Goal: Task Accomplishment & Management: Manage account settings

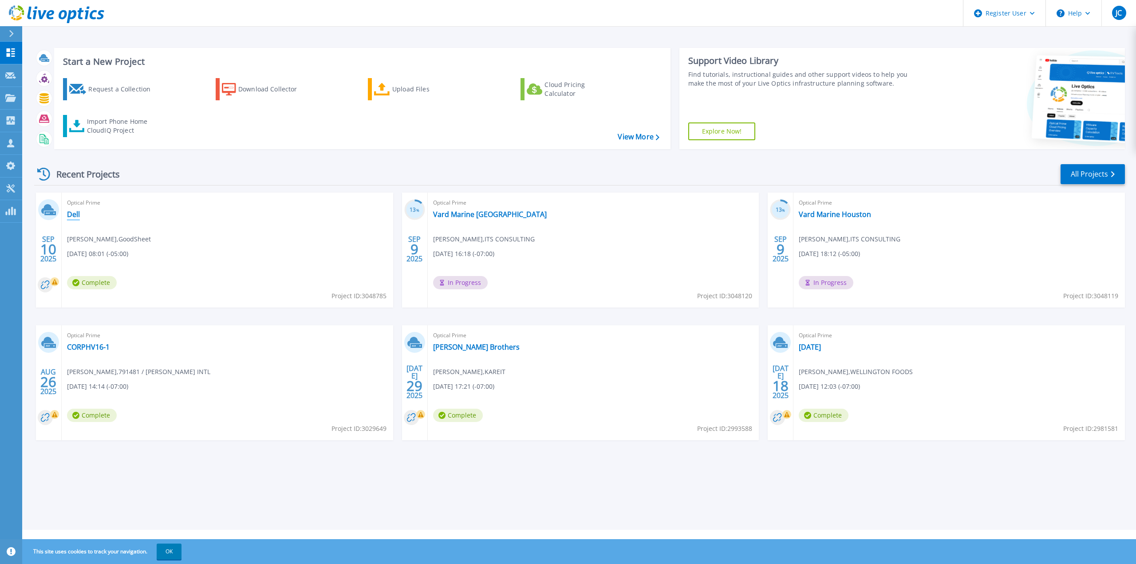
click at [74, 214] on link "Dell" at bounding box center [73, 214] width 13 height 9
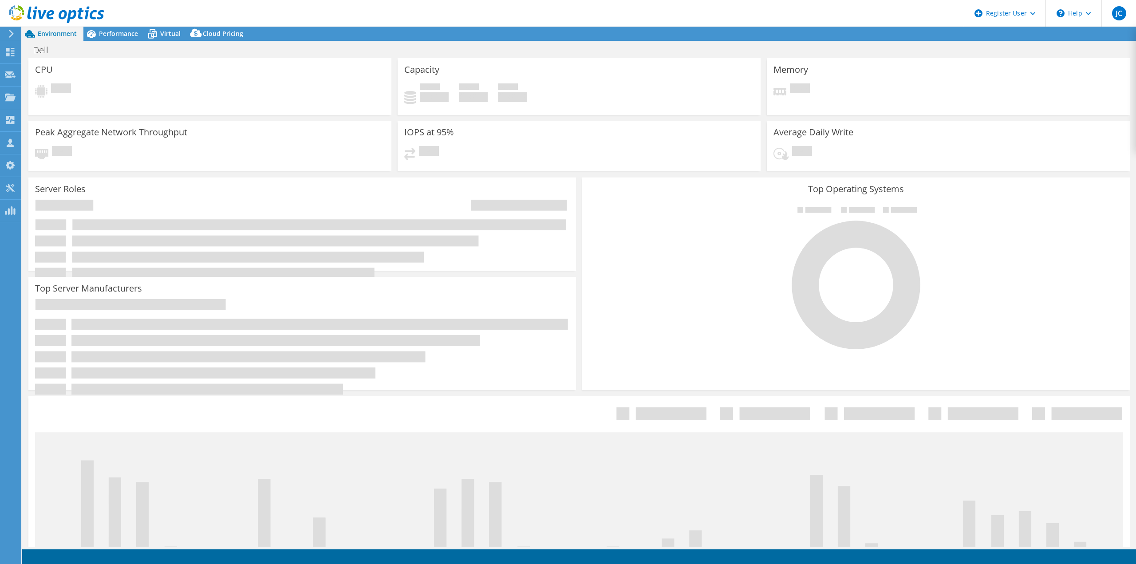
select select "USD"
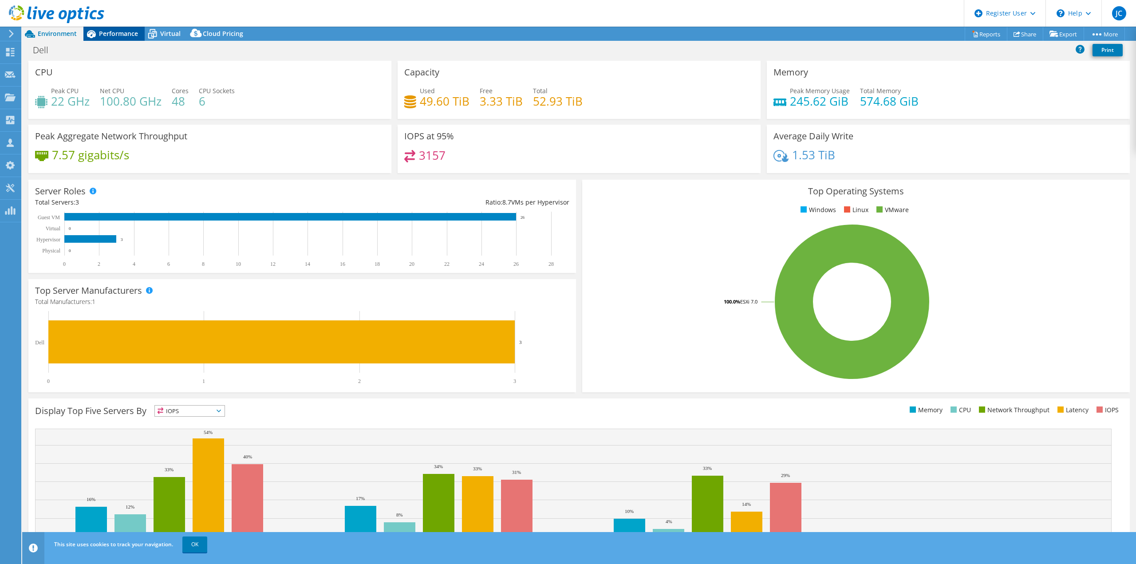
click at [104, 35] on span "Performance" at bounding box center [118, 33] width 39 height 8
click at [108, 33] on span "Performance" at bounding box center [118, 33] width 39 height 8
click at [114, 35] on span "Performance" at bounding box center [118, 33] width 39 height 8
click at [119, 32] on span "Performance" at bounding box center [118, 33] width 39 height 8
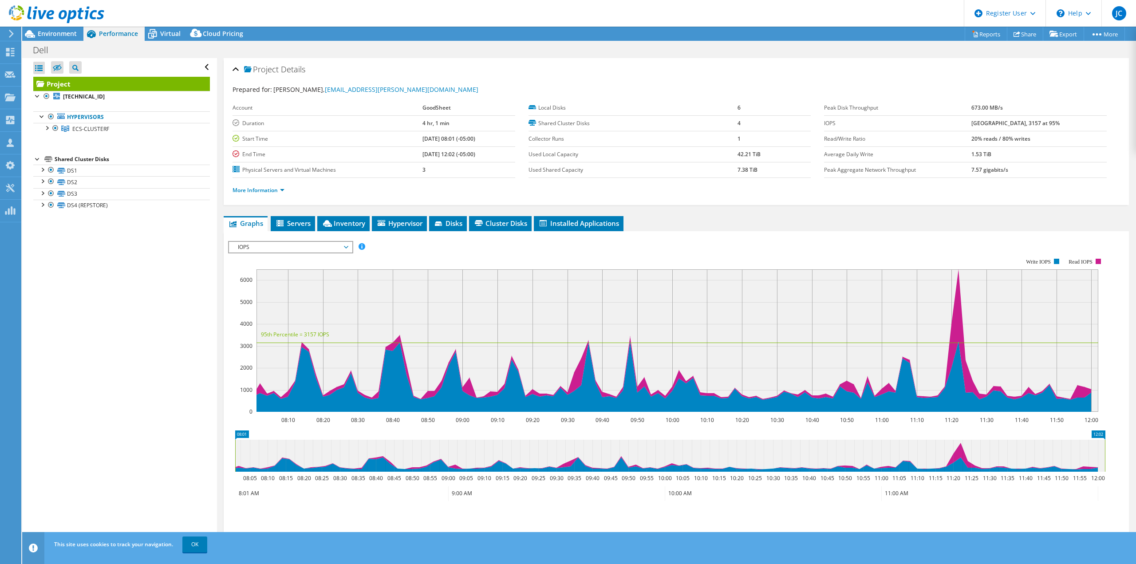
click at [274, 243] on span "IOPS" at bounding box center [291, 247] width 114 height 11
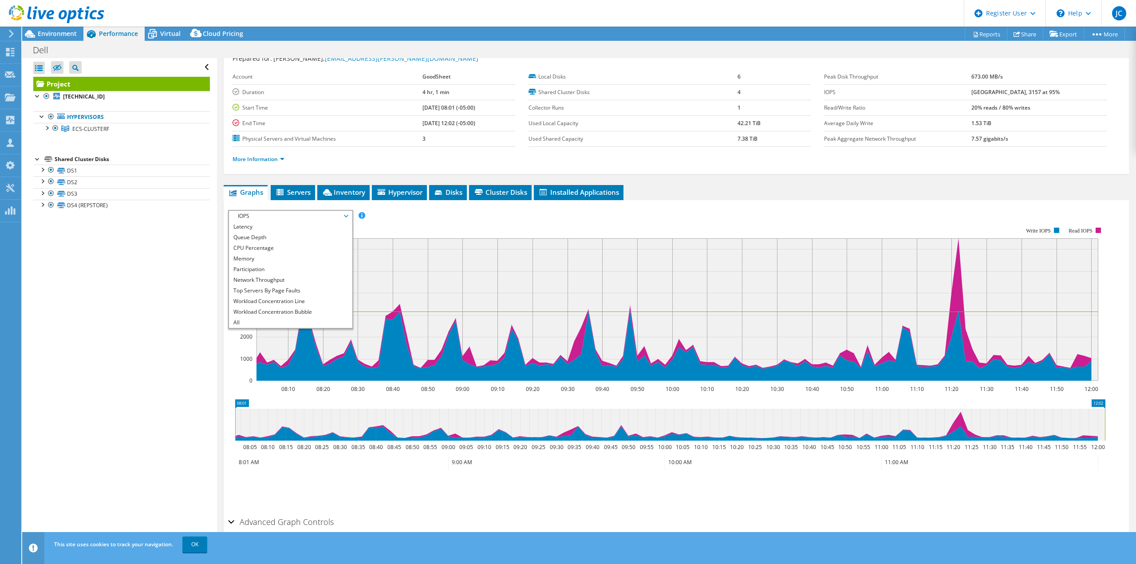
scroll to position [59, 0]
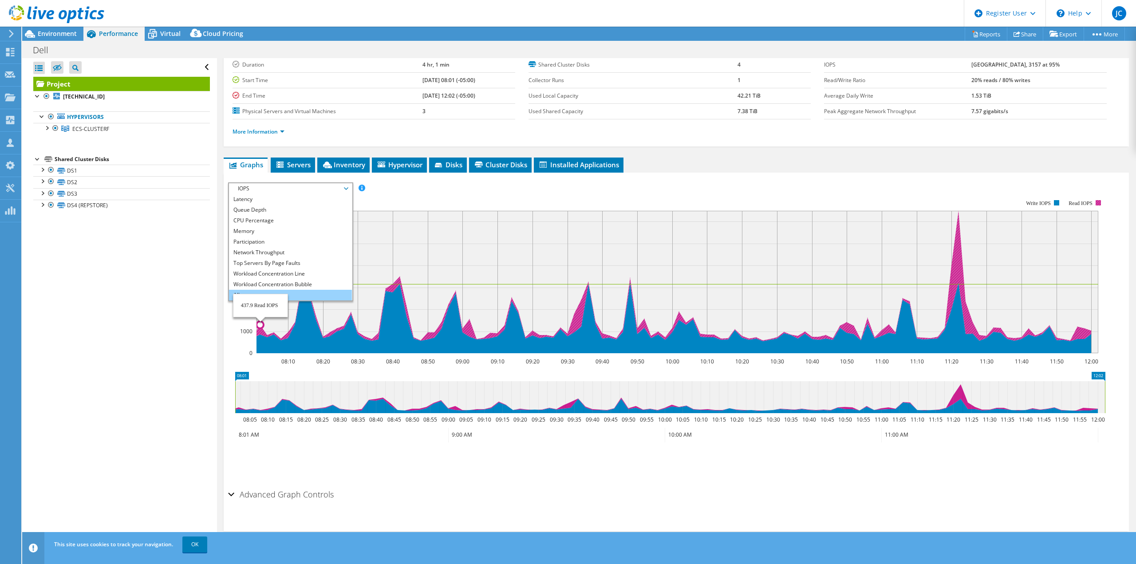
click at [245, 297] on li "All" at bounding box center [290, 295] width 123 height 11
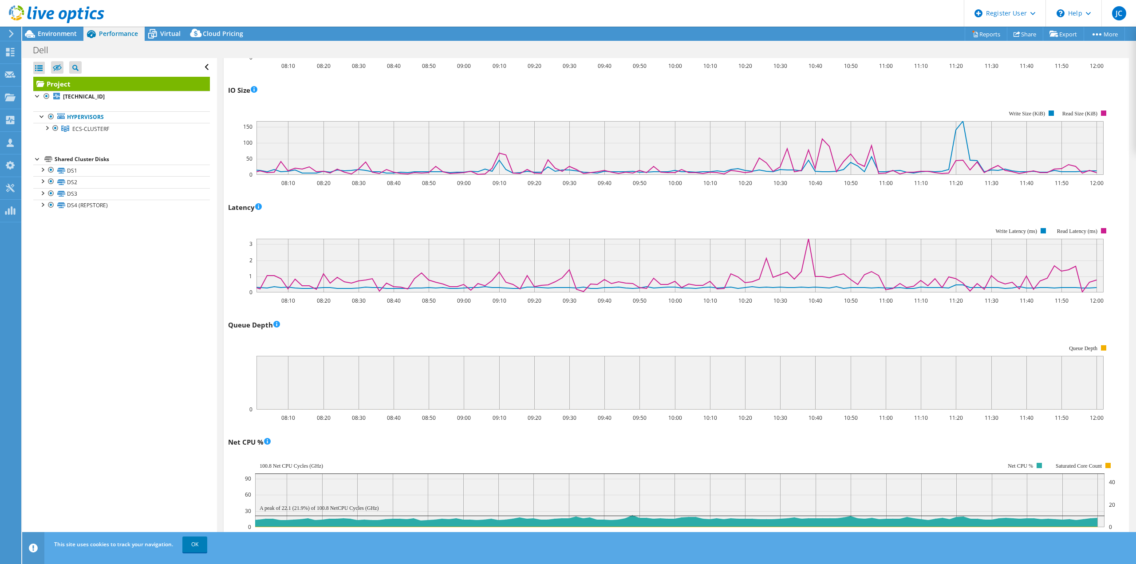
scroll to position [0, 0]
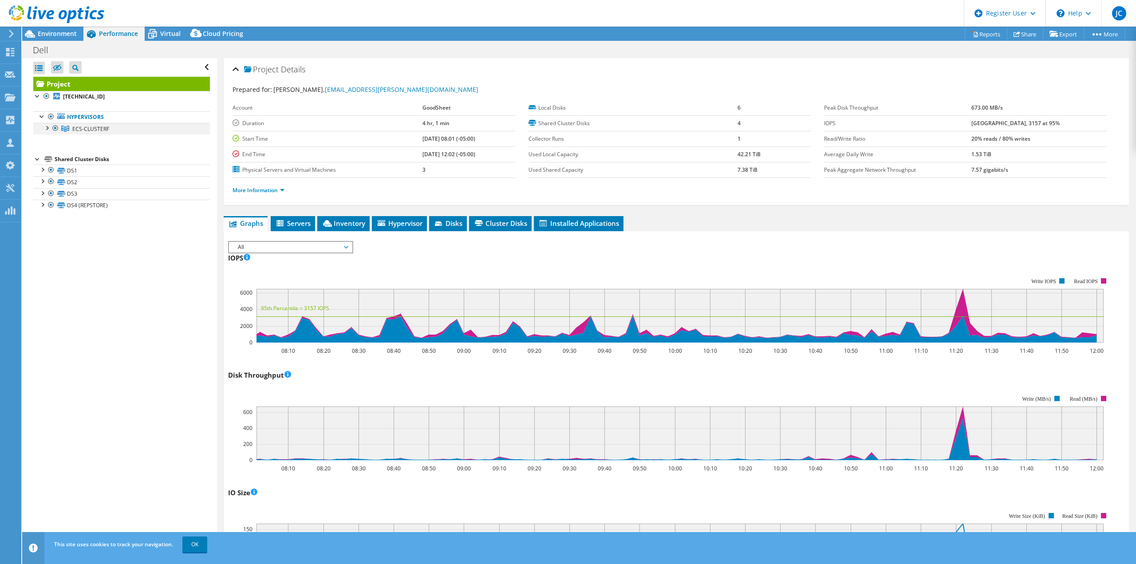
click at [45, 128] on div at bounding box center [46, 127] width 9 height 9
click at [531, 255] on div "IOPS 08:10 08:20 08:30 08:40 08:50 09:00 09:10 09:20 09:30 09:40 09:50 10:00 10…" at bounding box center [676, 303] width 897 height 104
drag, startPoint x: 402, startPoint y: 168, endPoint x: 650, endPoint y: 160, distance: 248.7
click at [428, 168] on tr "Physical Servers and Virtual Machines 3" at bounding box center [374, 170] width 283 height 16
click at [742, 169] on b "7.38 TiB" at bounding box center [748, 170] width 20 height 8
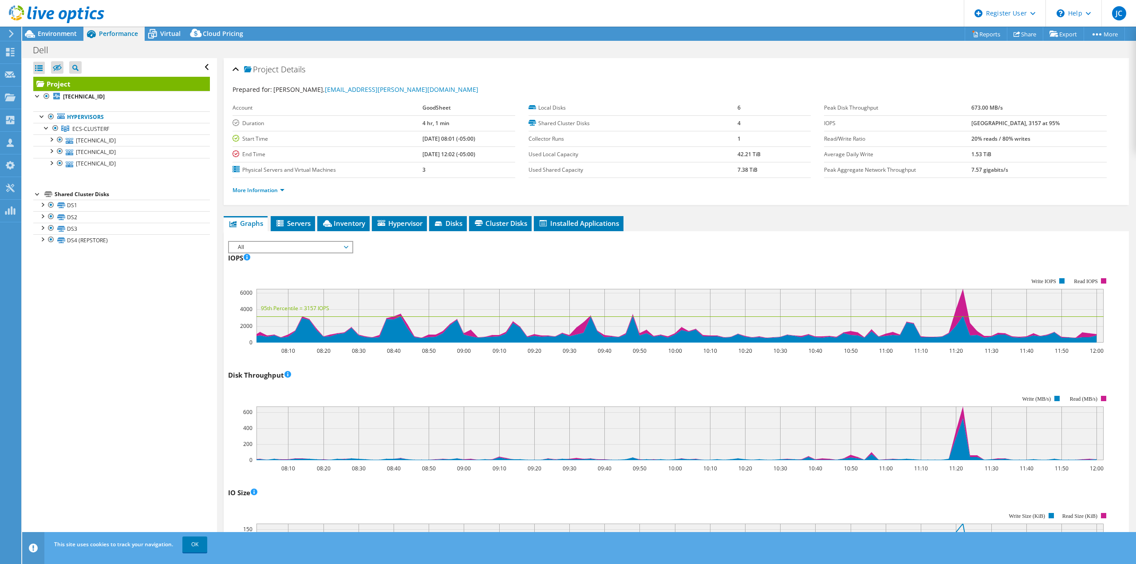
click at [299, 248] on span "All" at bounding box center [291, 247] width 114 height 11
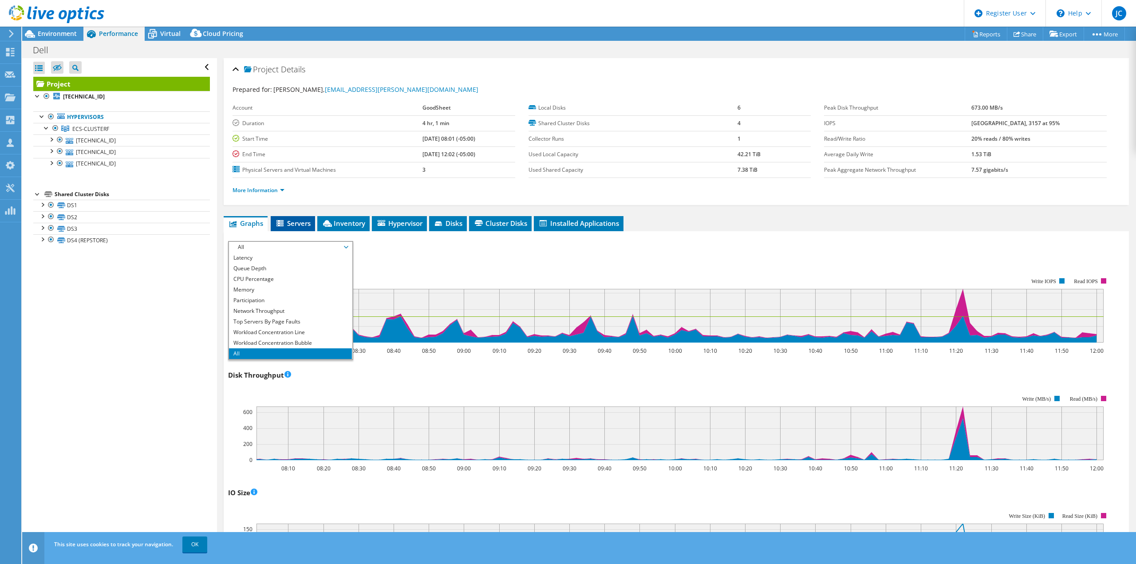
click at [284, 229] on li "Servers" at bounding box center [293, 223] width 44 height 15
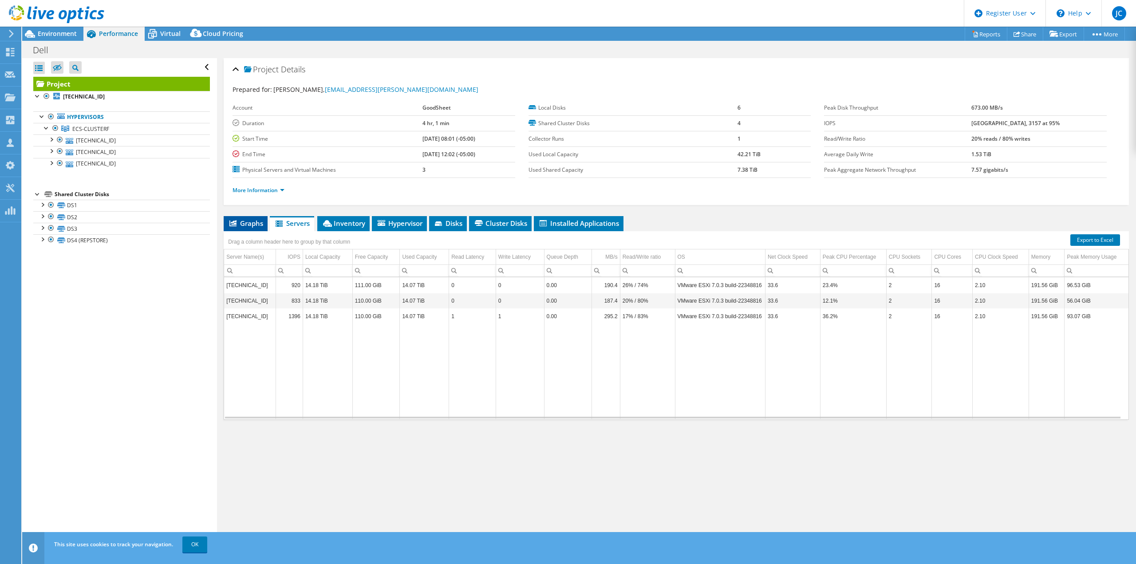
click at [251, 230] on li "Graphs" at bounding box center [246, 223] width 44 height 15
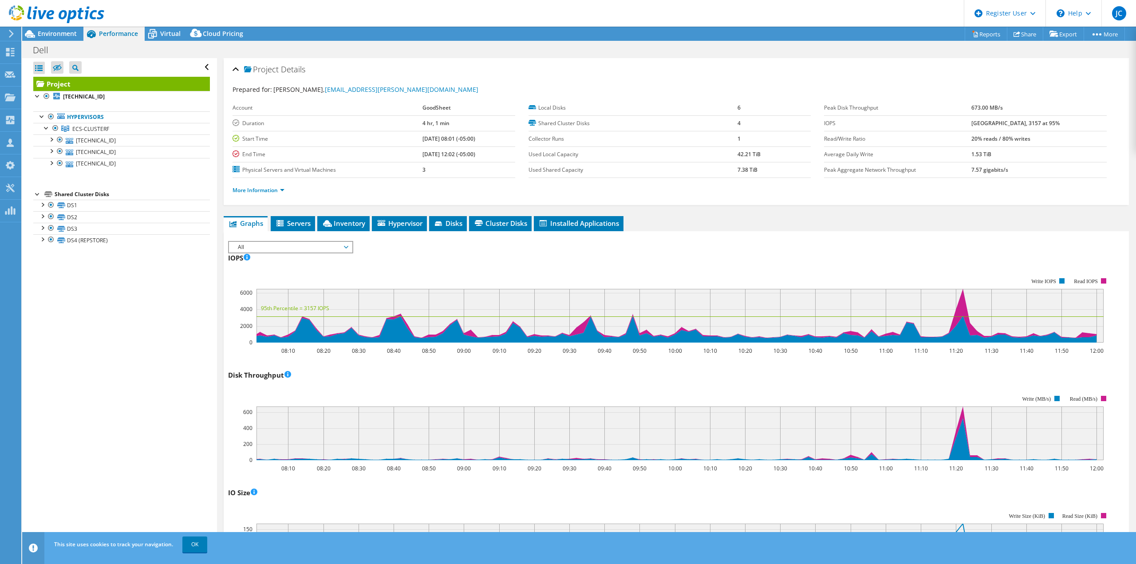
click at [261, 194] on li "More Information" at bounding box center [261, 191] width 57 height 10
click at [258, 192] on link "More Information" at bounding box center [259, 190] width 52 height 8
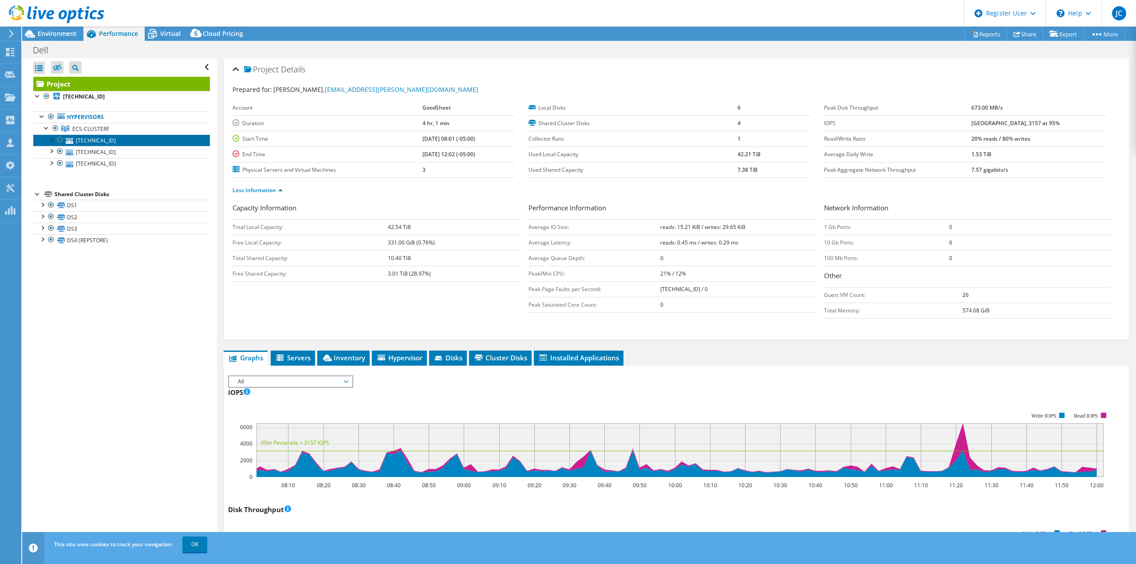
click at [109, 140] on link "10.0.10.21" at bounding box center [121, 141] width 177 height 12
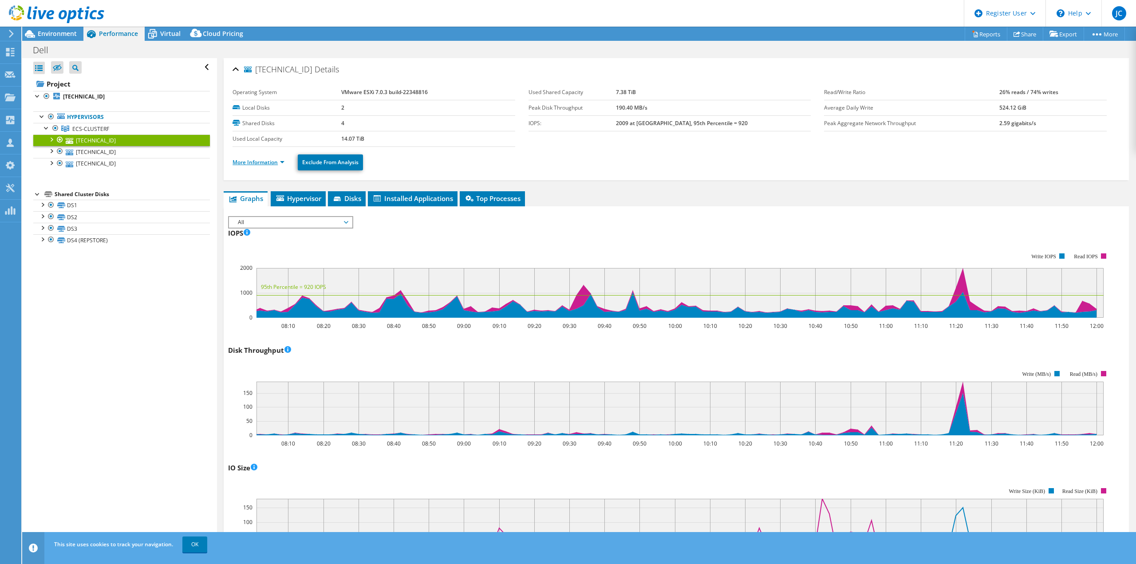
click at [248, 162] on link "More Information" at bounding box center [259, 162] width 52 height 8
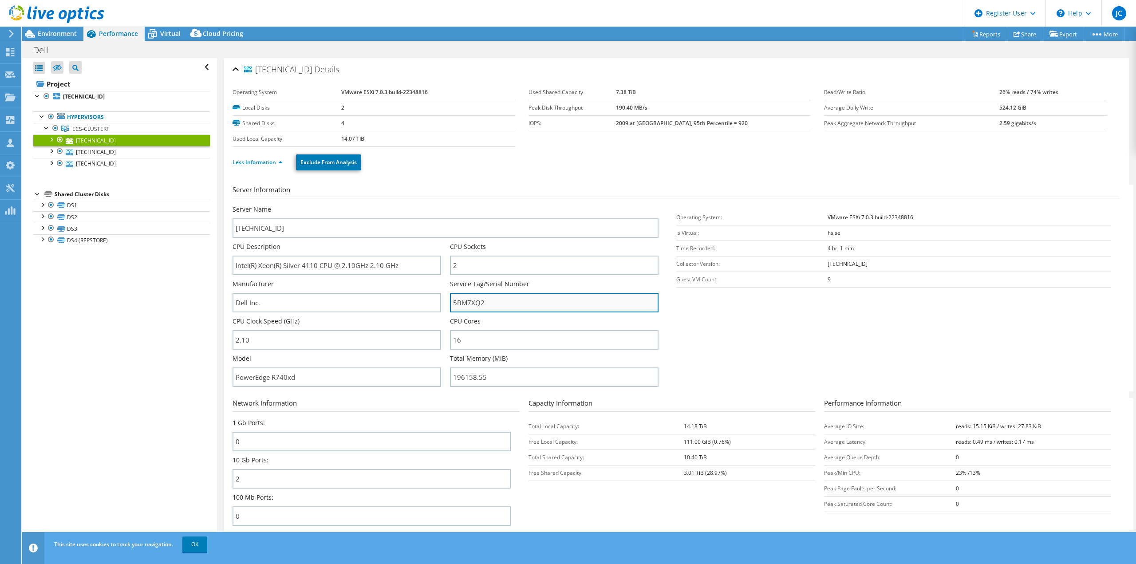
click at [471, 304] on input "5BM7XQ2" at bounding box center [554, 303] width 209 height 20
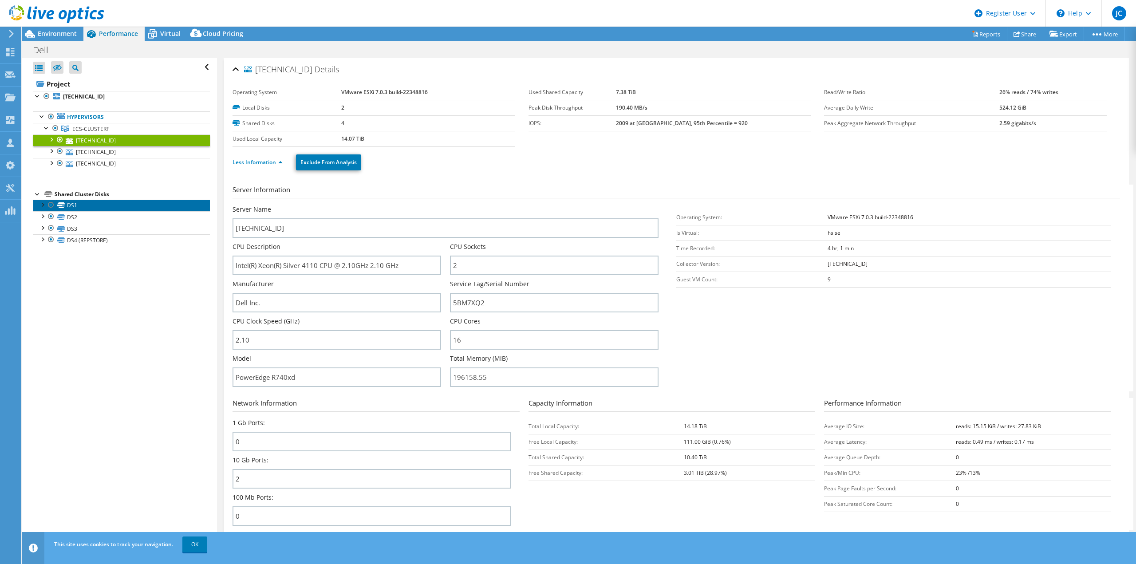
click at [83, 206] on link "DS1" at bounding box center [121, 206] width 177 height 12
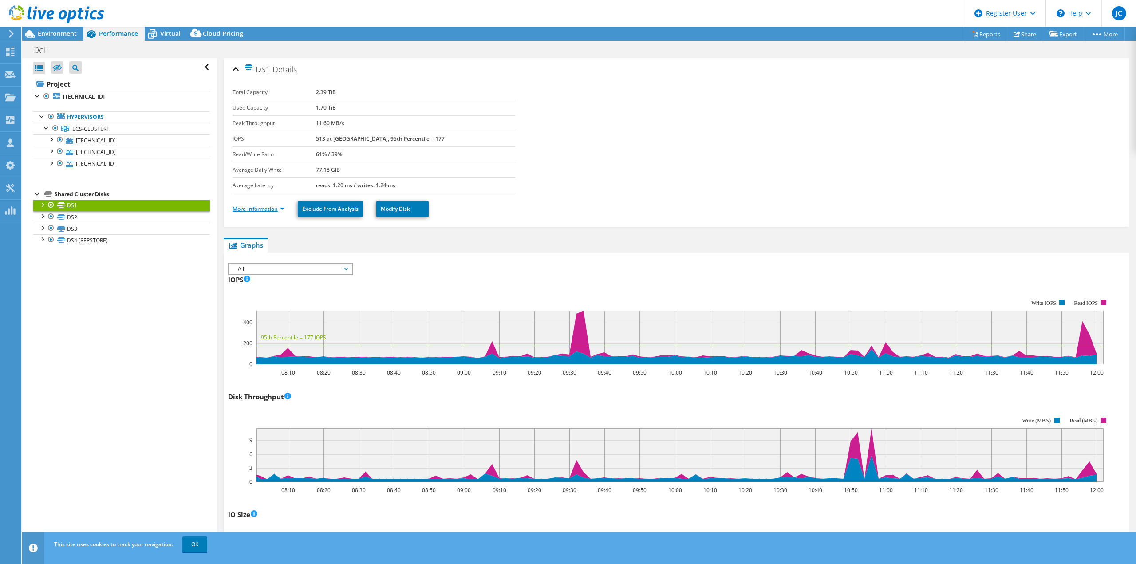
click at [251, 207] on link "More Information" at bounding box center [259, 209] width 52 height 8
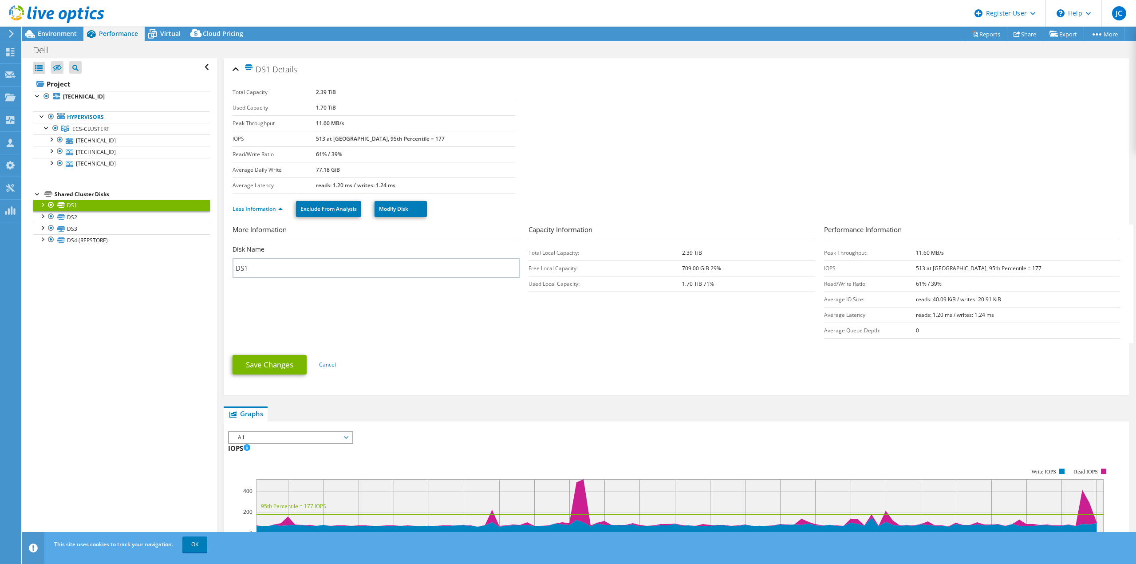
click at [94, 196] on div "Shared Cluster Disks" at bounding box center [132, 194] width 155 height 11
click at [79, 220] on link "DS2" at bounding box center [121, 217] width 177 height 12
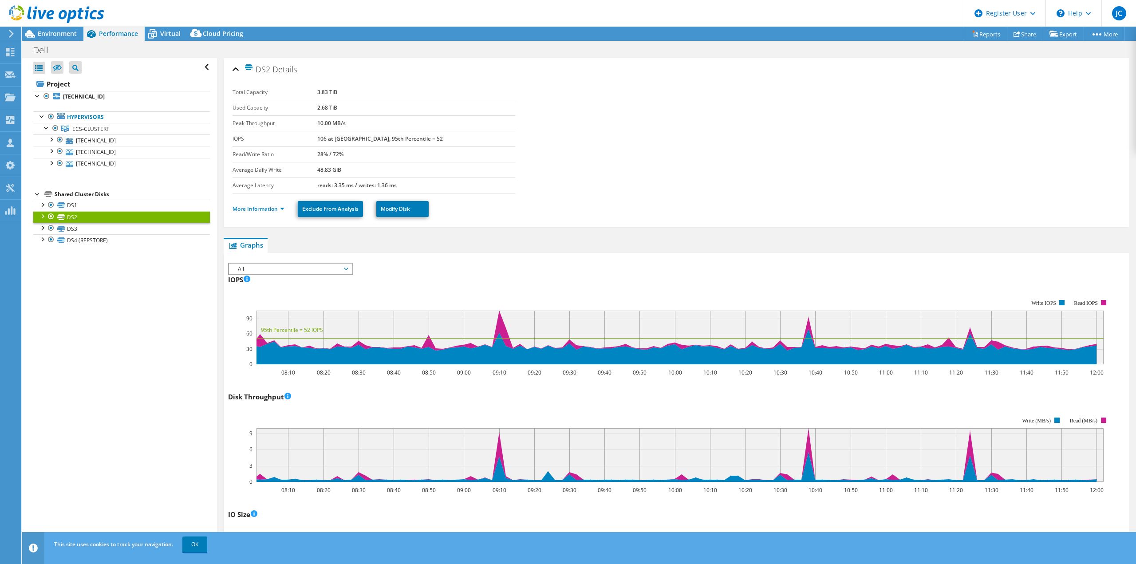
click at [240, 213] on li "More Information" at bounding box center [261, 209] width 57 height 10
click at [245, 210] on link "More Information" at bounding box center [259, 209] width 52 height 8
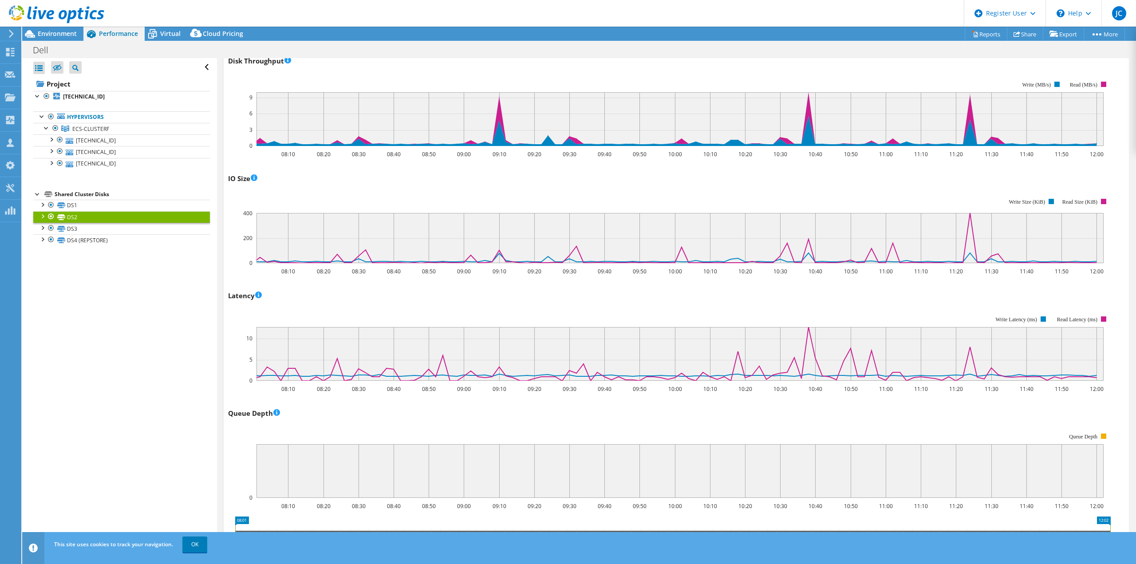
scroll to position [339, 0]
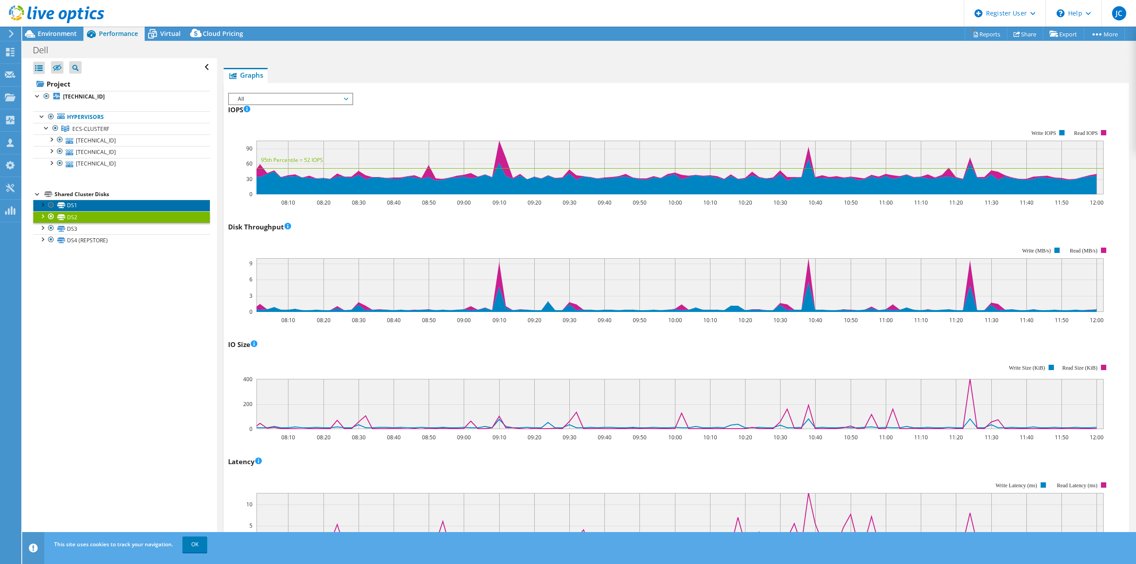
click at [140, 209] on link "DS1" at bounding box center [121, 206] width 177 height 12
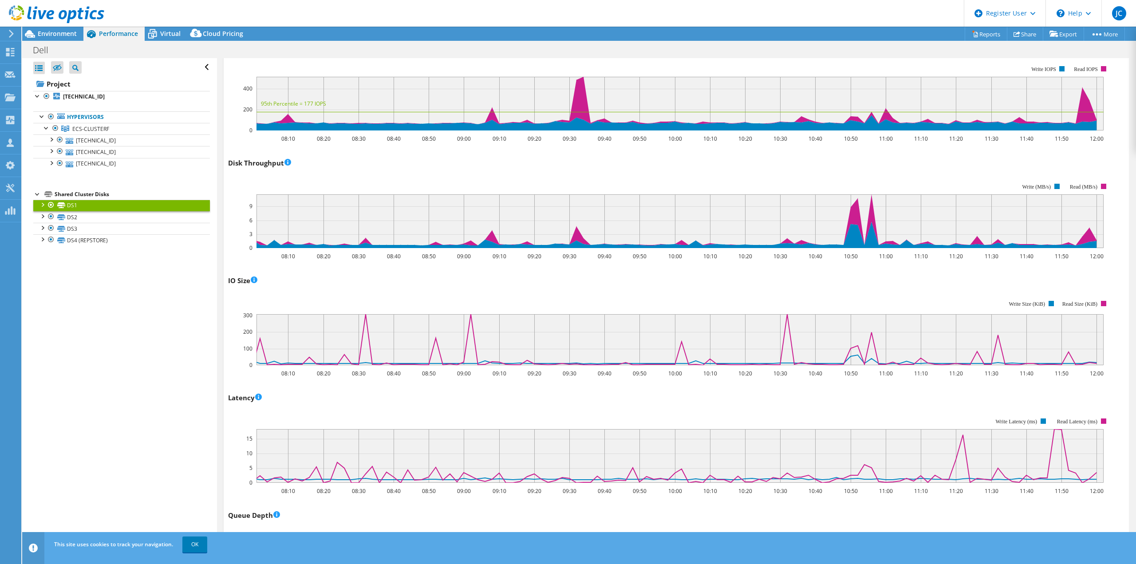
scroll to position [170, 0]
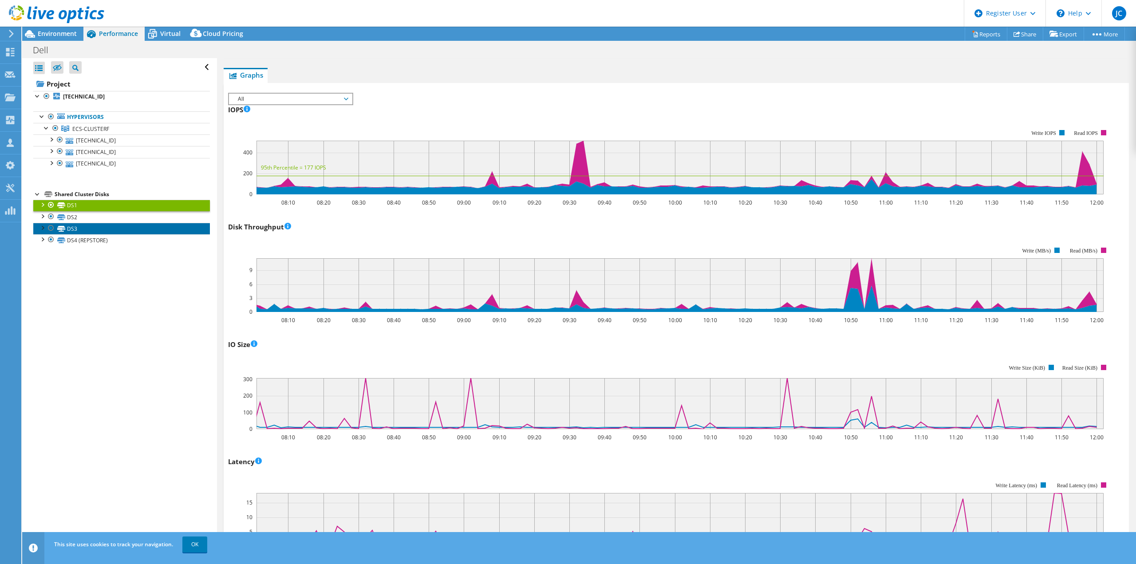
click at [122, 232] on link "DS3" at bounding box center [121, 229] width 177 height 12
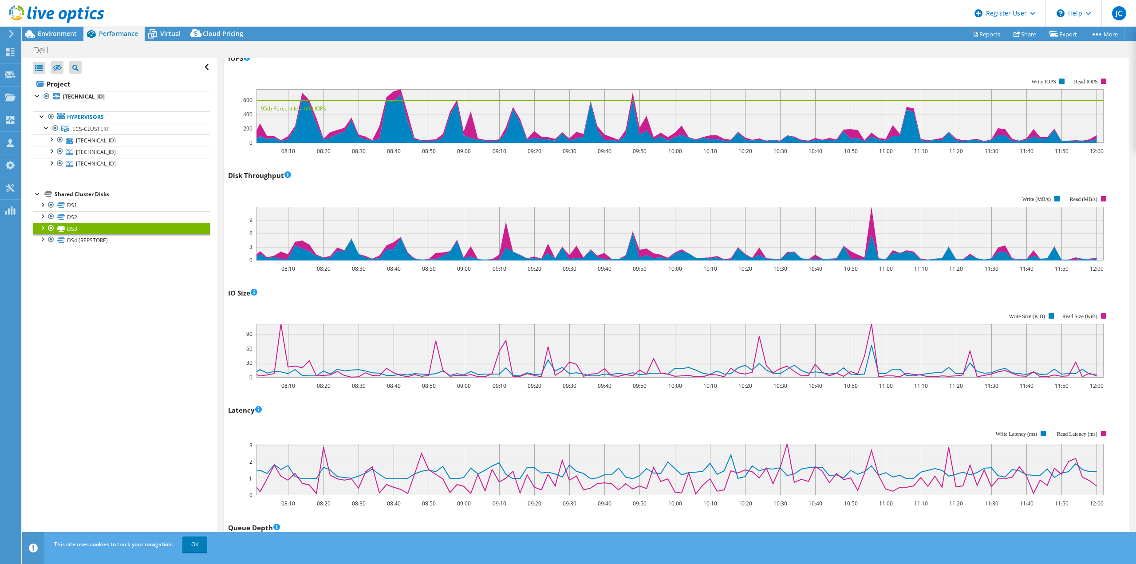
scroll to position [0, 0]
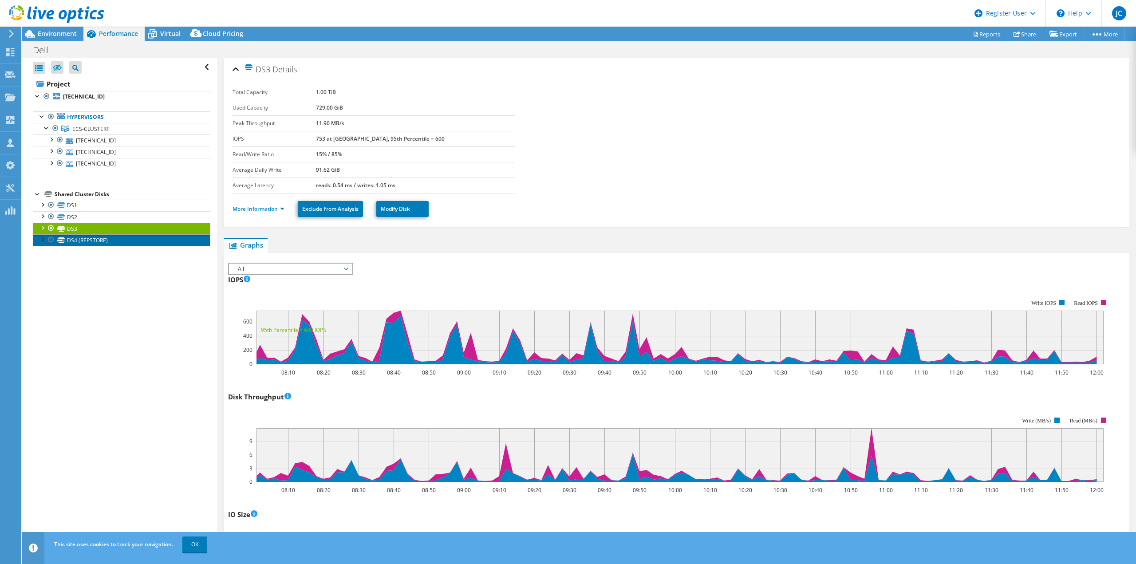
click at [81, 240] on link "DS4 (REPSTORE)" at bounding box center [121, 240] width 177 height 12
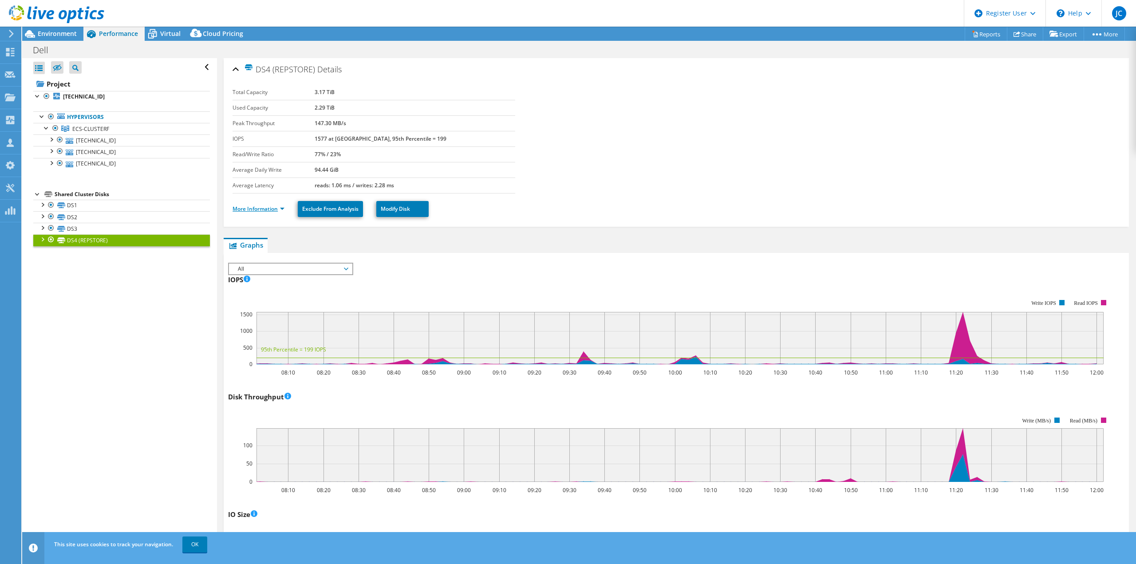
click at [247, 208] on link "More Information" at bounding box center [259, 209] width 52 height 8
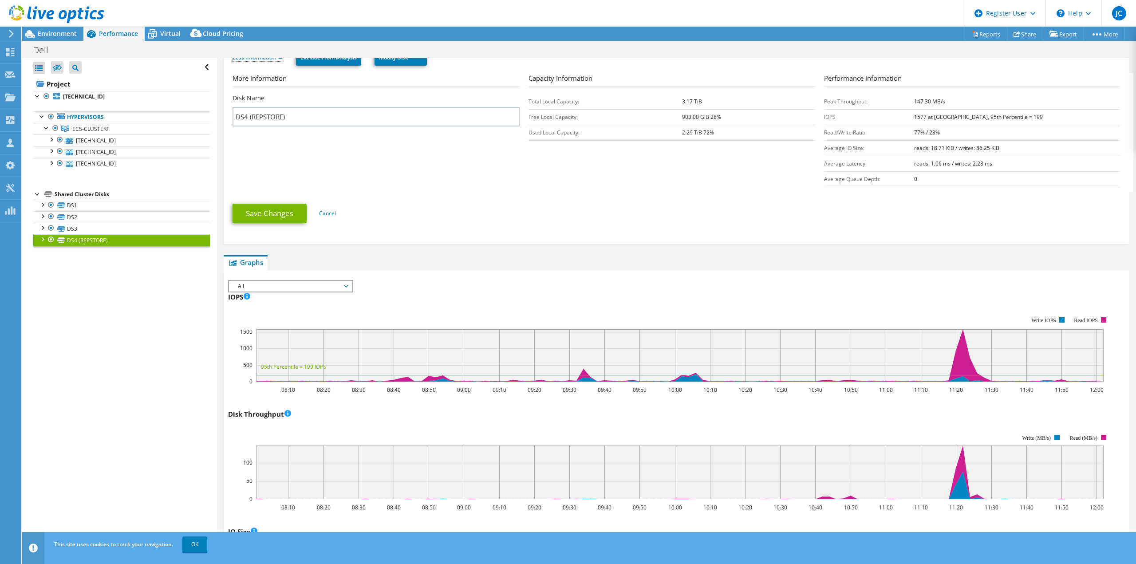
scroll to position [355, 0]
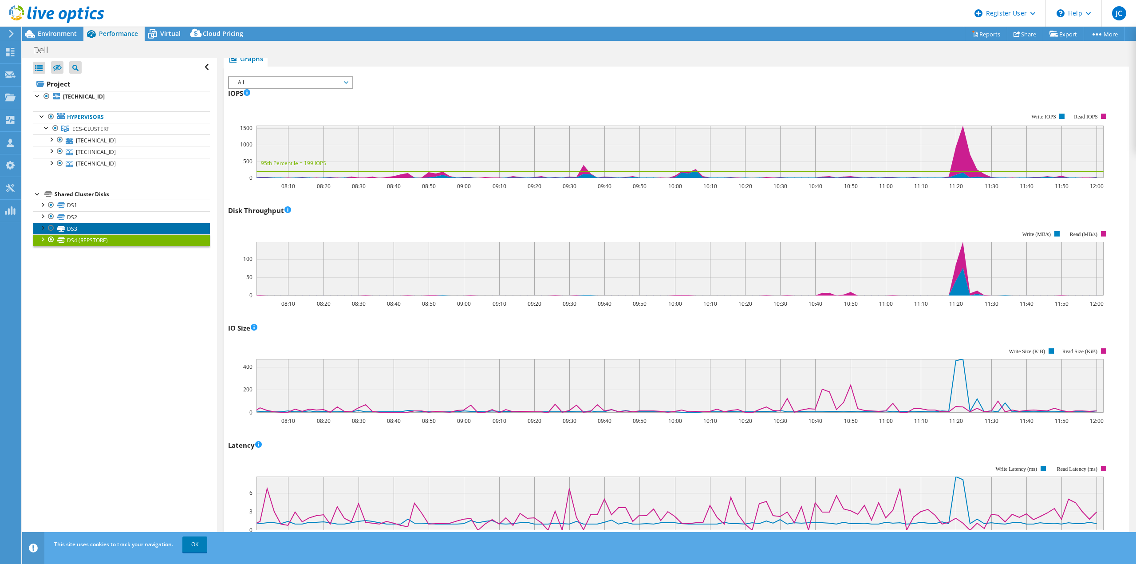
click at [115, 229] on link "DS3" at bounding box center [121, 229] width 177 height 12
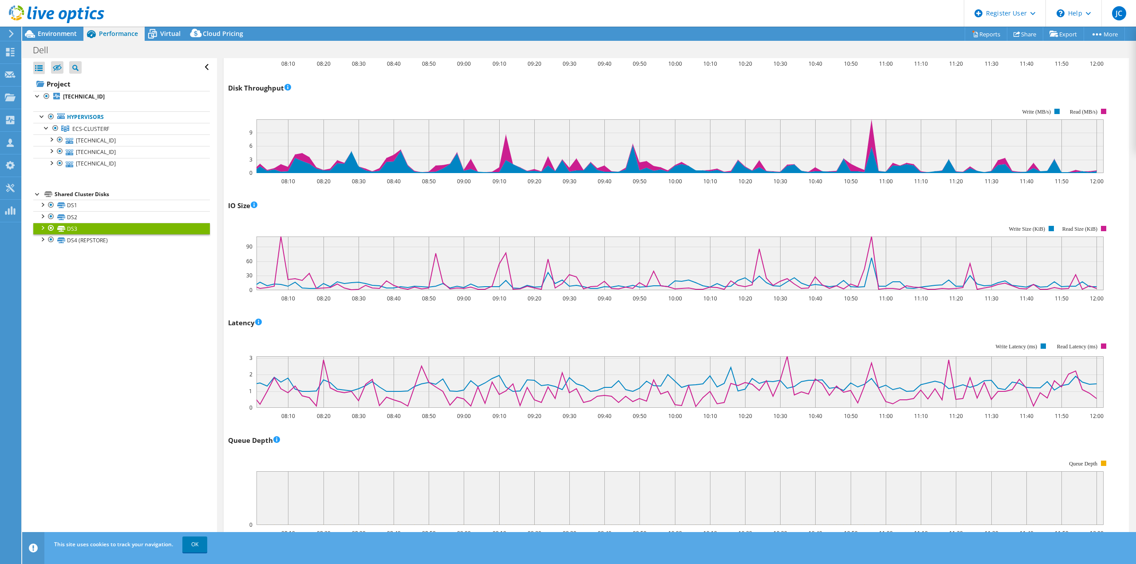
scroll to position [37, 0]
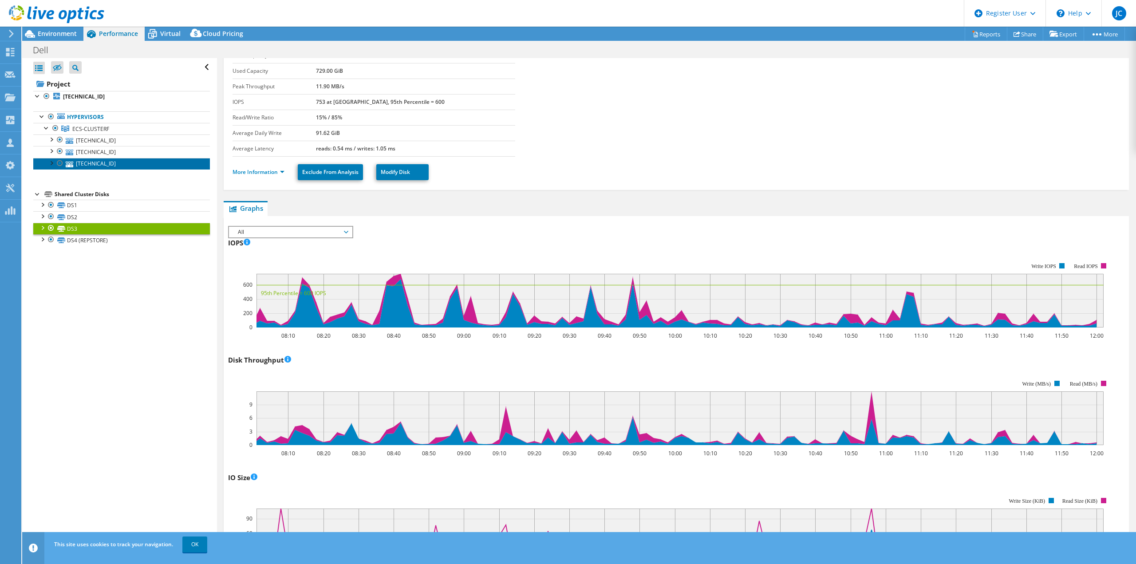
click at [99, 163] on link "10.0.10.22" at bounding box center [121, 164] width 177 height 12
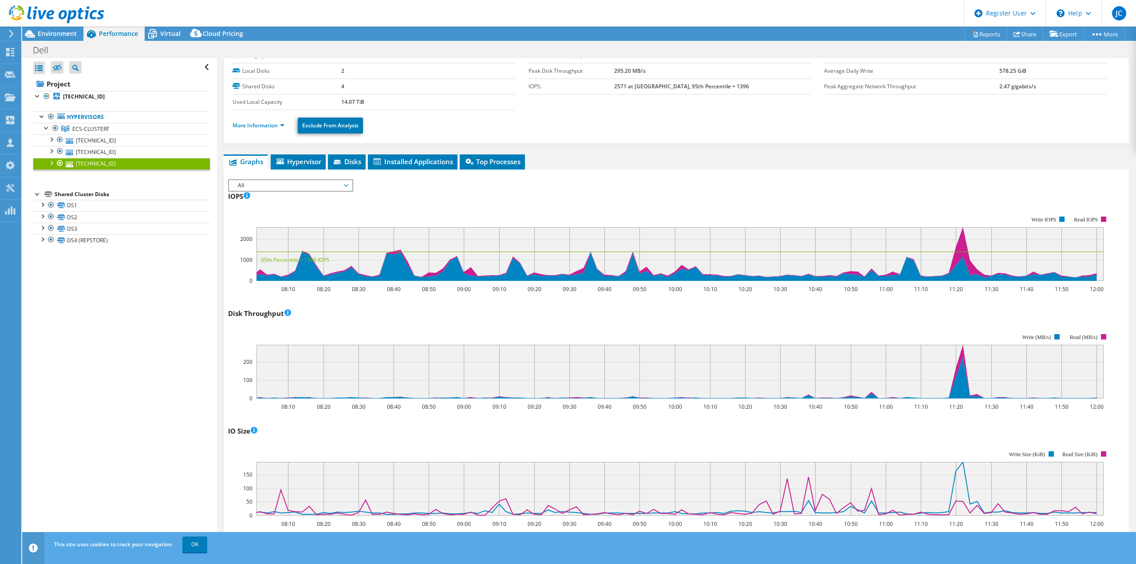
scroll to position [0, 0]
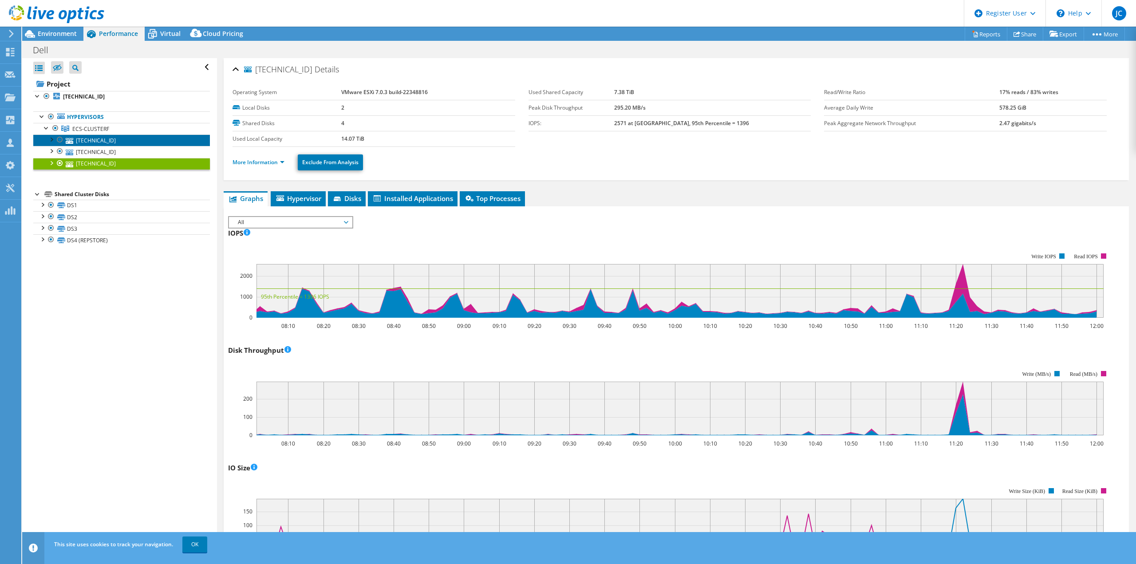
click at [113, 139] on link "10.0.10.21" at bounding box center [121, 141] width 177 height 12
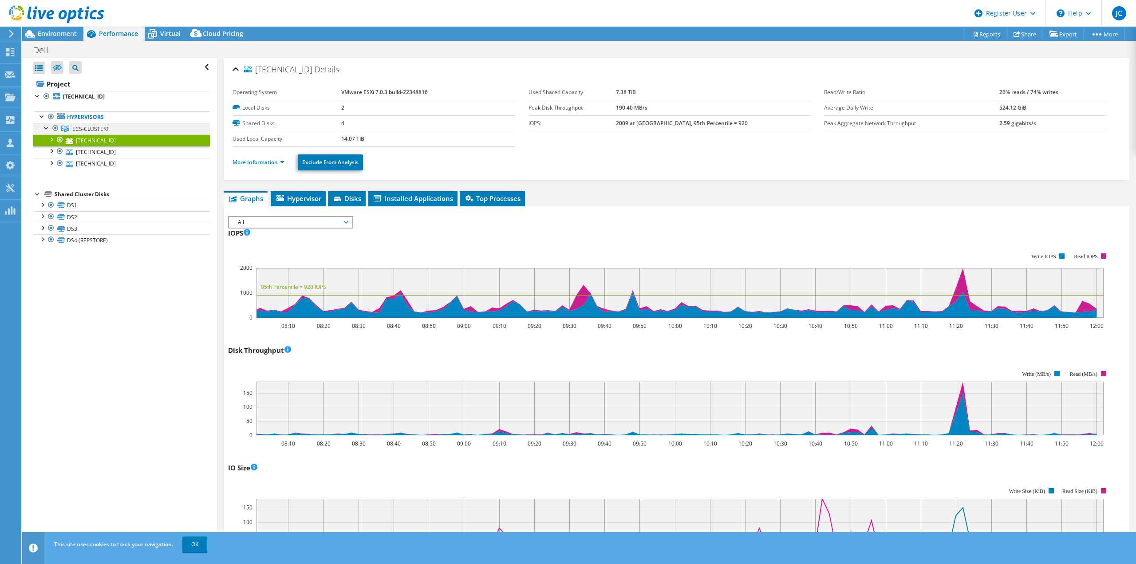
click at [113, 129] on link "ECS-CLUSTERF" at bounding box center [121, 129] width 177 height 12
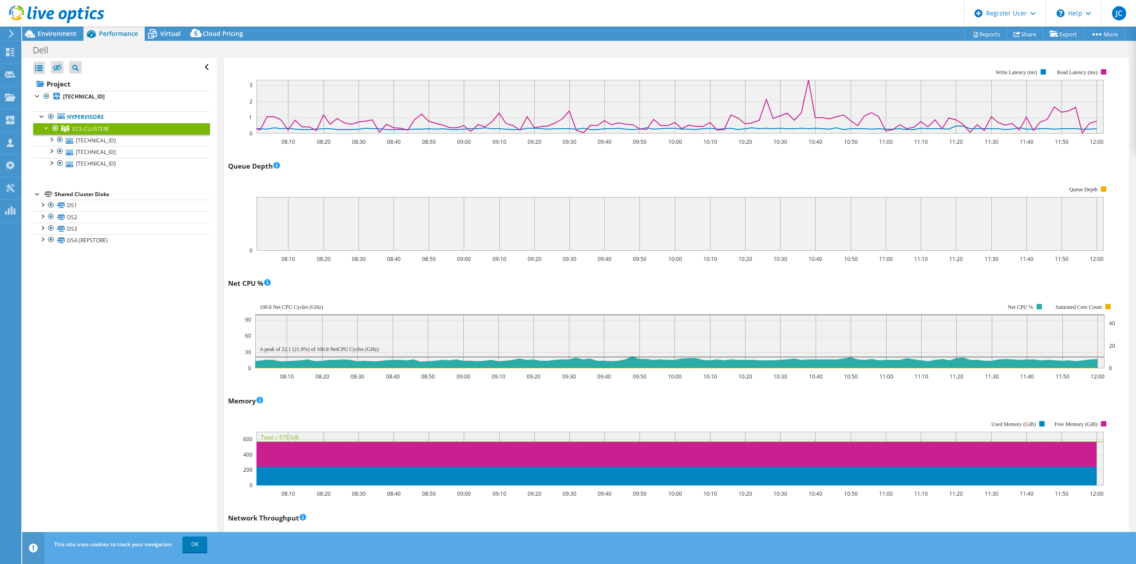
scroll to position [533, 0]
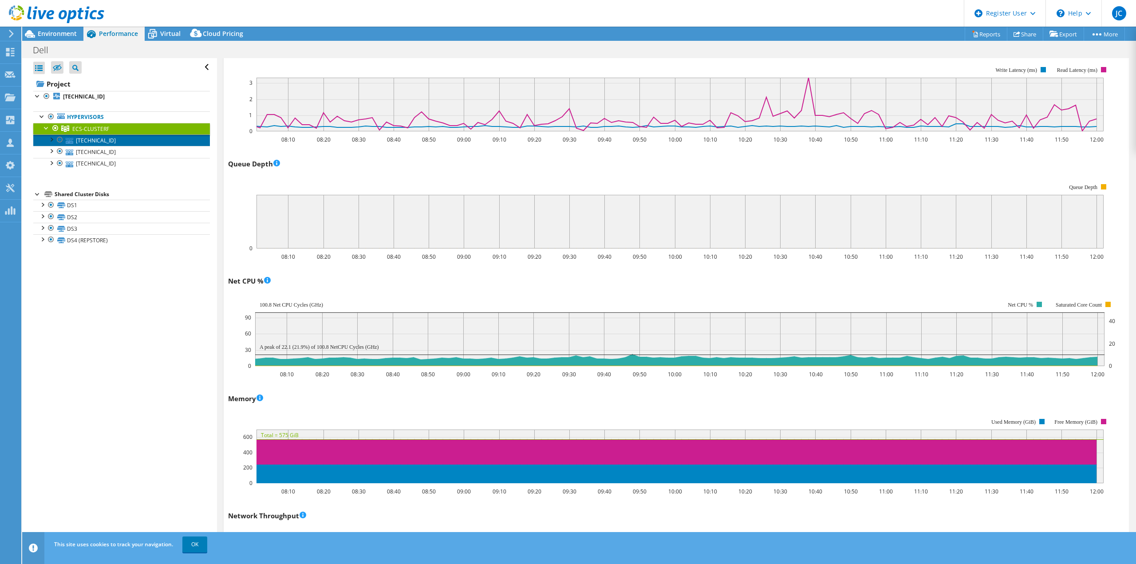
click at [119, 143] on link "10.0.10.21" at bounding box center [121, 141] width 177 height 12
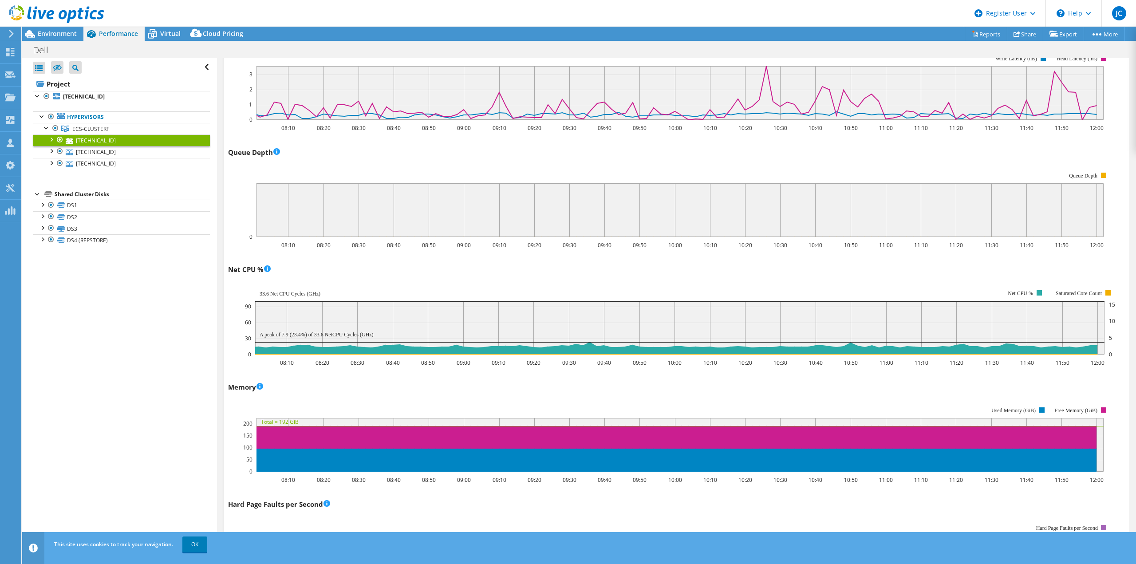
scroll to position [577, 0]
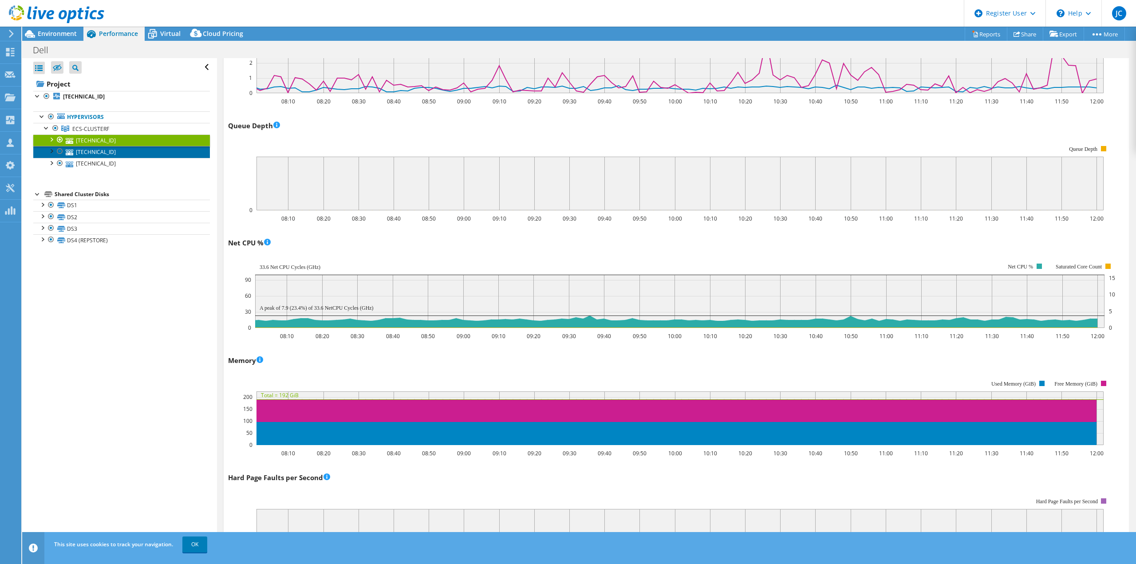
click at [108, 154] on link "10.0.10.20" at bounding box center [121, 152] width 177 height 12
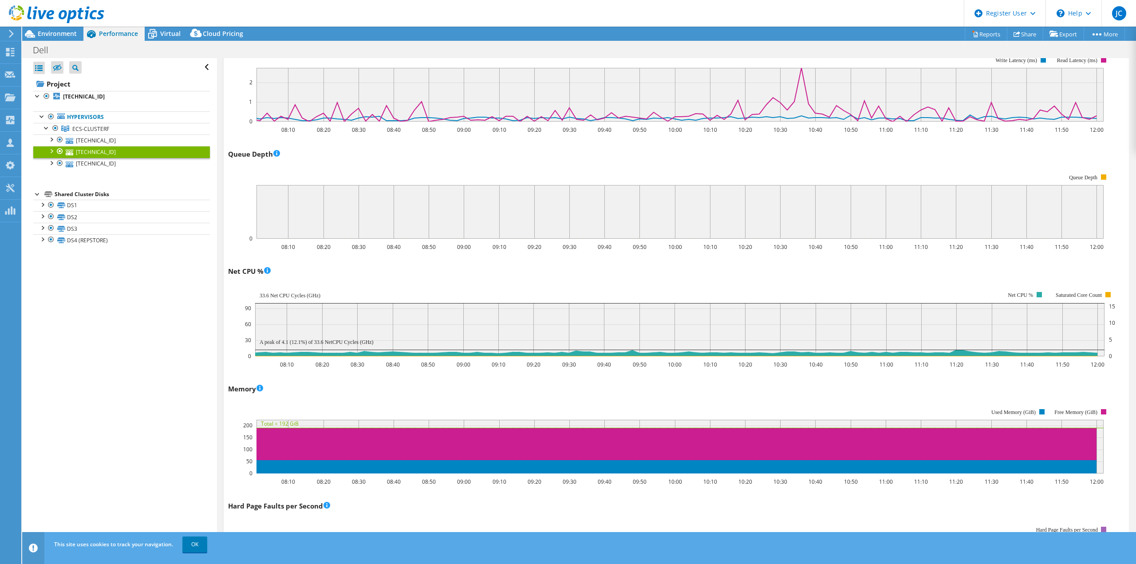
scroll to position [533, 0]
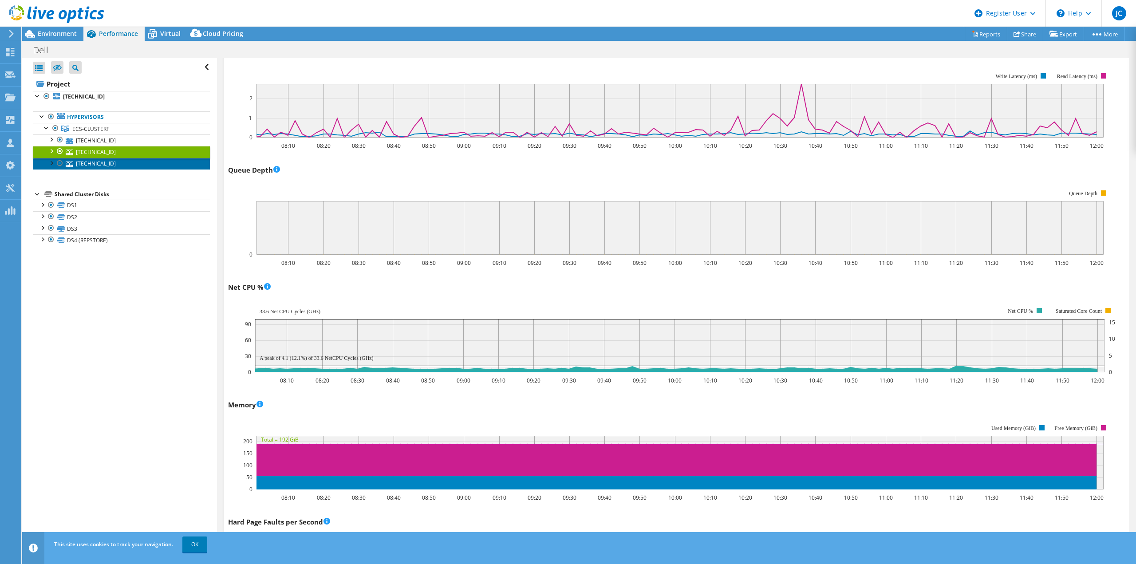
click at [96, 160] on link "10.0.10.22" at bounding box center [121, 164] width 177 height 12
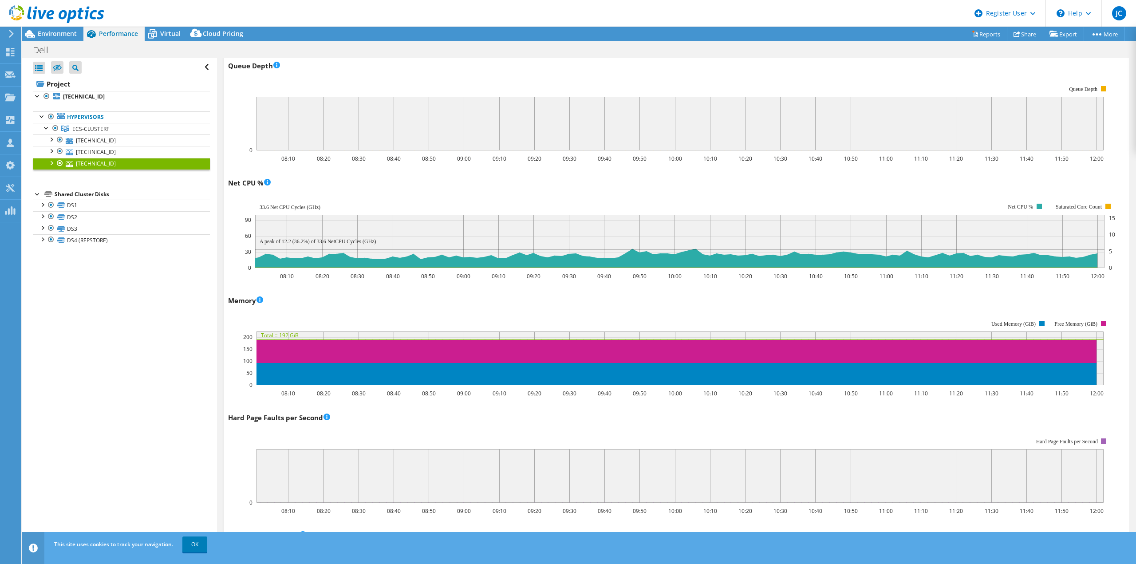
scroll to position [666, 0]
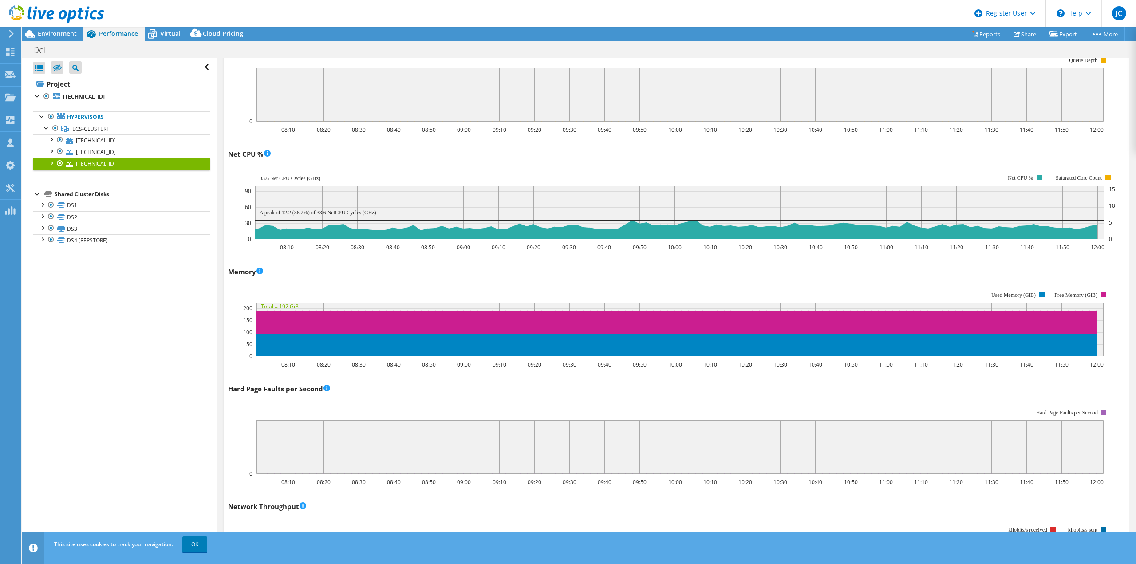
drag, startPoint x: 85, startPoint y: 140, endPoint x: 112, endPoint y: 318, distance: 180.4
click at [112, 318] on div "Open All Close All Hide Excluded Nodes Project Tree Filter" at bounding box center [119, 302] width 194 height 489
click at [125, 143] on link "10.0.10.21" at bounding box center [121, 141] width 177 height 12
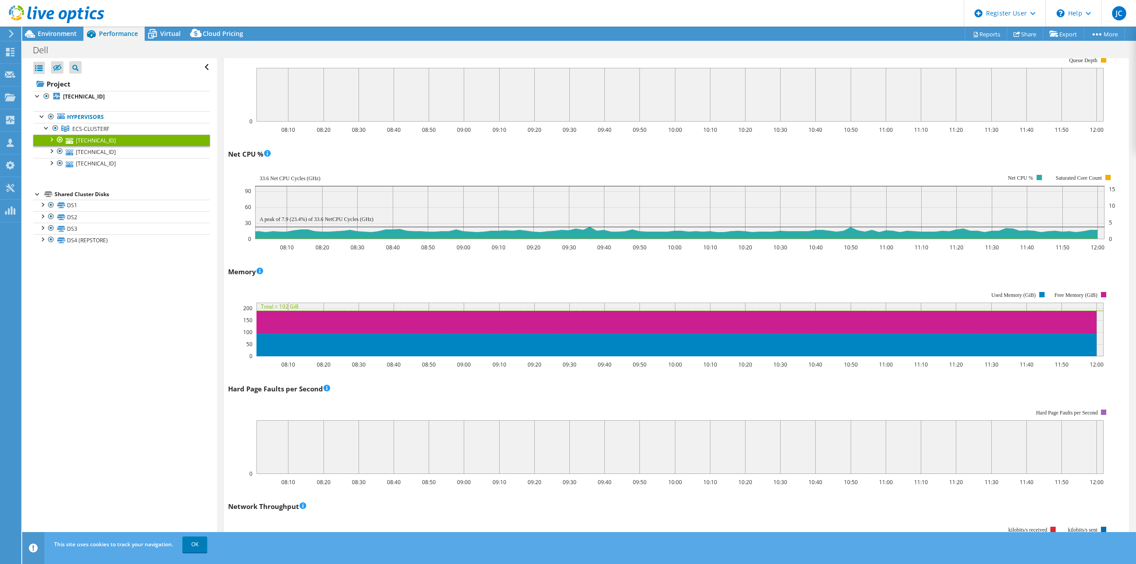
scroll to position [0, 0]
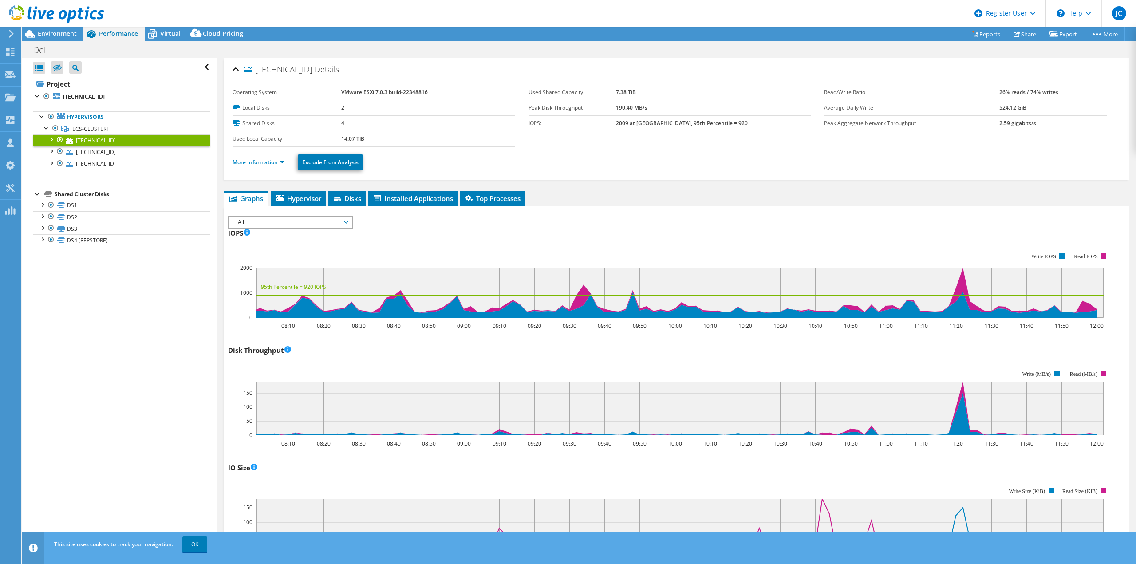
click at [265, 163] on link "More Information" at bounding box center [259, 162] width 52 height 8
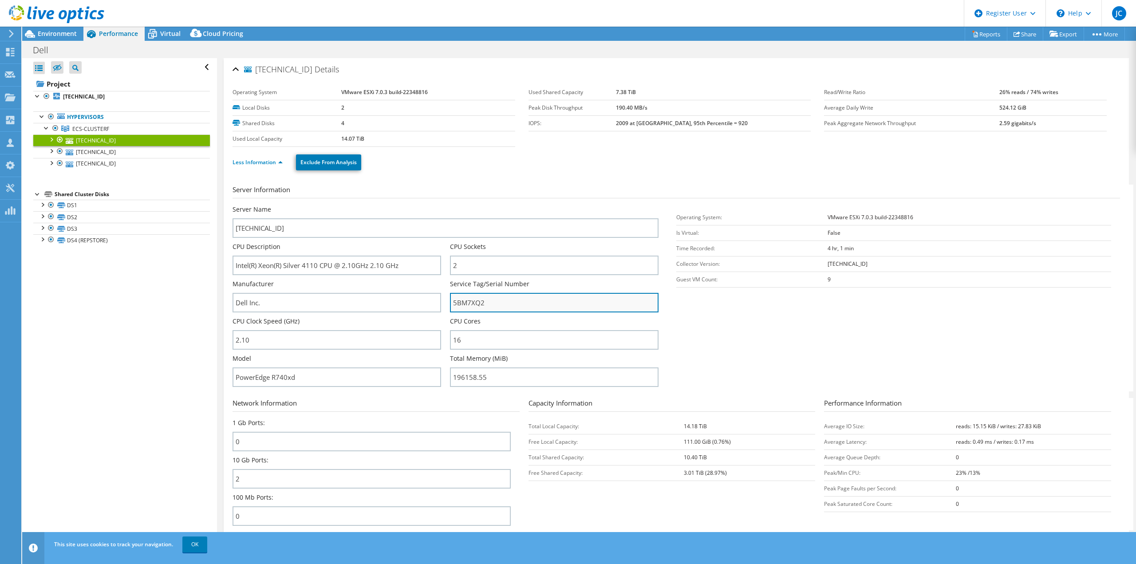
click at [478, 304] on input "5BM7XQ2" at bounding box center [554, 303] width 209 height 20
click at [466, 303] on input "5BM7XQ2" at bounding box center [554, 303] width 209 height 20
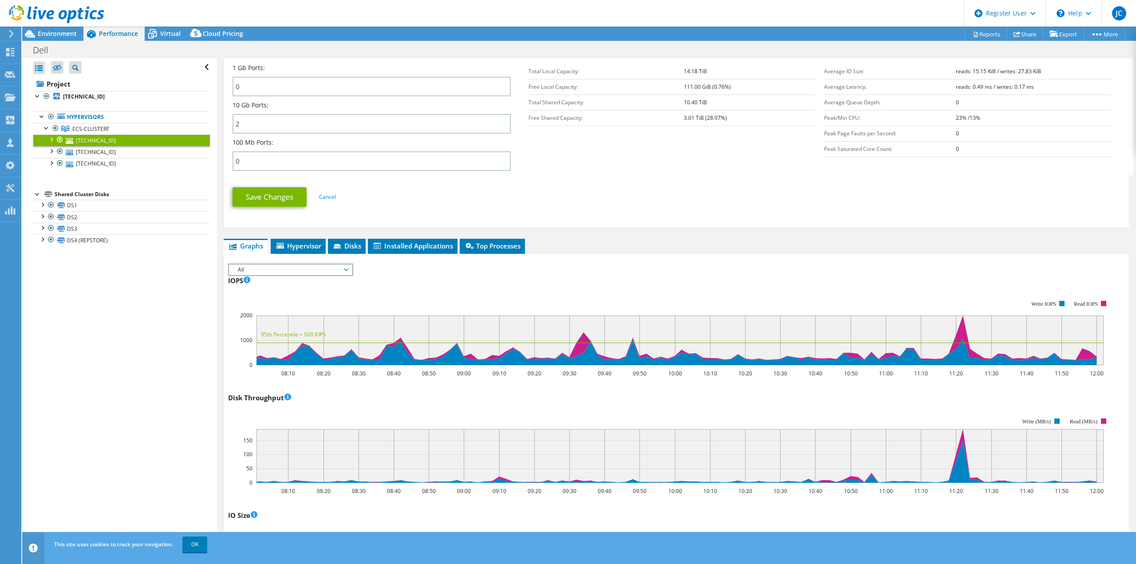
scroll to position [444, 0]
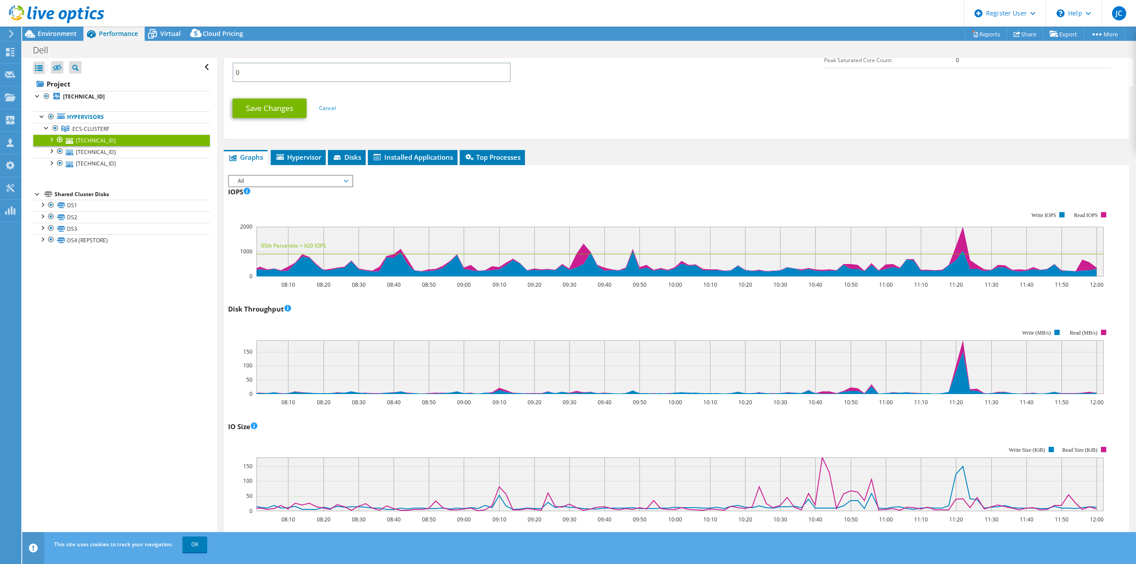
click at [860, 178] on div "IOPS Disk Throughput IO Size Latency Queue Depth CPU Percentage Memory Page Fau…" at bounding box center [676, 180] width 897 height 10
click at [349, 161] on span "Disks" at bounding box center [347, 157] width 29 height 9
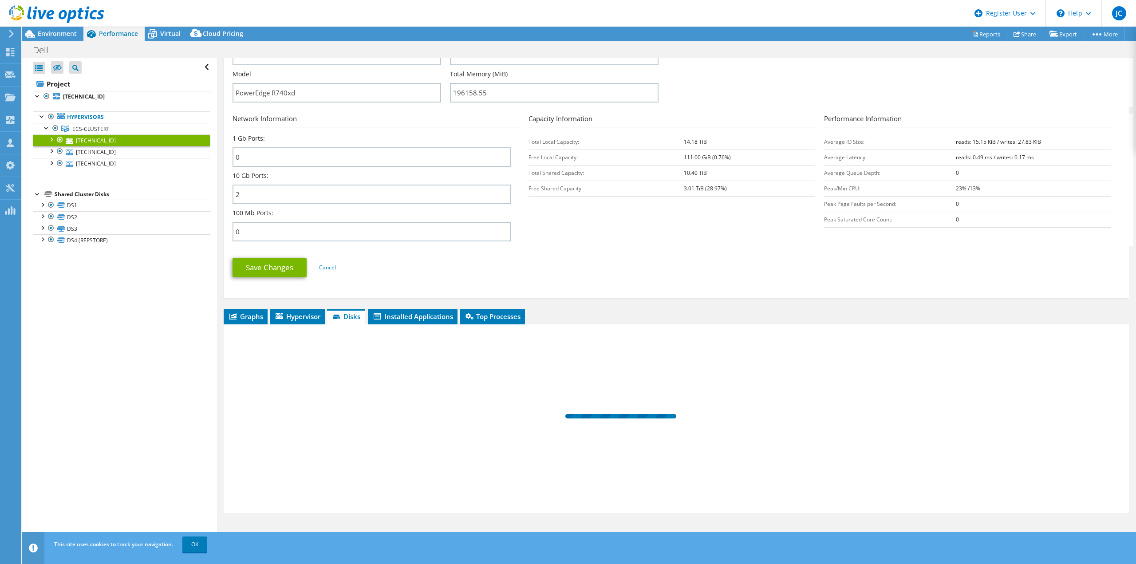
scroll to position [285, 0]
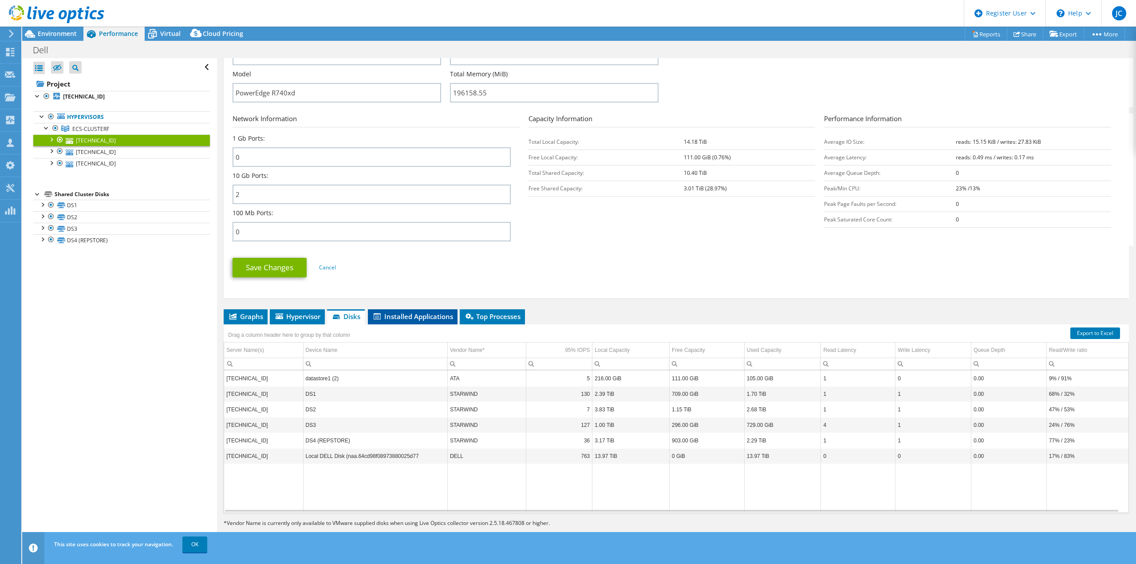
click at [398, 323] on li "Installed Applications" at bounding box center [413, 316] width 90 height 15
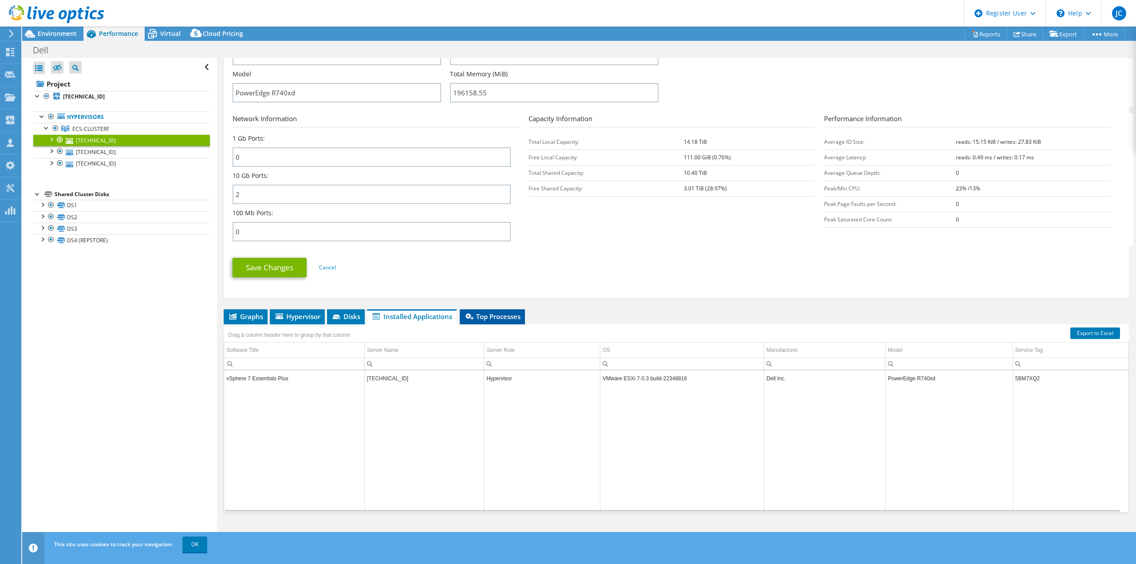
click at [505, 324] on li "Top Processes" at bounding box center [492, 316] width 65 height 15
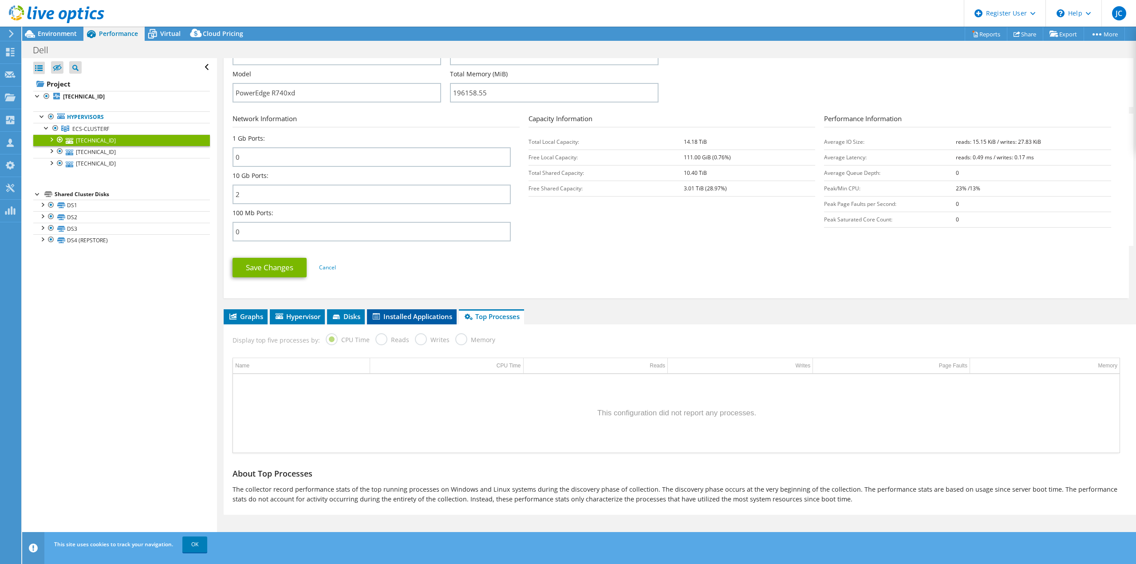
click at [413, 320] on span "Installed Applications" at bounding box center [412, 316] width 81 height 9
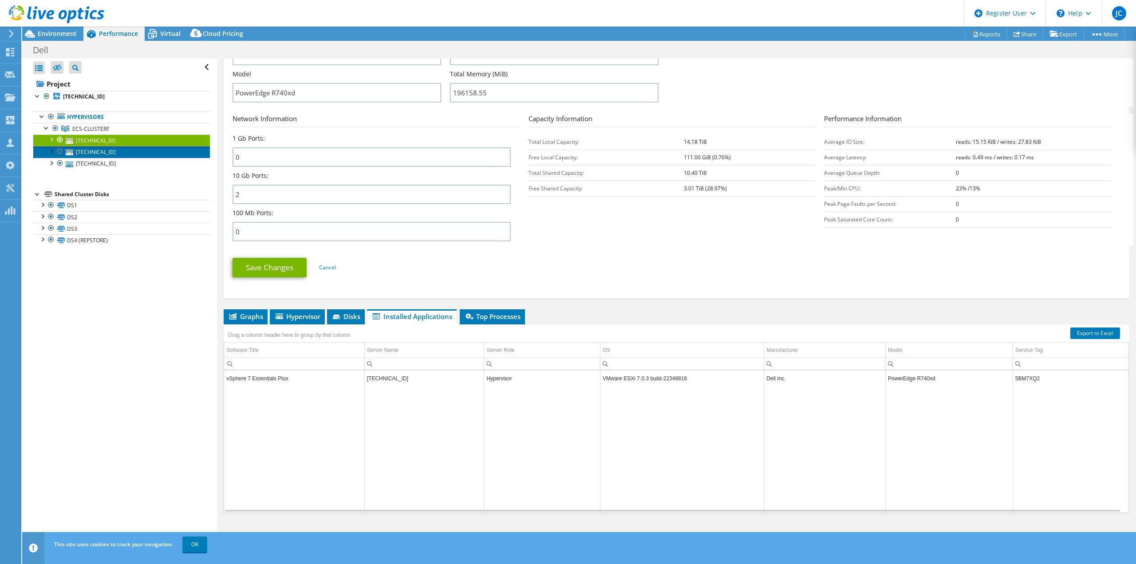
click at [120, 153] on link "10.0.10.20" at bounding box center [121, 152] width 177 height 12
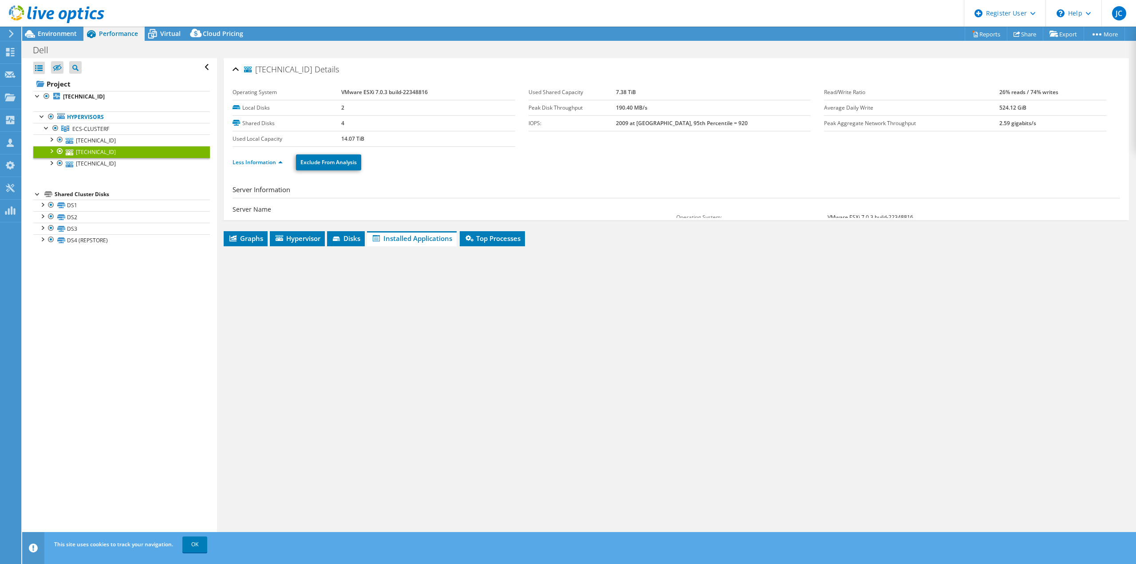
scroll to position [0, 0]
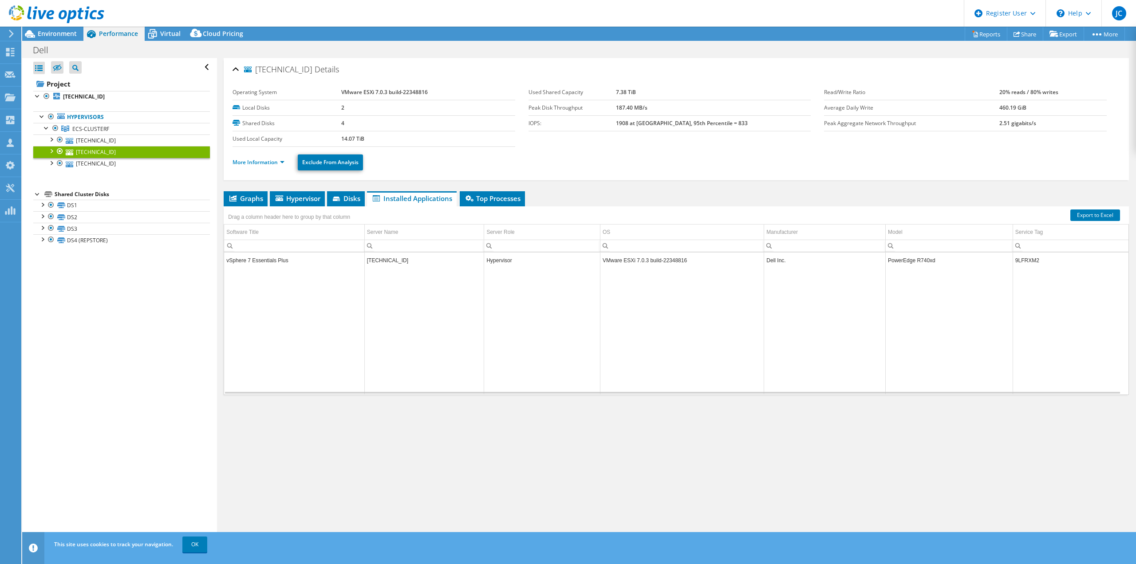
click at [122, 170] on ul "Hypervisors ECS-CLUSTERF 10.0.10.21" at bounding box center [121, 141] width 177 height 76
click at [121, 142] on link "10.0.10.21" at bounding box center [121, 141] width 177 height 12
click at [115, 163] on link "10.0.10.22" at bounding box center [121, 164] width 177 height 12
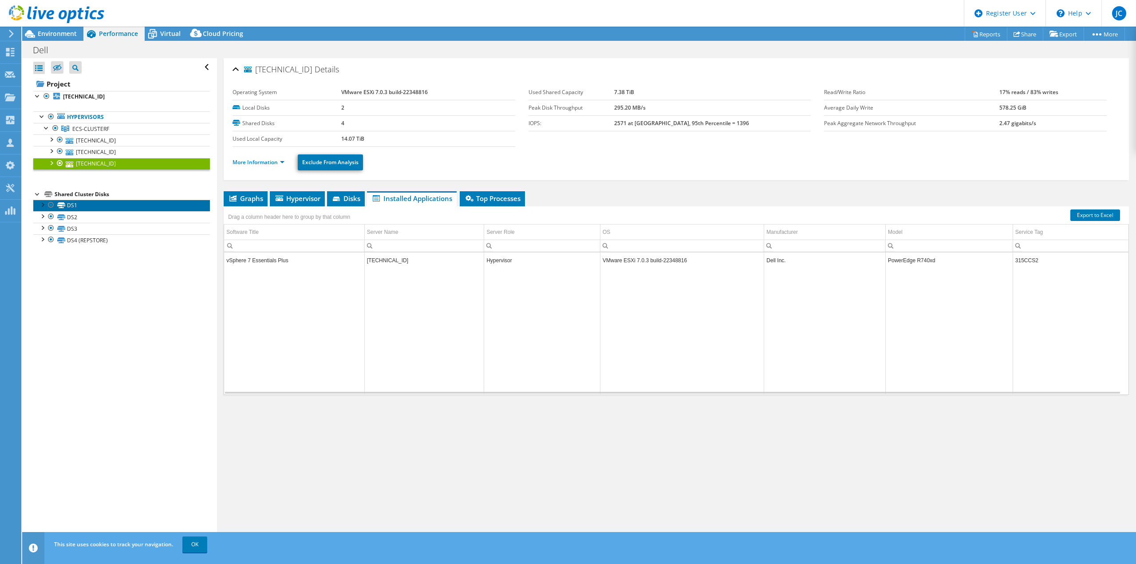
click at [104, 210] on link "DS1" at bounding box center [121, 206] width 177 height 12
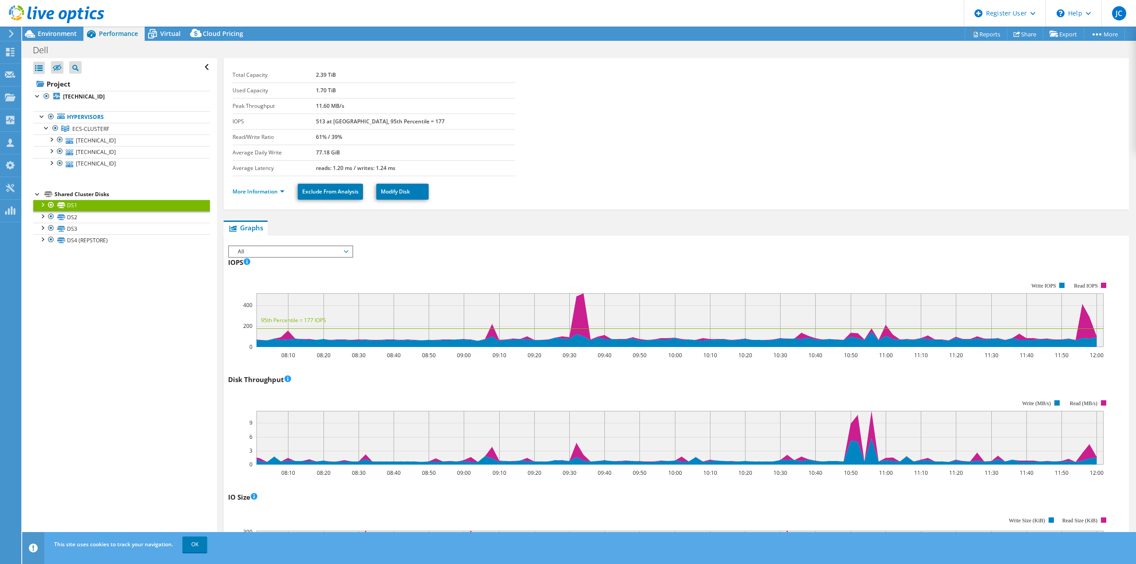
scroll to position [44, 0]
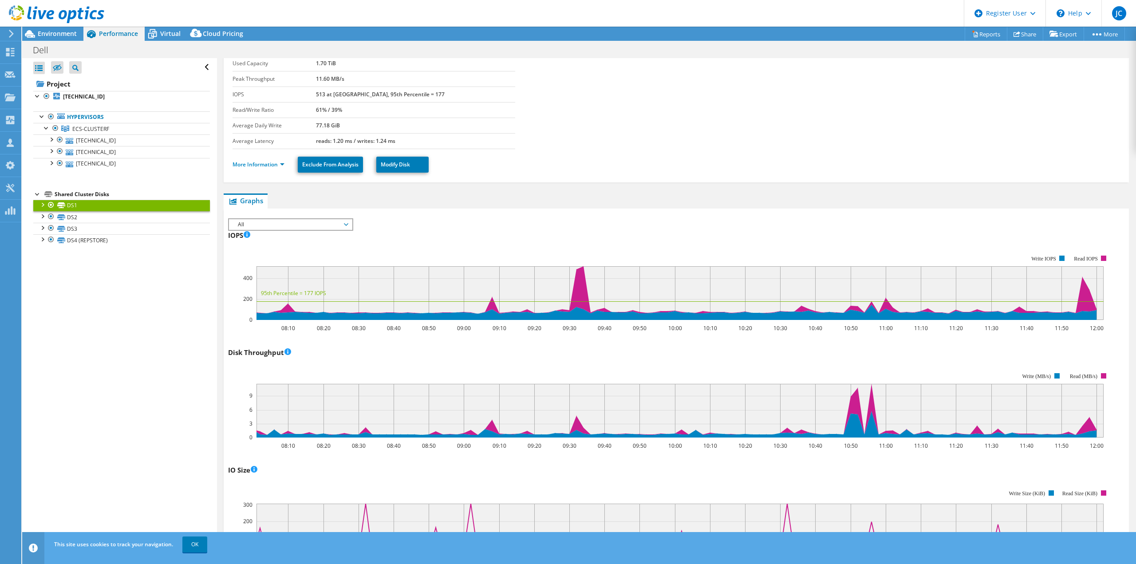
click at [296, 226] on span "All" at bounding box center [291, 224] width 114 height 11
click at [305, 226] on span "All" at bounding box center [291, 224] width 114 height 11
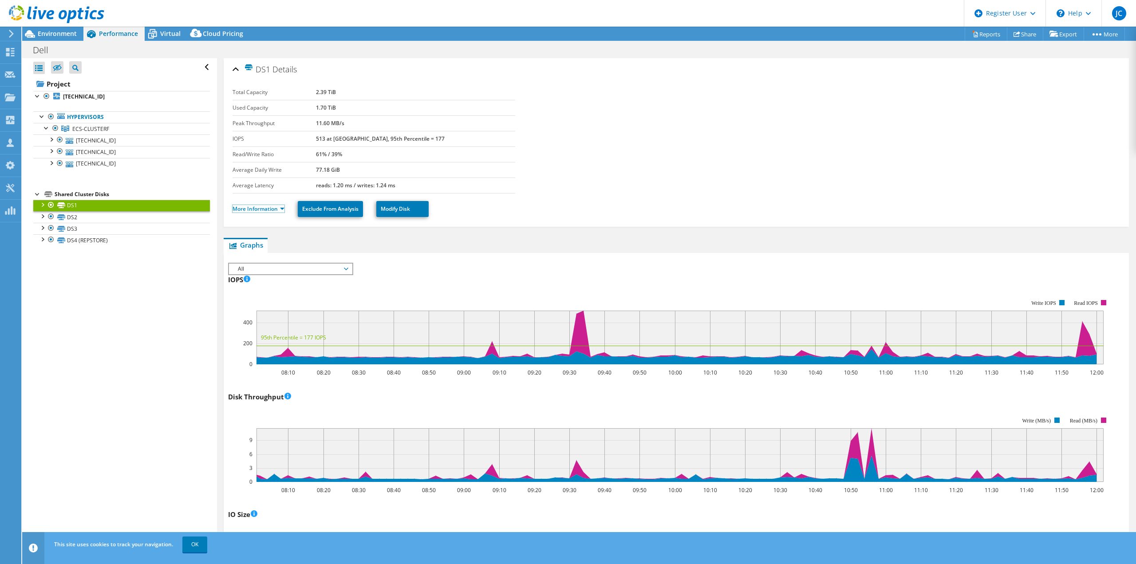
click at [271, 205] on li "More Information" at bounding box center [261, 209] width 57 height 10
click at [269, 208] on link "More Information" at bounding box center [259, 209] width 52 height 8
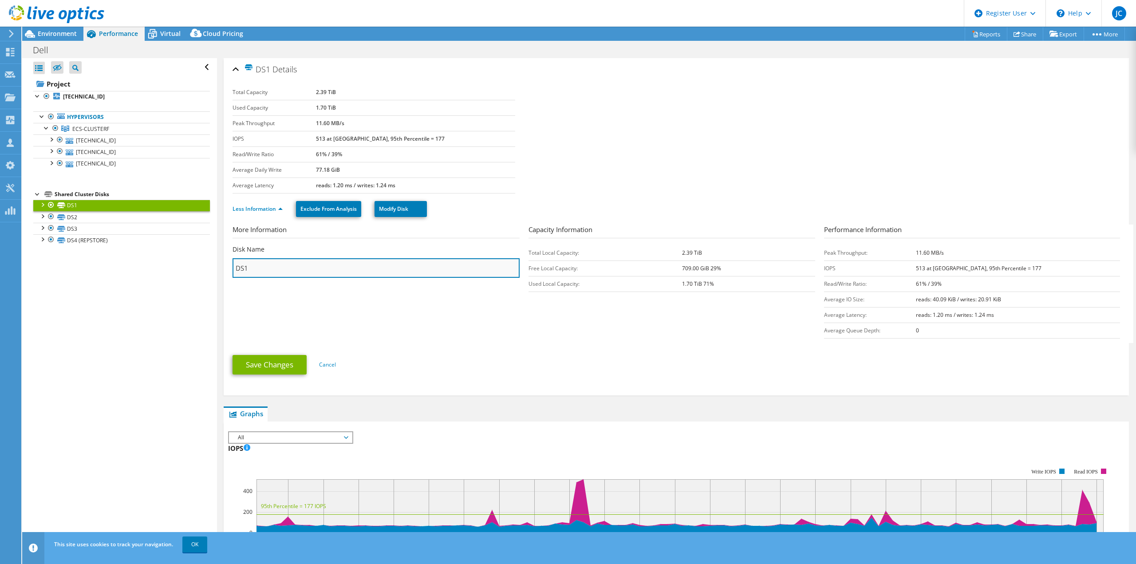
click at [255, 269] on input "DS1" at bounding box center [376, 268] width 287 height 20
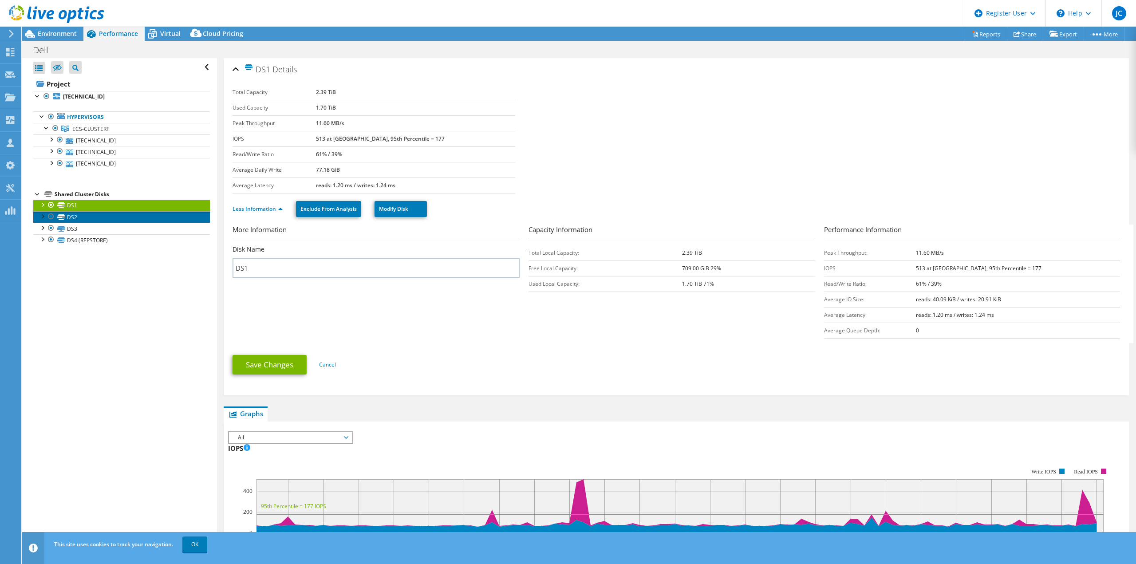
click at [87, 219] on link "DS2" at bounding box center [121, 217] width 177 height 12
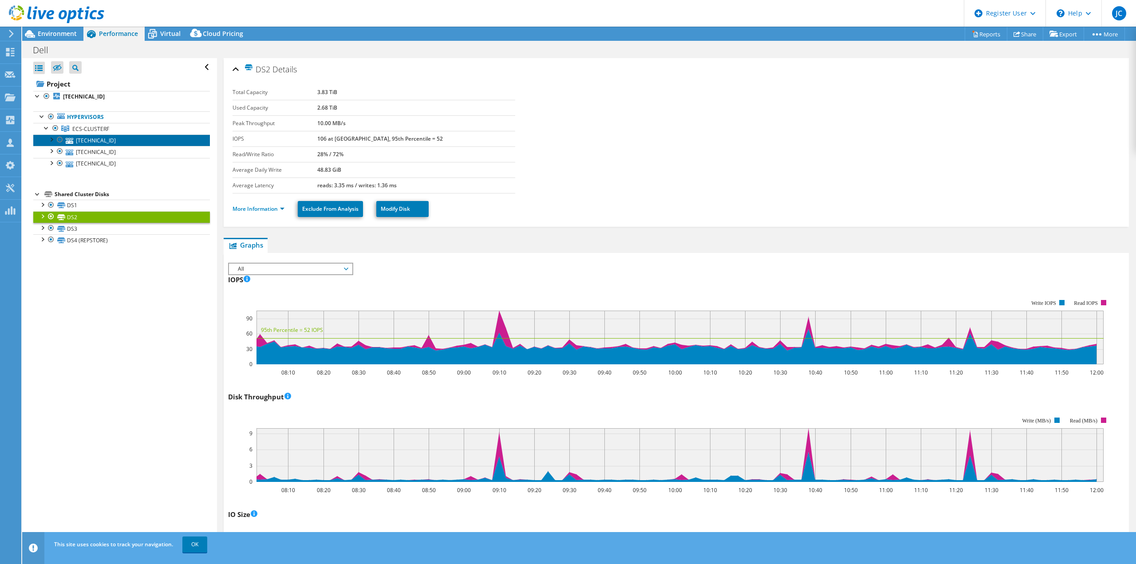
click at [112, 139] on link "10.0.10.21" at bounding box center [121, 141] width 177 height 12
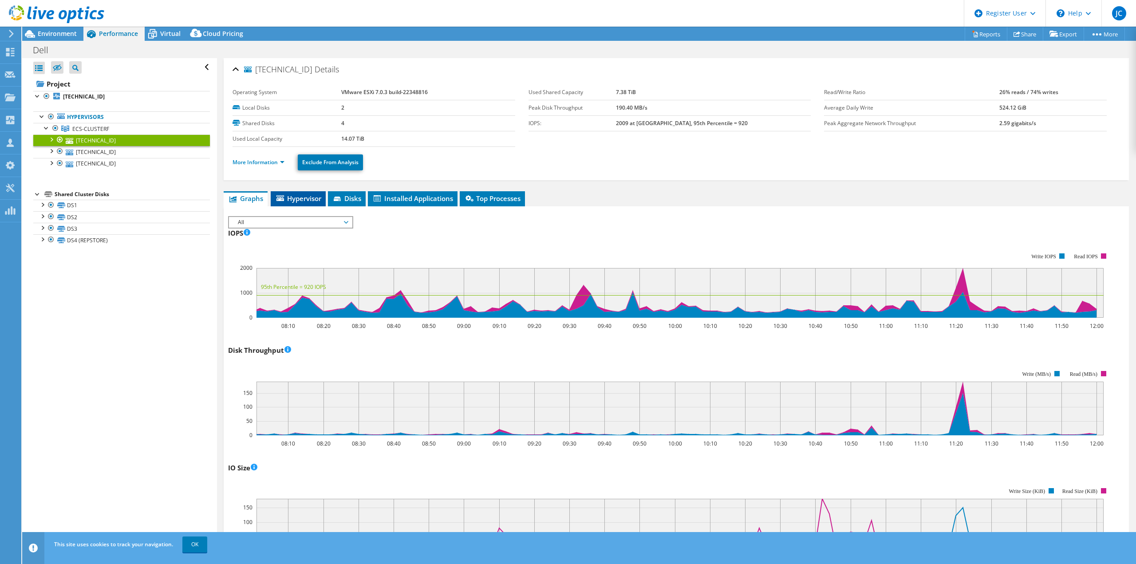
click at [311, 198] on span "Hypervisor" at bounding box center [298, 198] width 46 height 9
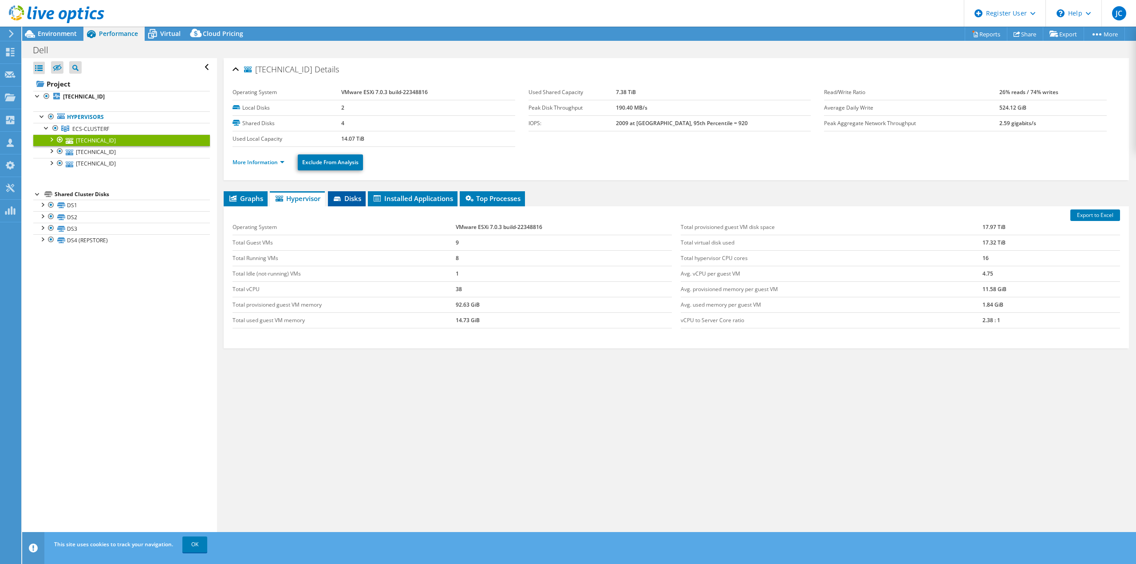
click at [340, 202] on span "Disks" at bounding box center [347, 198] width 29 height 9
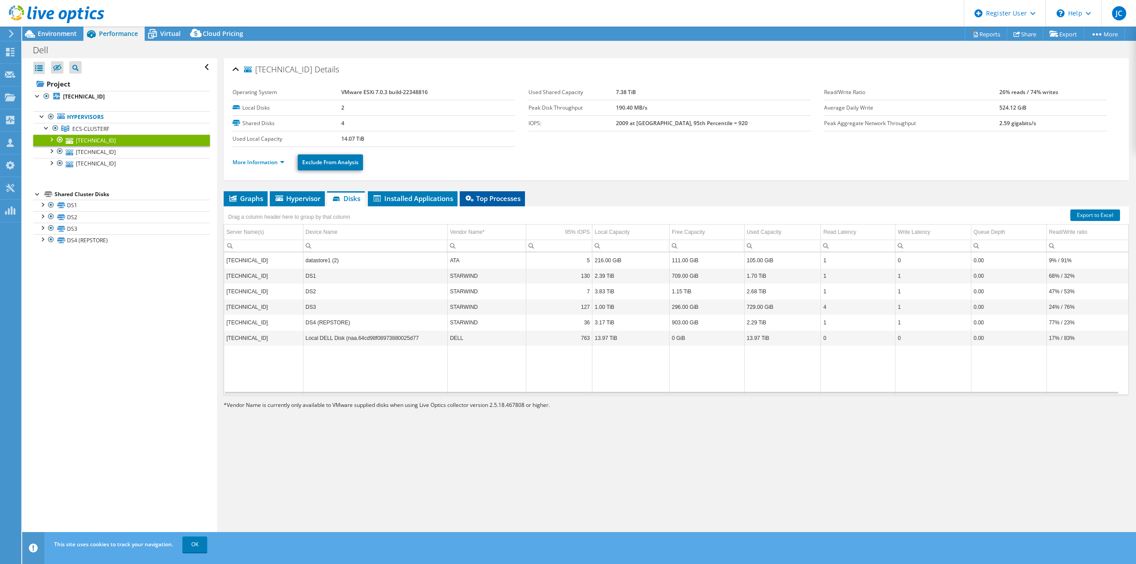
click at [487, 204] on li "Top Processes" at bounding box center [492, 198] width 65 height 15
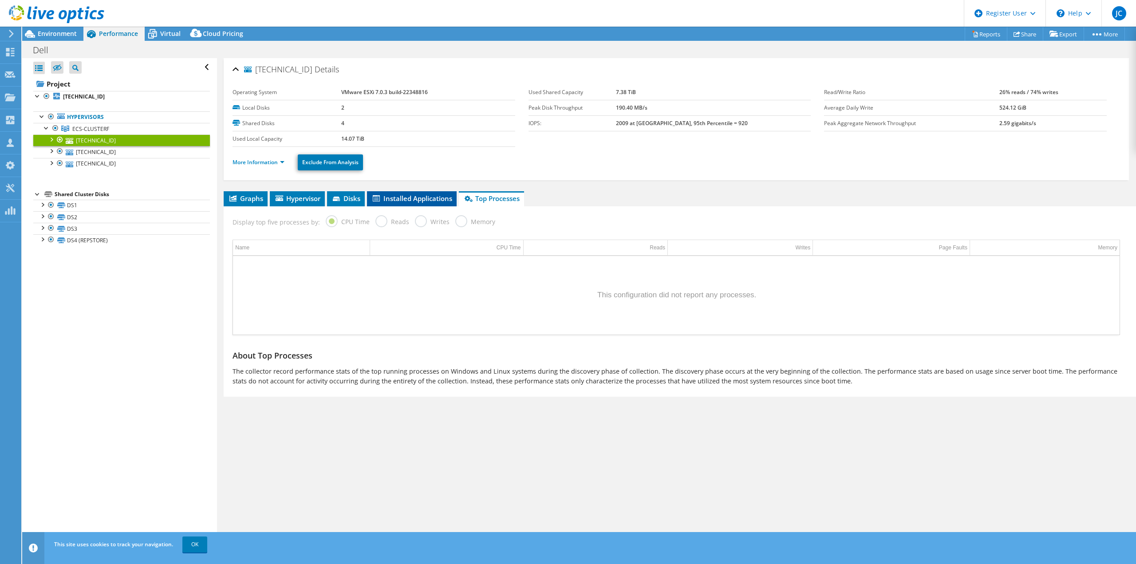
click at [416, 200] on span "Installed Applications" at bounding box center [412, 198] width 81 height 9
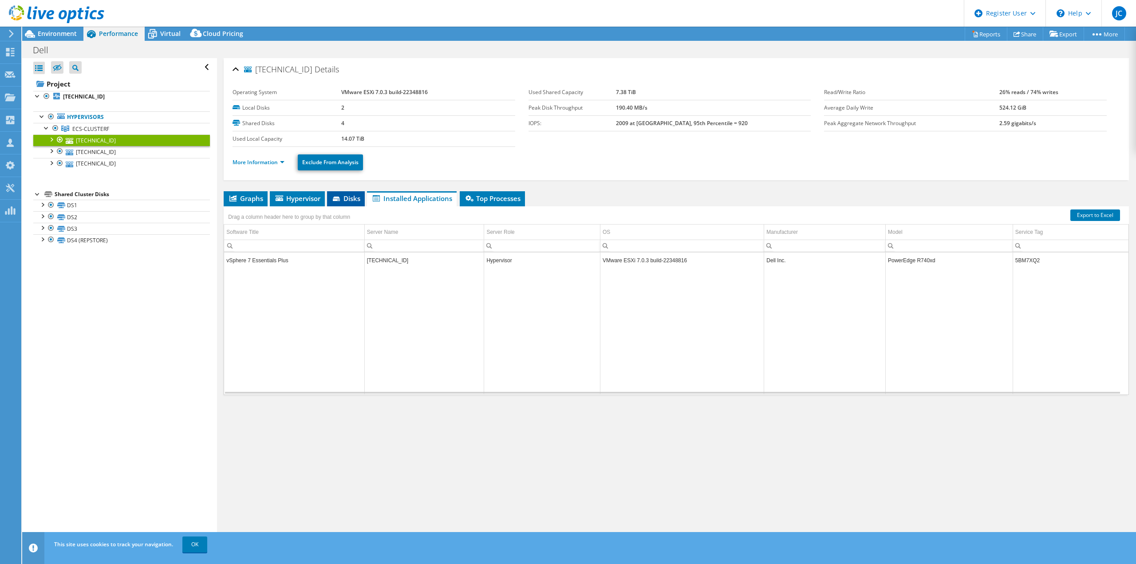
click at [339, 195] on span "Disks" at bounding box center [346, 198] width 29 height 9
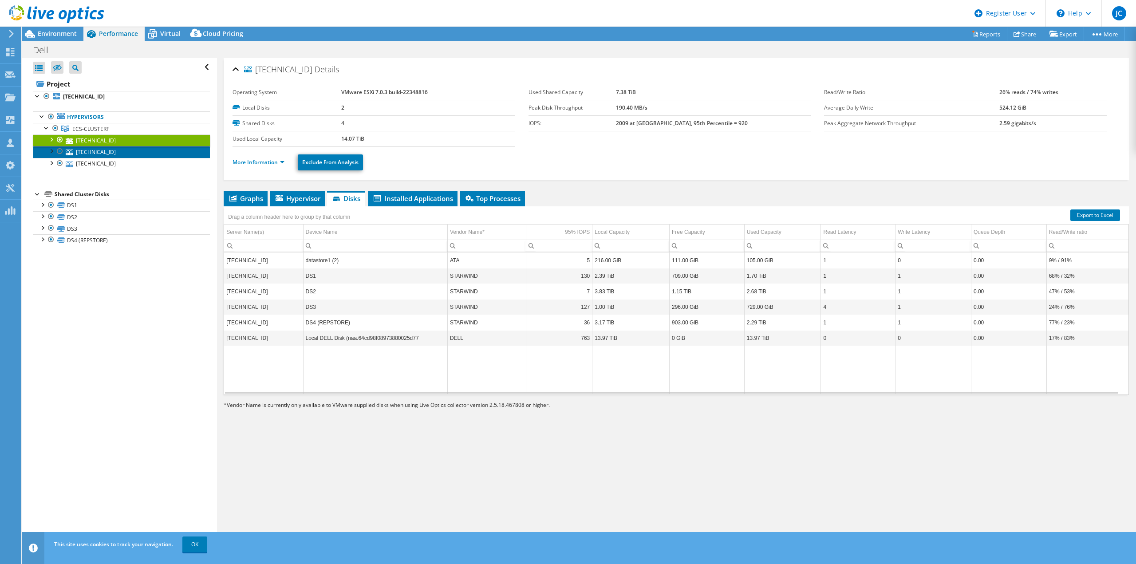
click at [102, 154] on link "10.0.10.20" at bounding box center [121, 152] width 177 height 12
click at [108, 137] on link "10.0.10.21" at bounding box center [121, 141] width 177 height 12
click at [111, 152] on link "10.0.10.20" at bounding box center [121, 152] width 177 height 12
click at [104, 166] on link "10.0.10.22" at bounding box center [121, 164] width 177 height 12
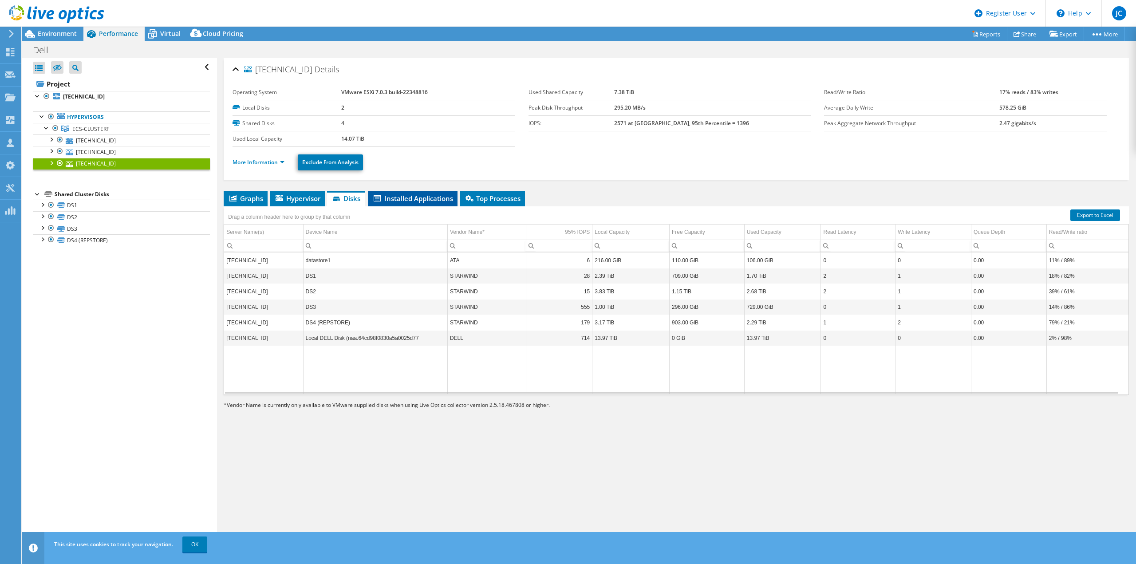
click at [409, 199] on span "Installed Applications" at bounding box center [412, 198] width 81 height 9
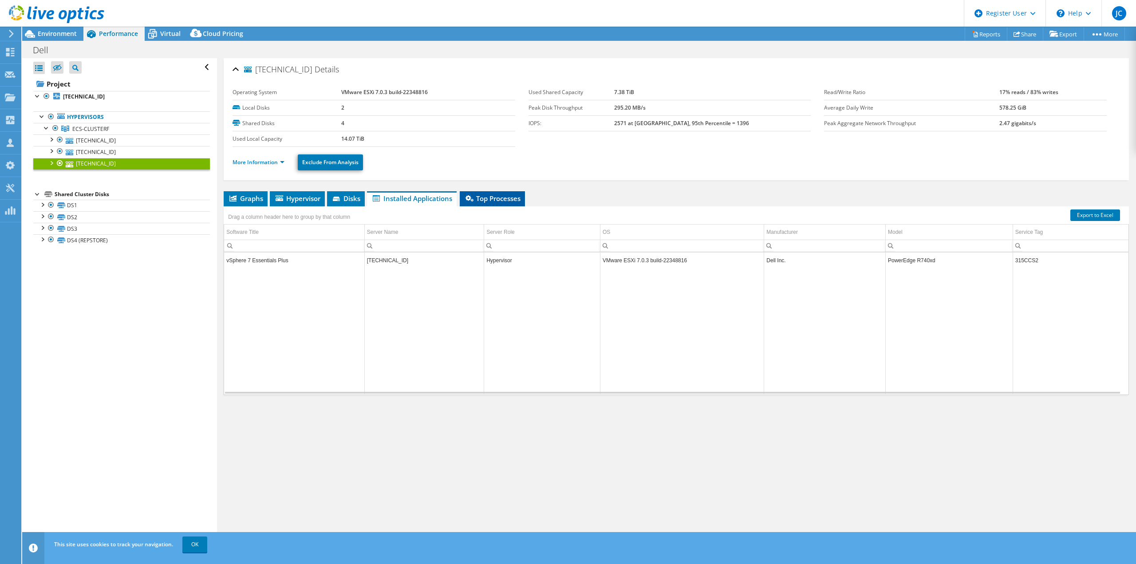
click at [506, 204] on li "Top Processes" at bounding box center [492, 198] width 65 height 15
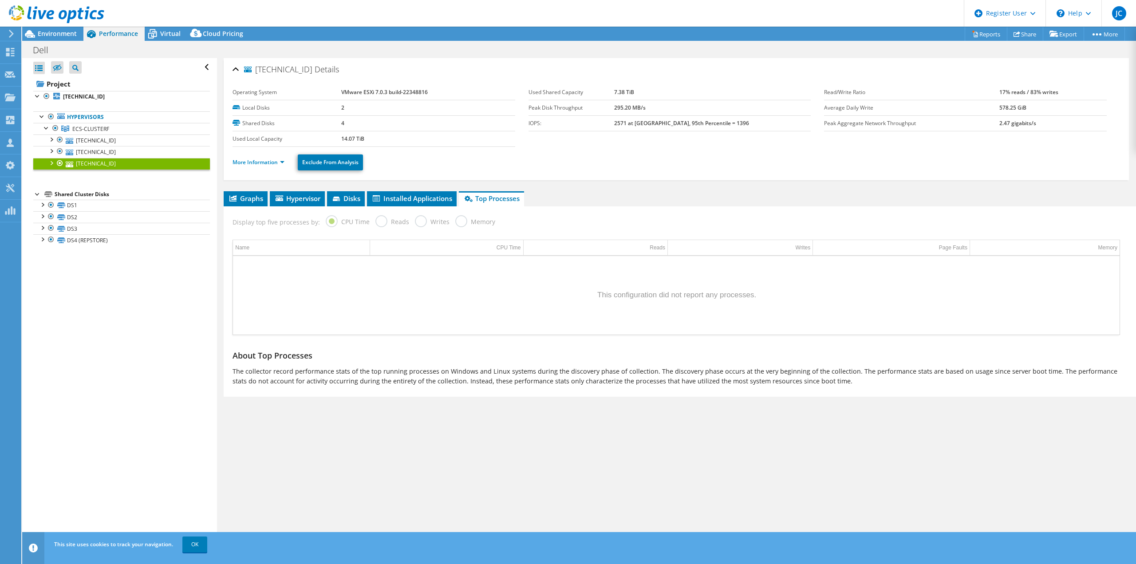
click at [380, 222] on label "Reads" at bounding box center [393, 220] width 34 height 11
click at [415, 221] on label "Writes" at bounding box center [432, 220] width 35 height 11
click at [446, 223] on div "Display top five processes by: CPU Time Reads Writes Memory" at bounding box center [676, 220] width 897 height 29
click at [247, 197] on span "Graphs" at bounding box center [245, 198] width 35 height 9
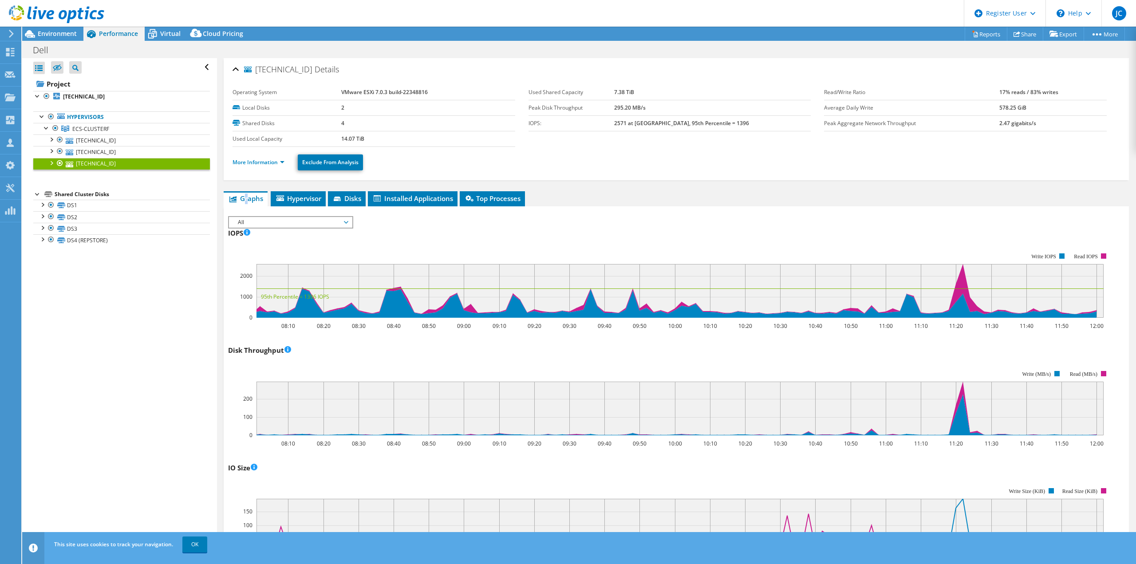
drag, startPoint x: 440, startPoint y: 88, endPoint x: 334, endPoint y: 94, distance: 105.8
click at [334, 94] on tr "Operating System VMware ESXi 7.0.3 build-22348816" at bounding box center [374, 93] width 283 height 16
click at [143, 139] on link "10.0.10.21" at bounding box center [121, 141] width 177 height 12
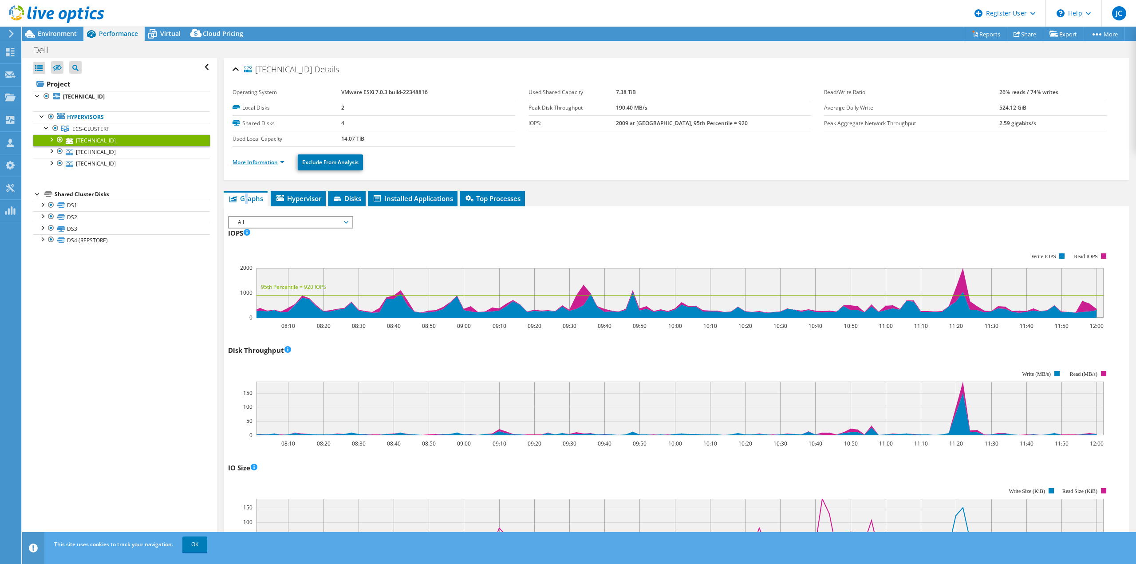
click at [260, 159] on link "More Information" at bounding box center [259, 162] width 52 height 8
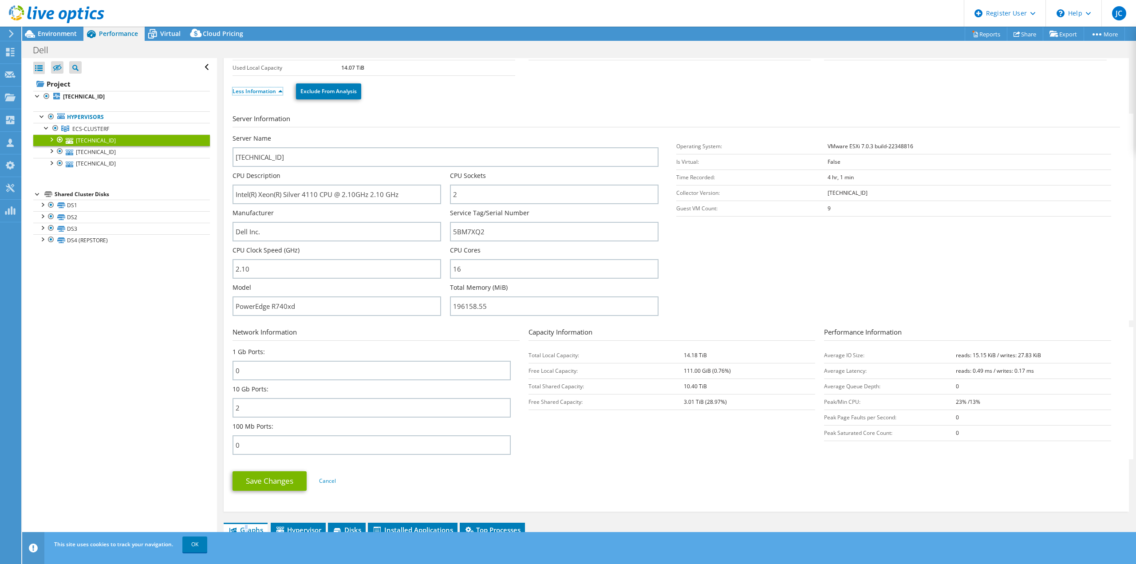
scroll to position [133, 0]
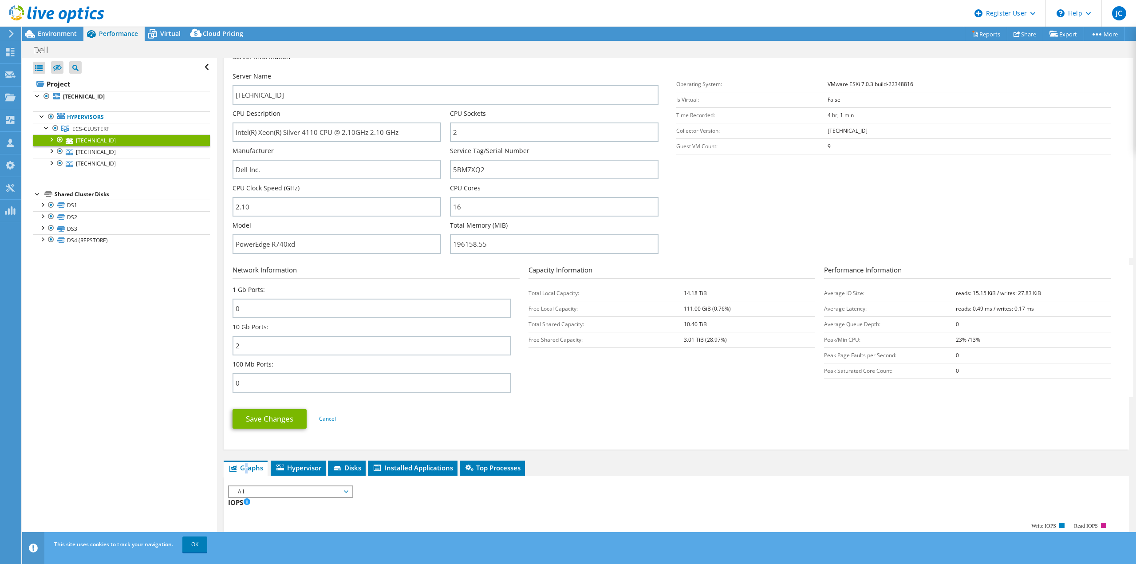
click at [801, 234] on section "Server Information Server Name 10.0.10.21 CPU Description Intel(R) Xeon(R) Silv…" at bounding box center [679, 154] width 892 height 207
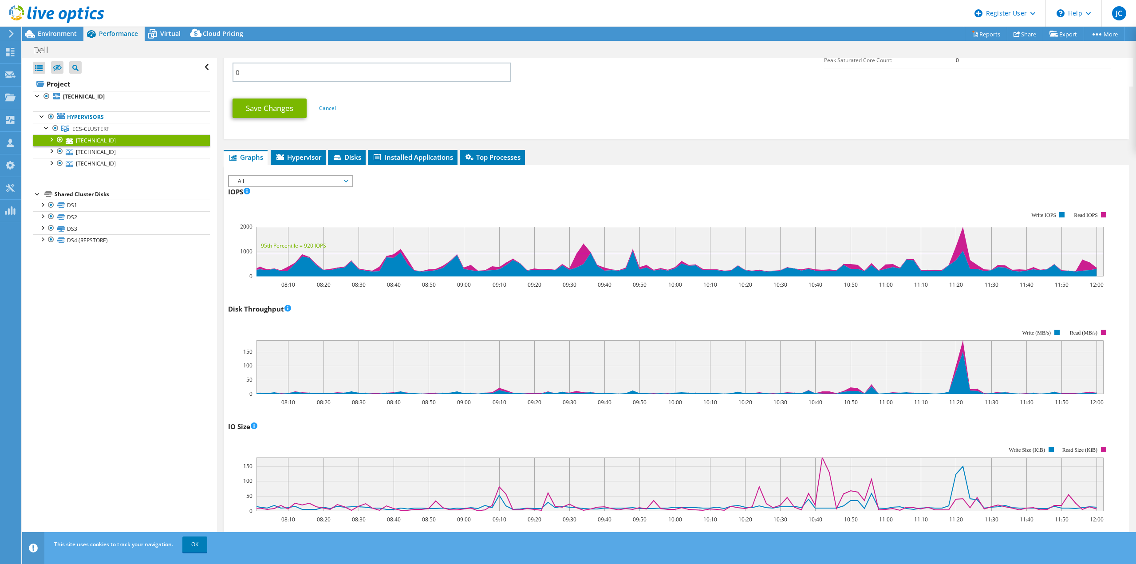
click at [544, 117] on ul "Save Changes Cancel" at bounding box center [677, 107] width 888 height 22
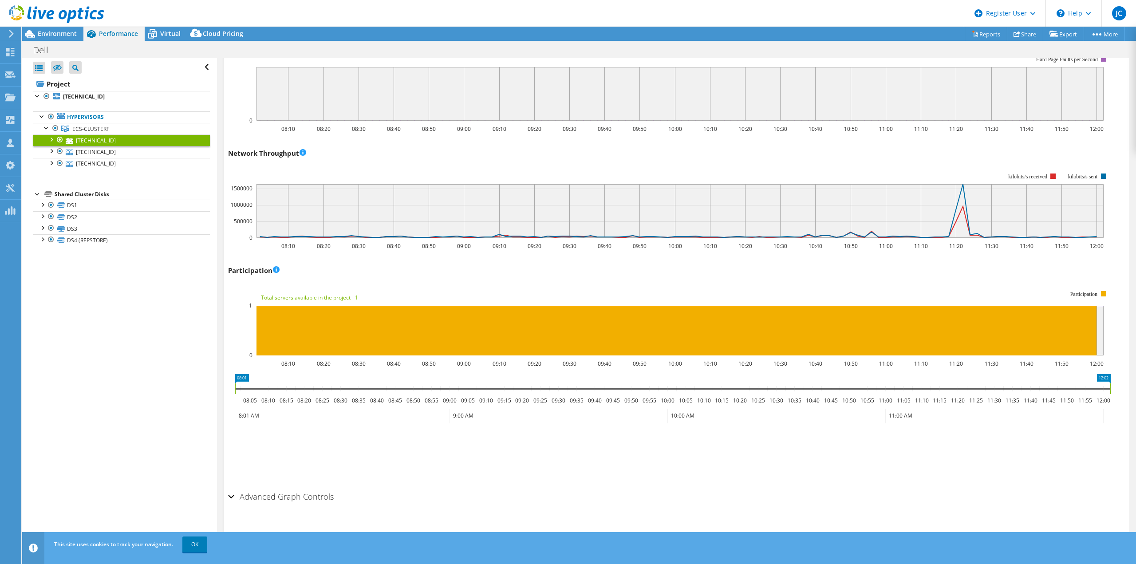
scroll to position [1424, 0]
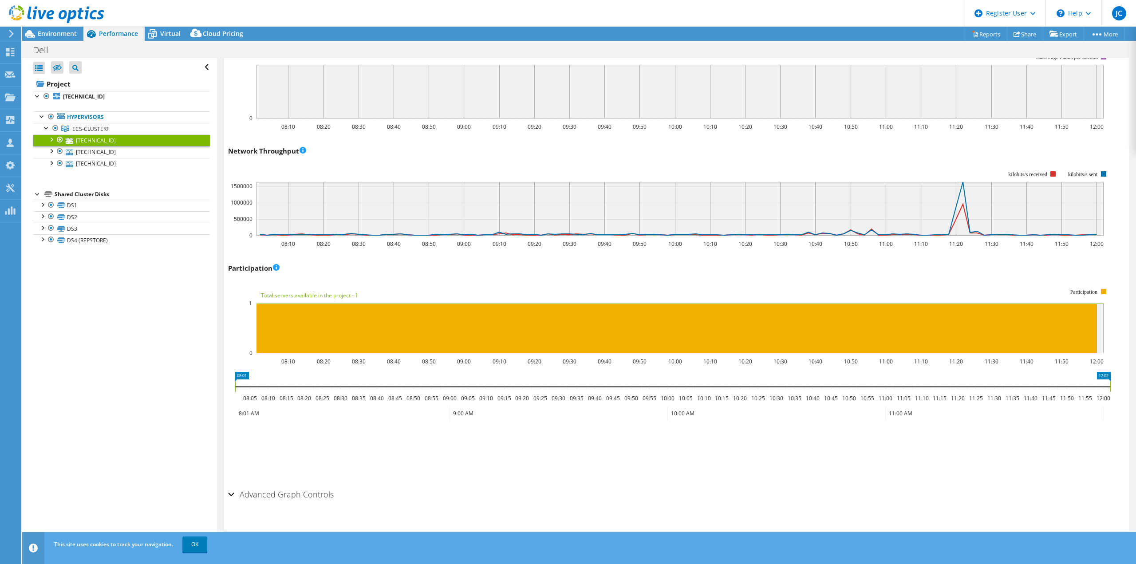
click at [384, 442] on icon "08:01 12:02 08:05 08:10 08:15 08:20 08:25 08:30 08:35 08:40 08:45 08:50 08:55 0…" at bounding box center [673, 407] width 890 height 71
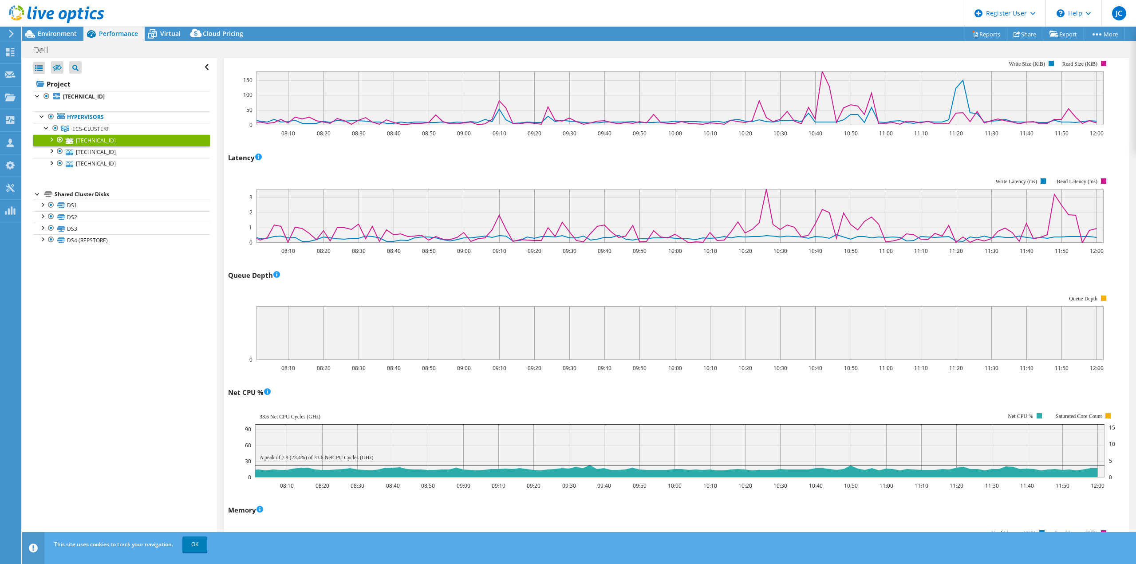
scroll to position [0, 0]
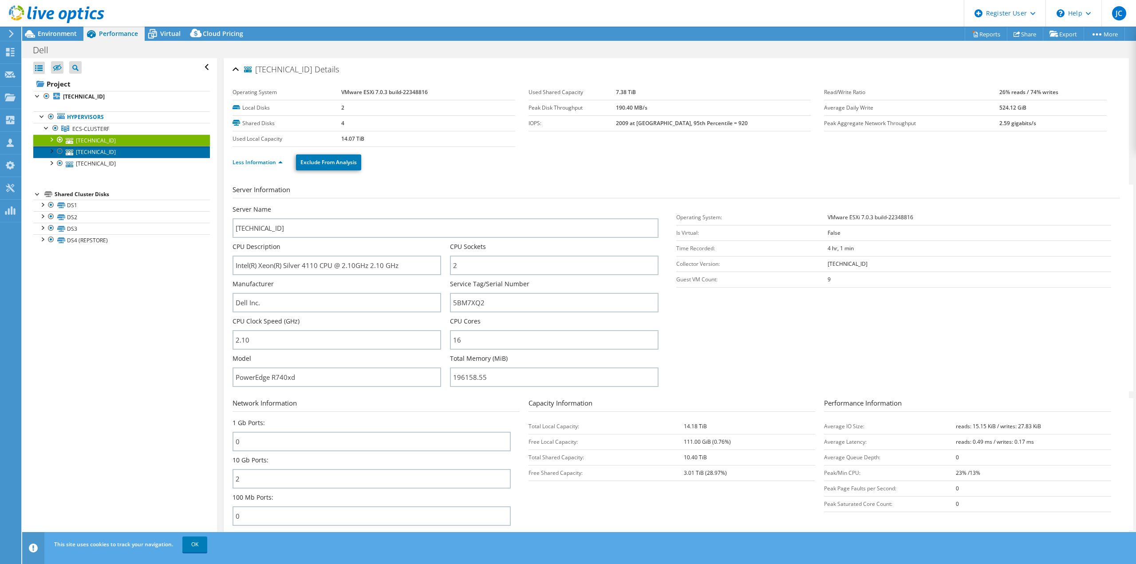
click at [117, 152] on link "10.0.10.20" at bounding box center [121, 152] width 177 height 12
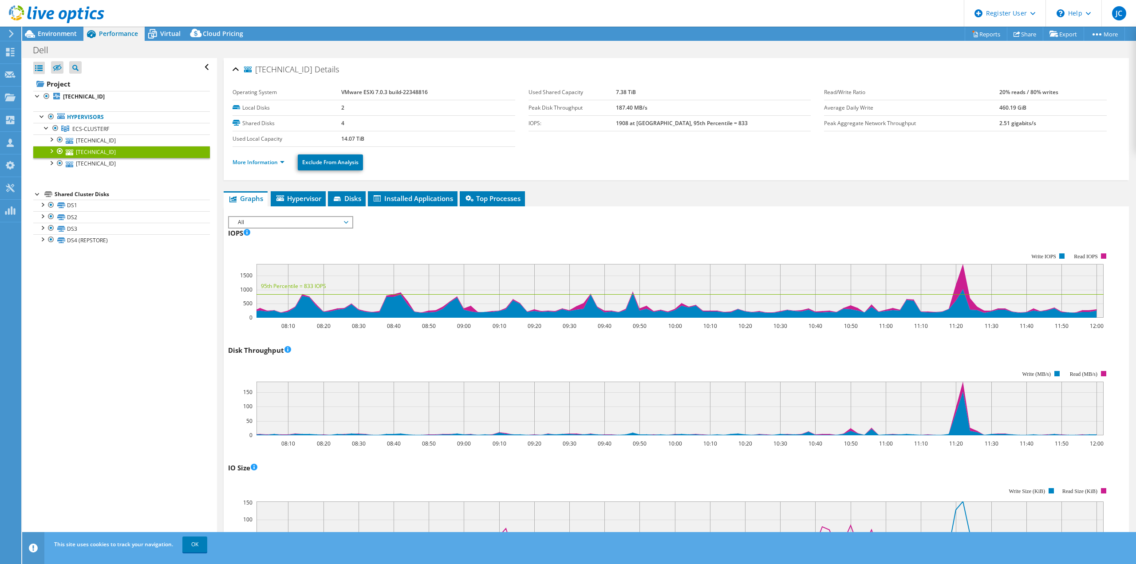
click at [251, 154] on ul "More Information Exclude From Analysis" at bounding box center [677, 161] width 888 height 18
click at [253, 162] on link "More Information" at bounding box center [259, 162] width 52 height 8
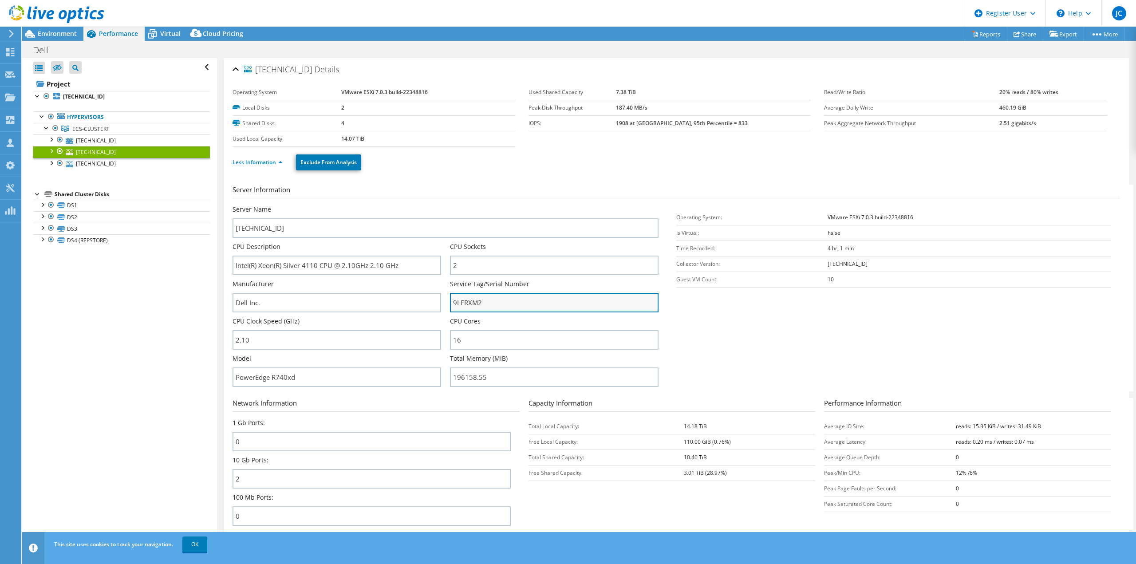
click at [463, 306] on input "9LFRXM2" at bounding box center [554, 303] width 209 height 20
click at [488, 174] on div "Less Information Exclude From Analysis" at bounding box center [677, 162] width 888 height 31
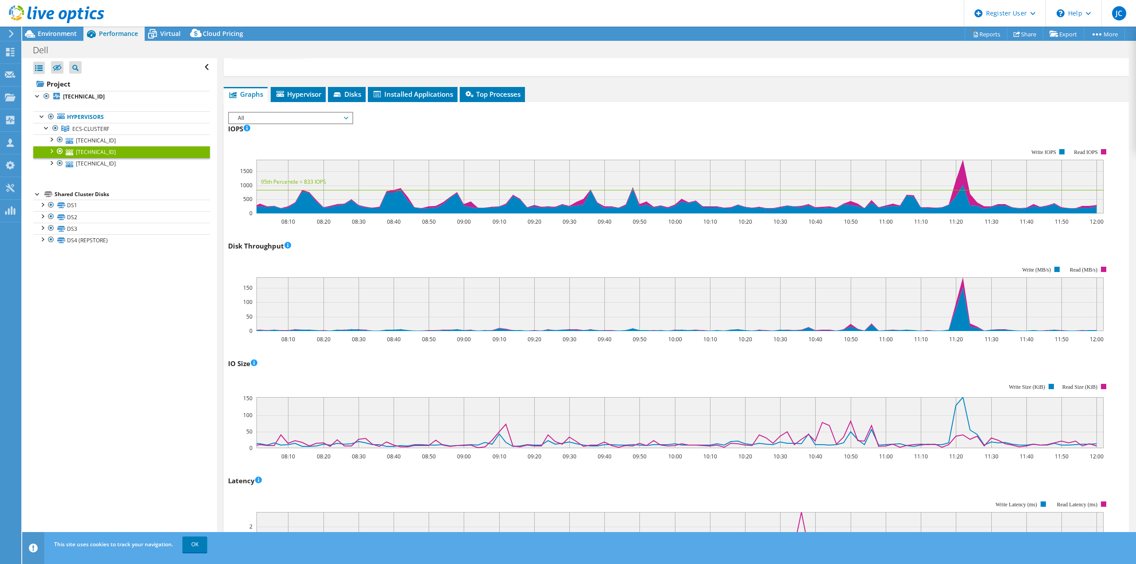
scroll to position [488, 0]
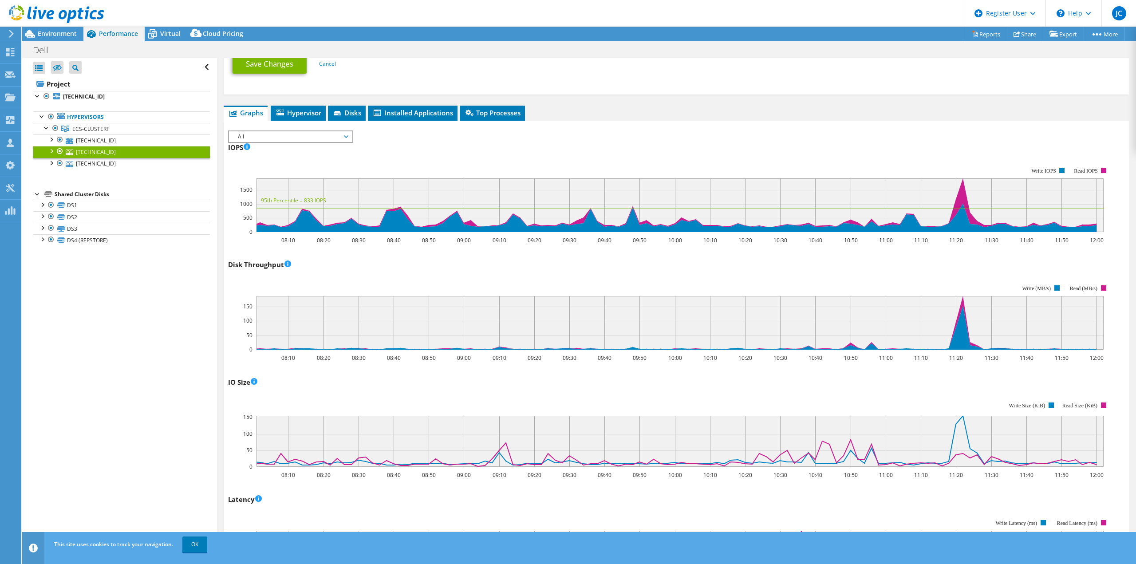
click at [414, 151] on div "IOPS IOPS Live Optics monitors the read and write operations at the block stora…" at bounding box center [676, 192] width 897 height 104
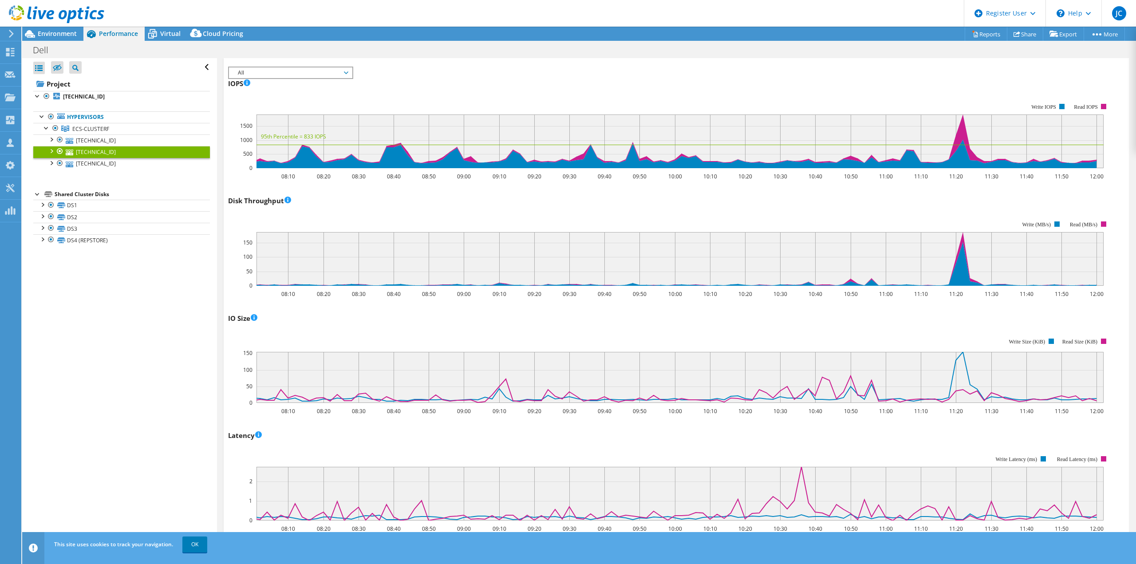
scroll to position [403, 0]
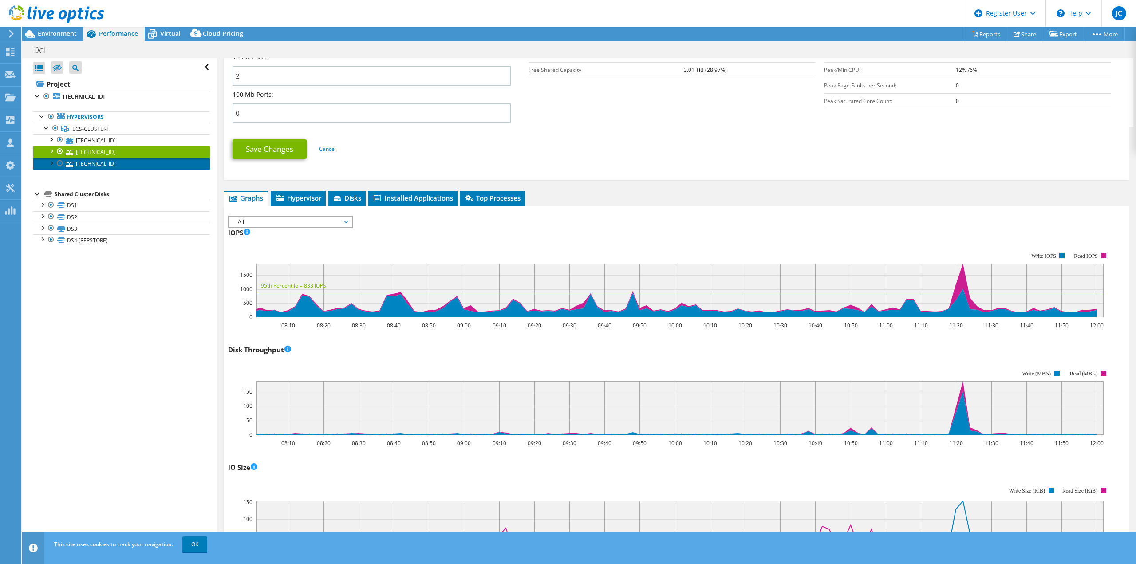
click at [101, 166] on link "10.0.10.22" at bounding box center [121, 164] width 177 height 12
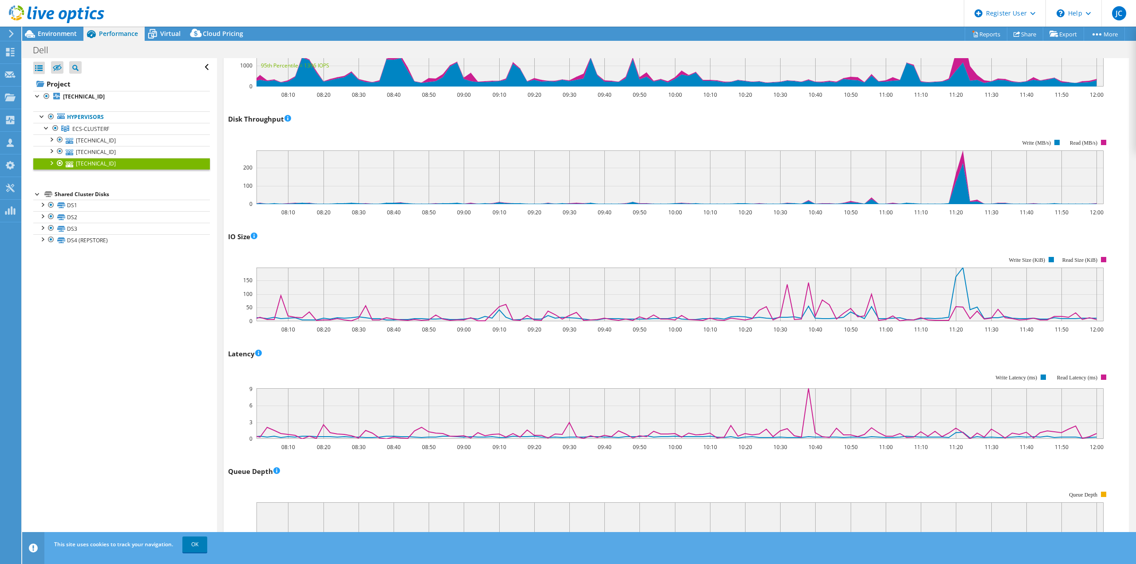
scroll to position [0, 0]
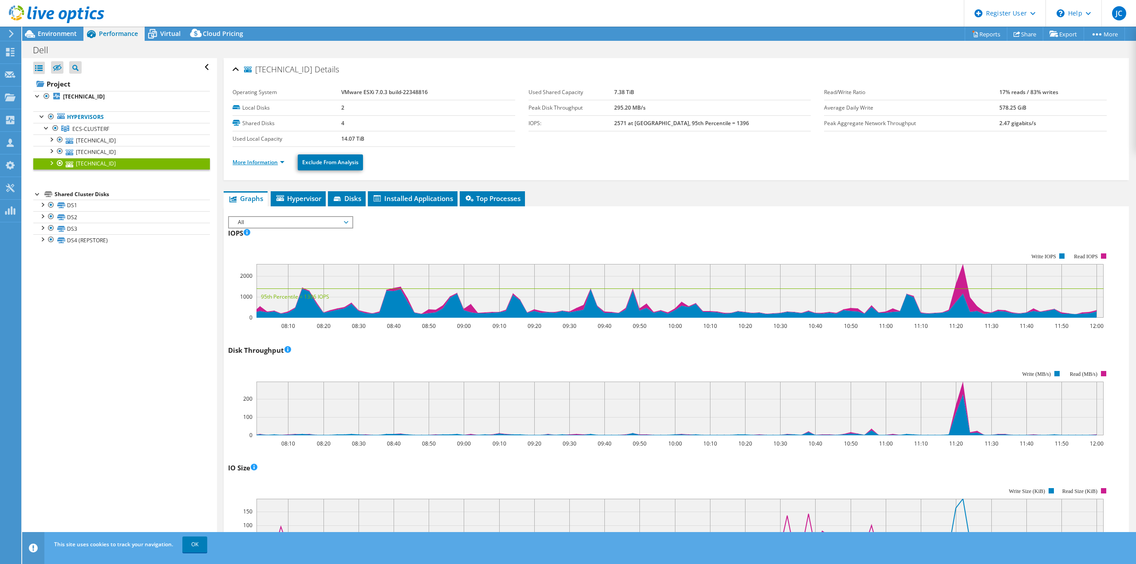
click at [263, 162] on link "More Information" at bounding box center [259, 162] width 52 height 8
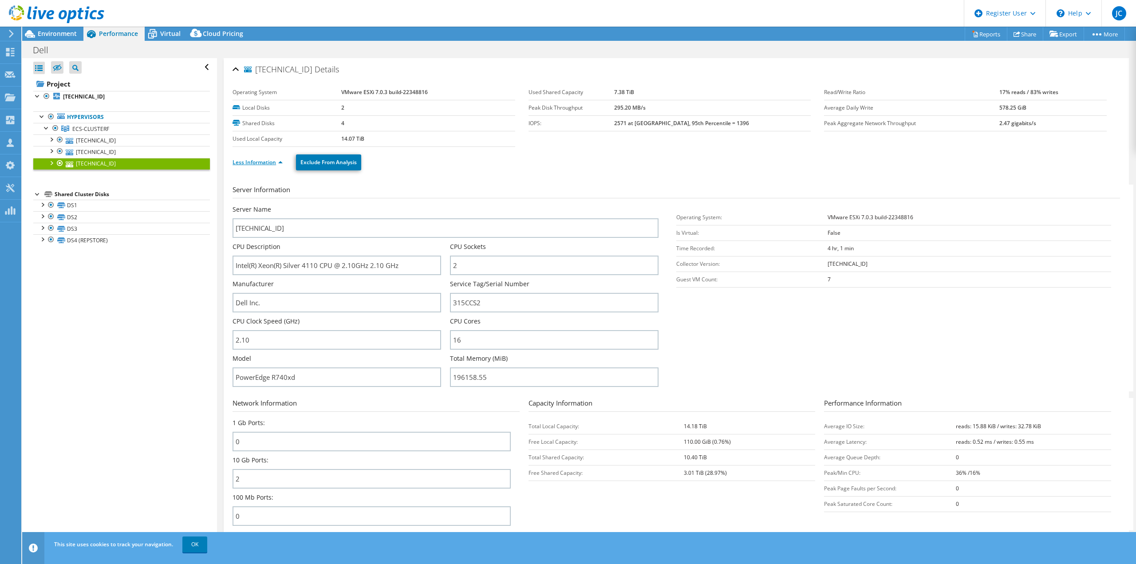
click at [249, 159] on link "Less Information" at bounding box center [258, 162] width 50 height 8
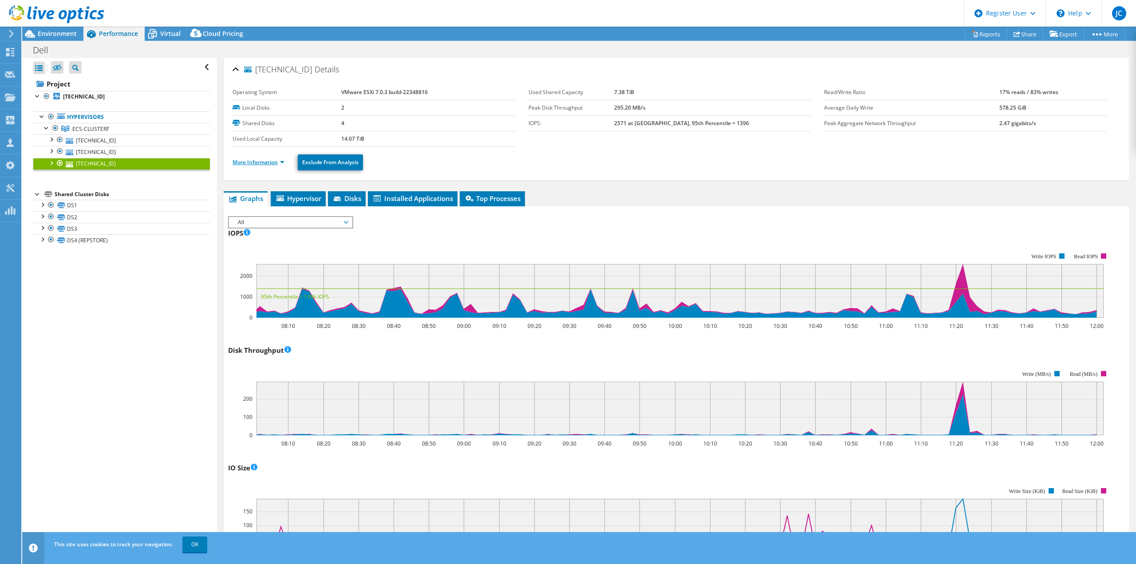
click at [252, 165] on link "More Information" at bounding box center [259, 162] width 52 height 8
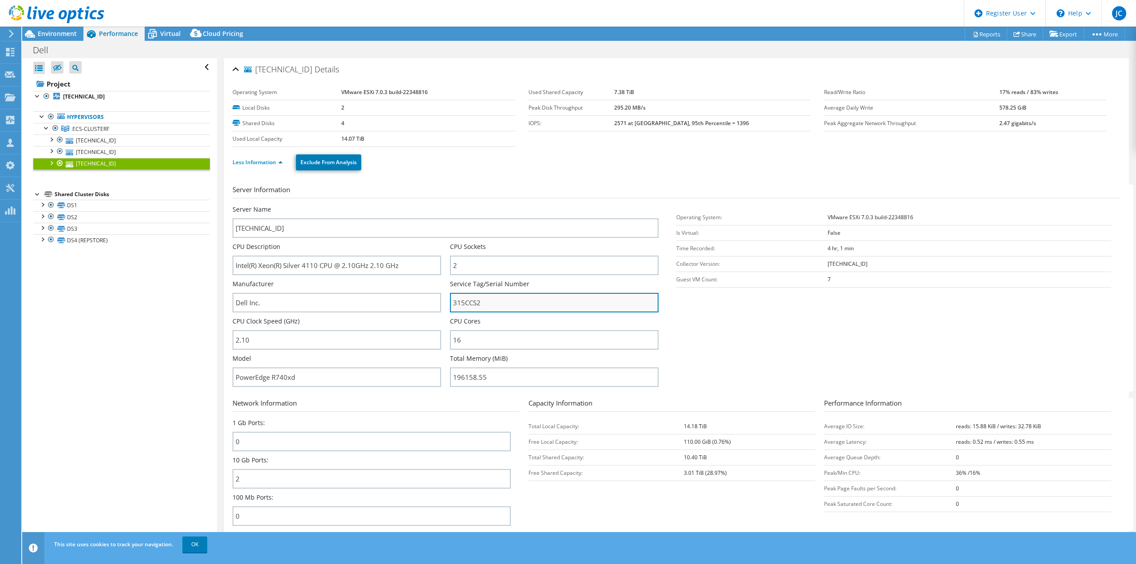
click at [464, 305] on input "315CCS2" at bounding box center [554, 303] width 209 height 20
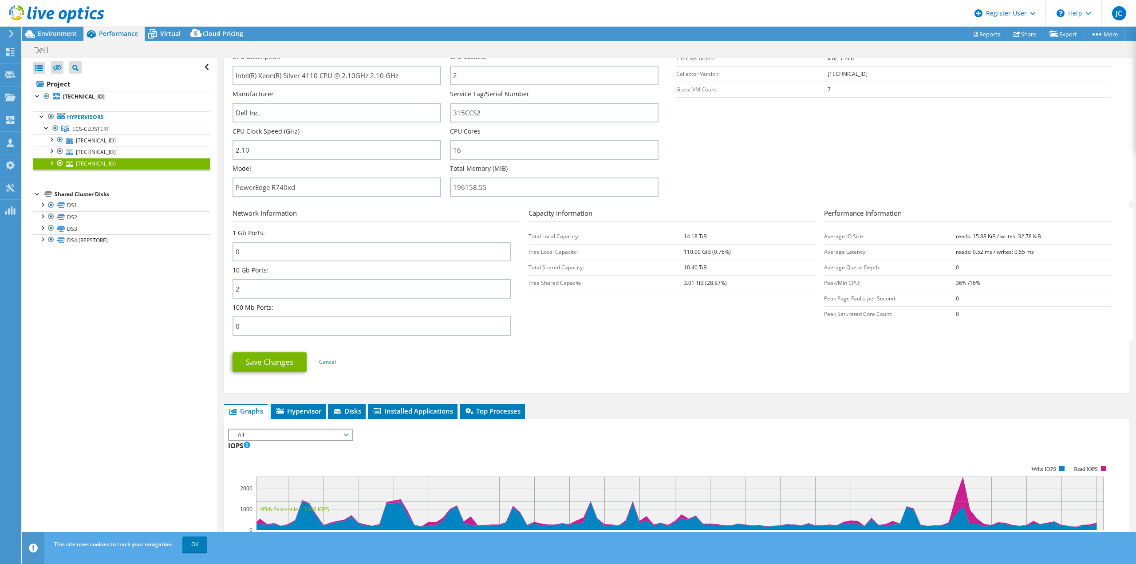
scroll to position [355, 0]
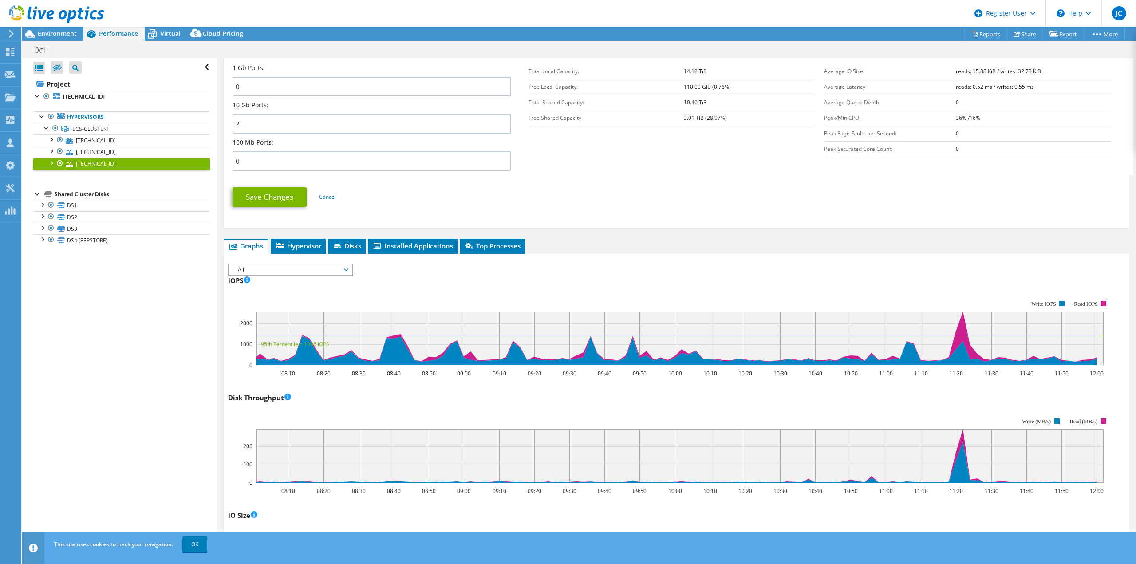
click at [308, 251] on li "Hypervisor" at bounding box center [298, 246] width 55 height 15
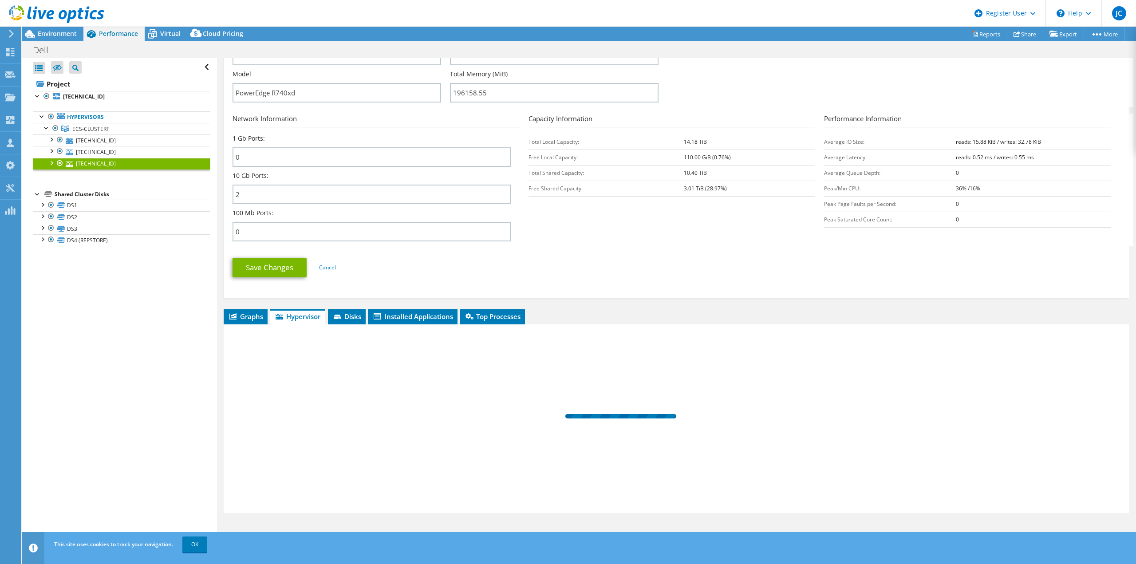
scroll to position [285, 0]
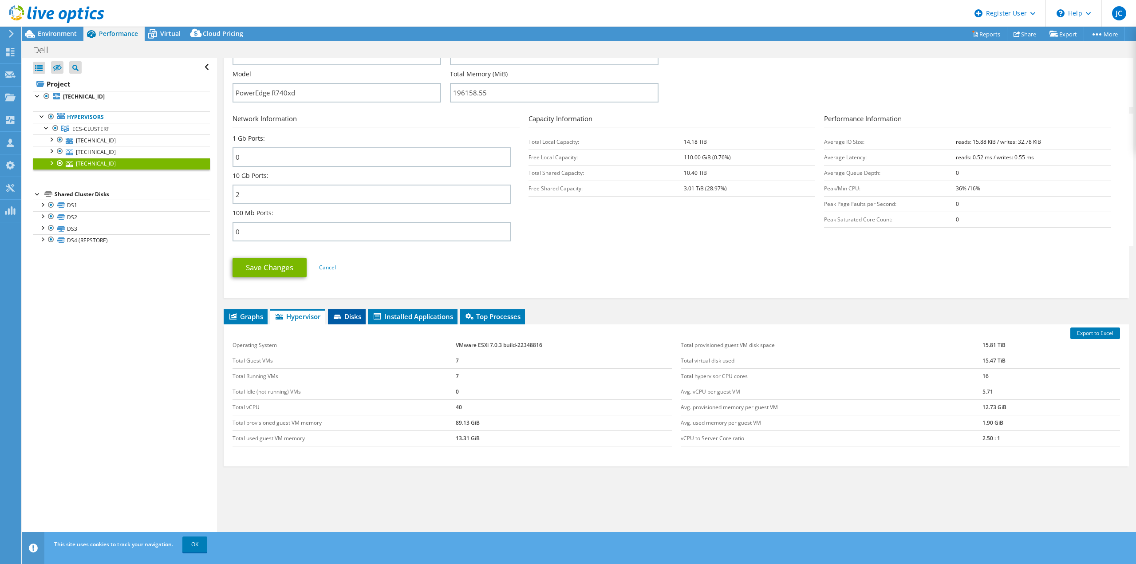
click at [351, 320] on span "Disks" at bounding box center [347, 316] width 29 height 9
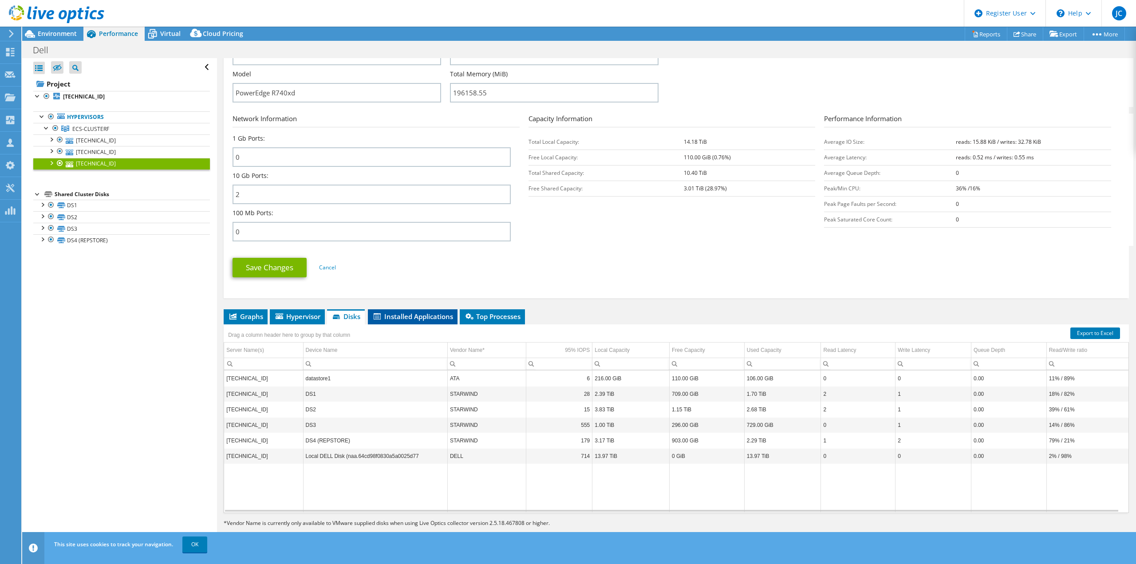
click at [395, 316] on span "Installed Applications" at bounding box center [412, 316] width 81 height 9
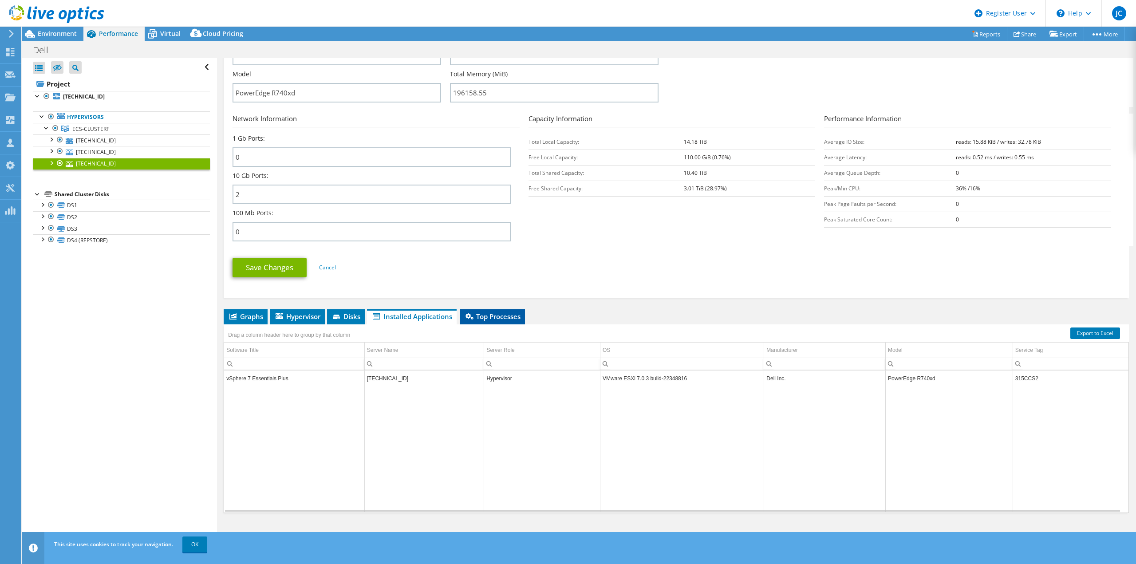
click at [503, 319] on span "Top Processes" at bounding box center [492, 316] width 56 height 9
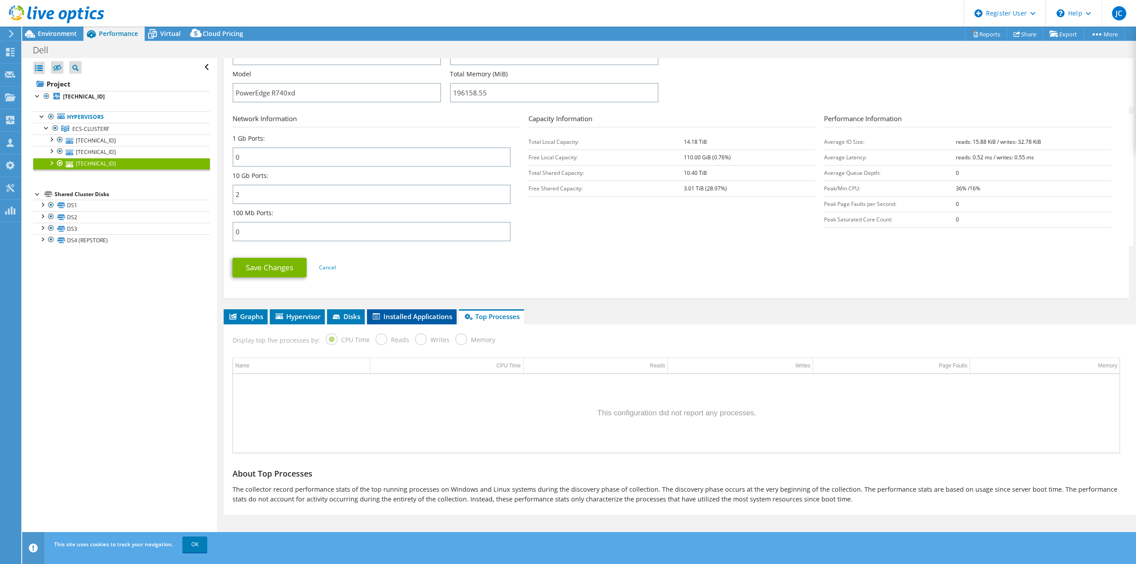
click at [435, 315] on span "Installed Applications" at bounding box center [412, 316] width 81 height 9
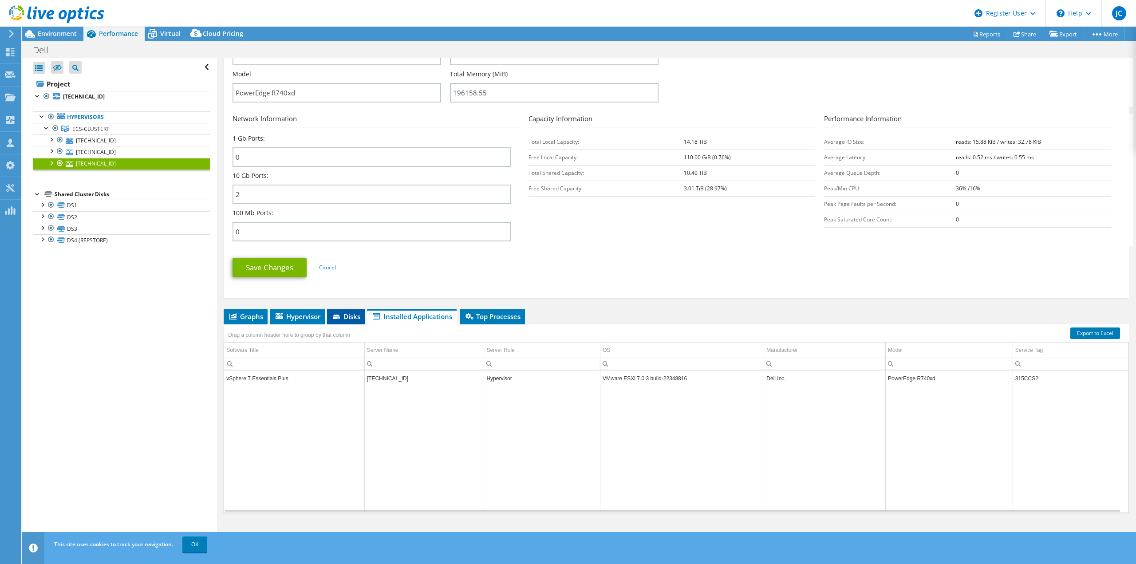
click at [349, 317] on span "Disks" at bounding box center [346, 316] width 29 height 9
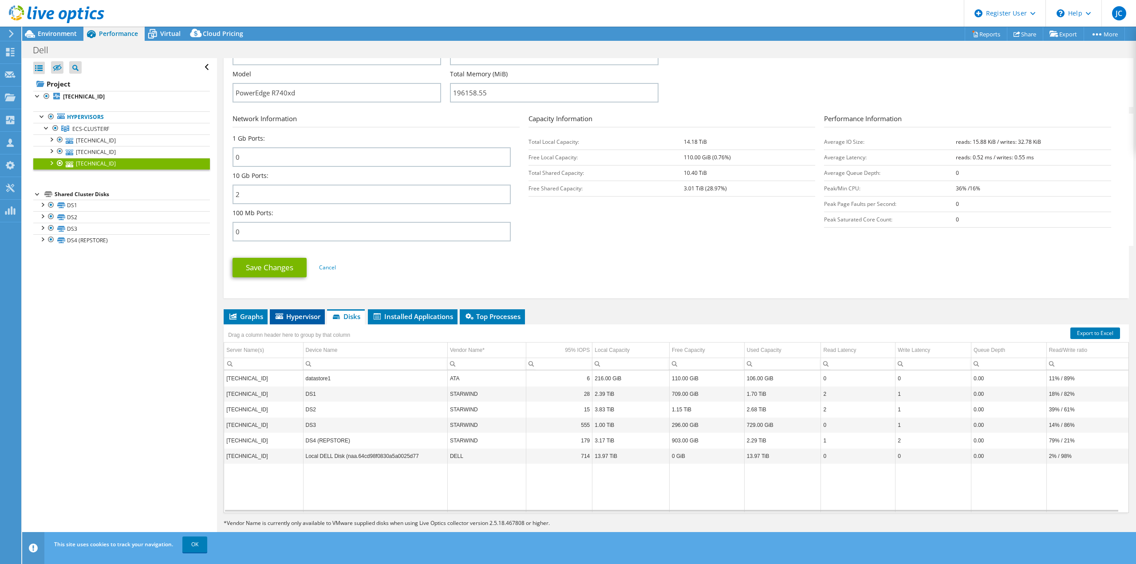
click at [299, 319] on span "Hypervisor" at bounding box center [297, 316] width 46 height 9
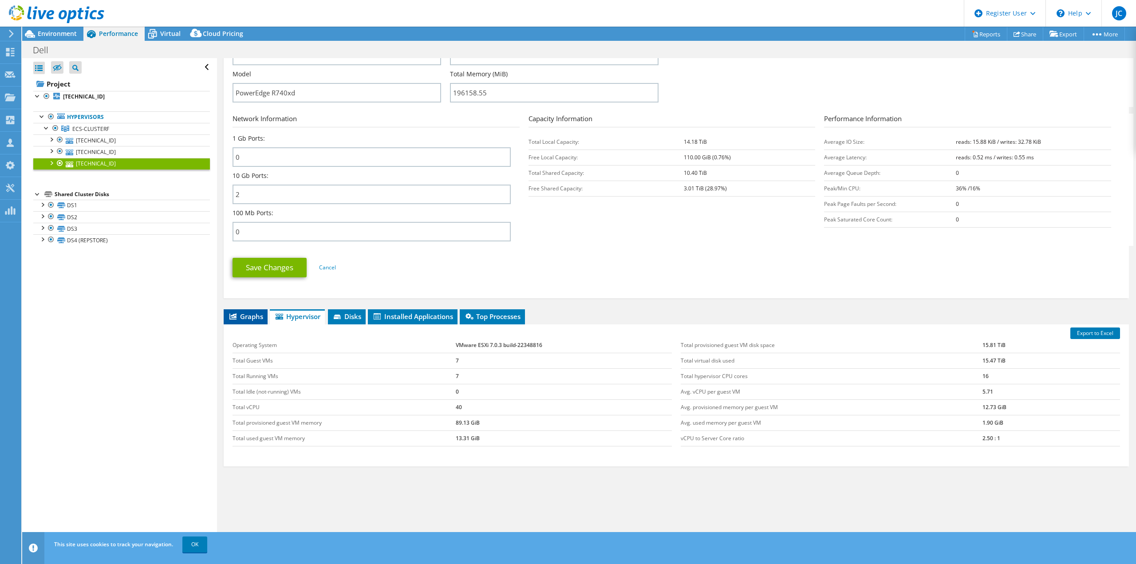
click at [255, 317] on span "Graphs" at bounding box center [245, 316] width 35 height 9
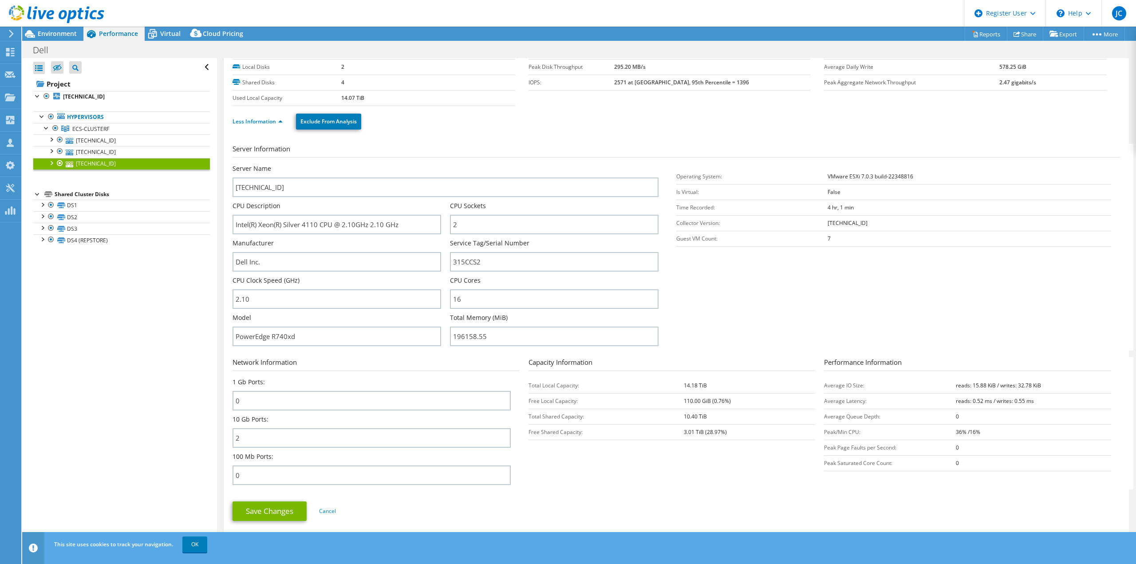
scroll to position [0, 0]
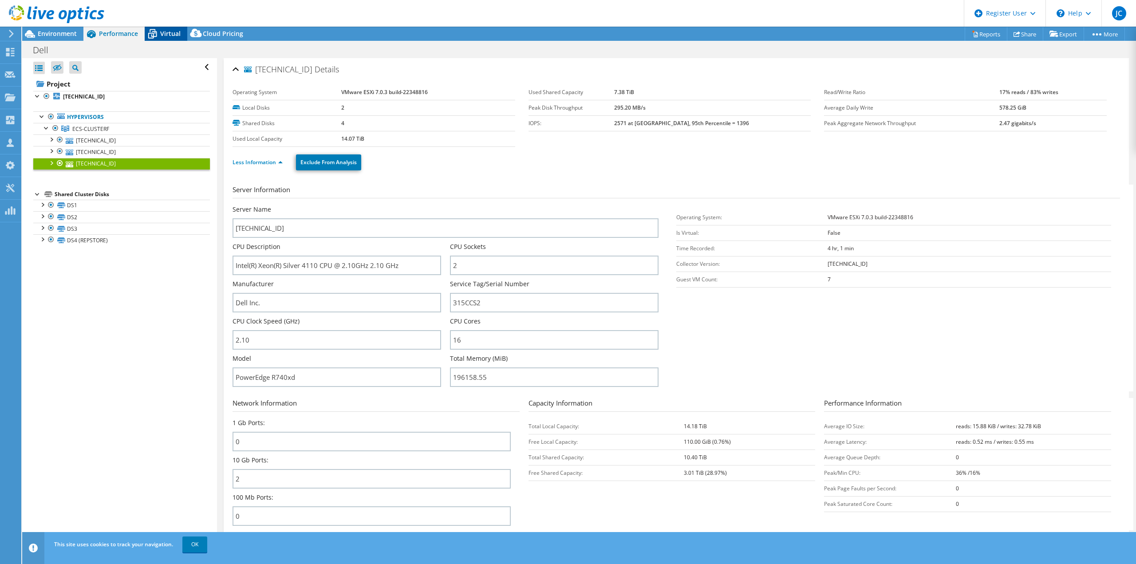
click at [172, 35] on span "Virtual" at bounding box center [170, 33] width 20 height 8
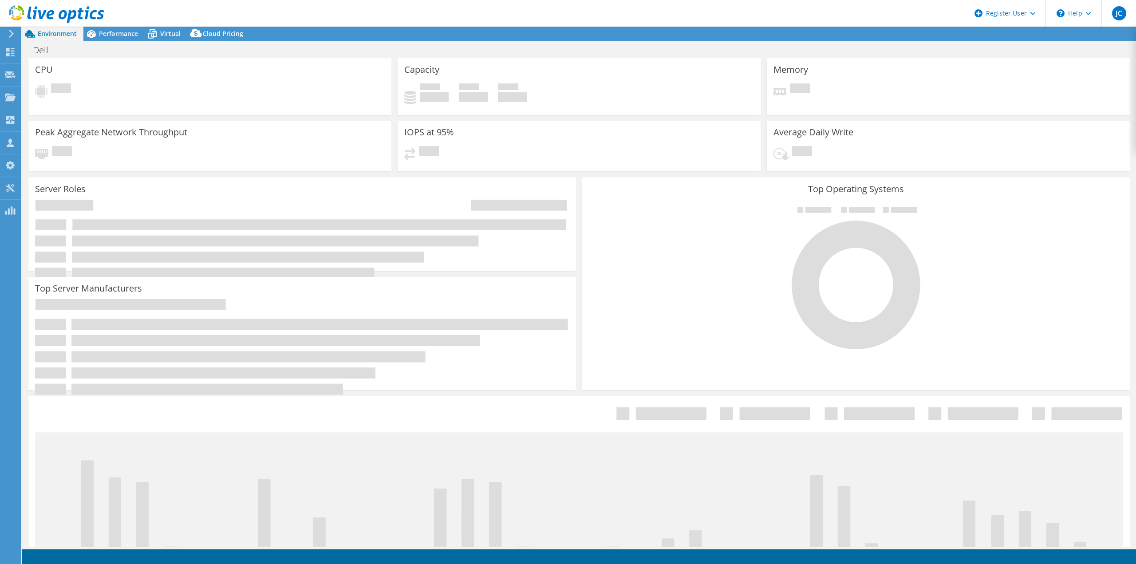
select select "USD"
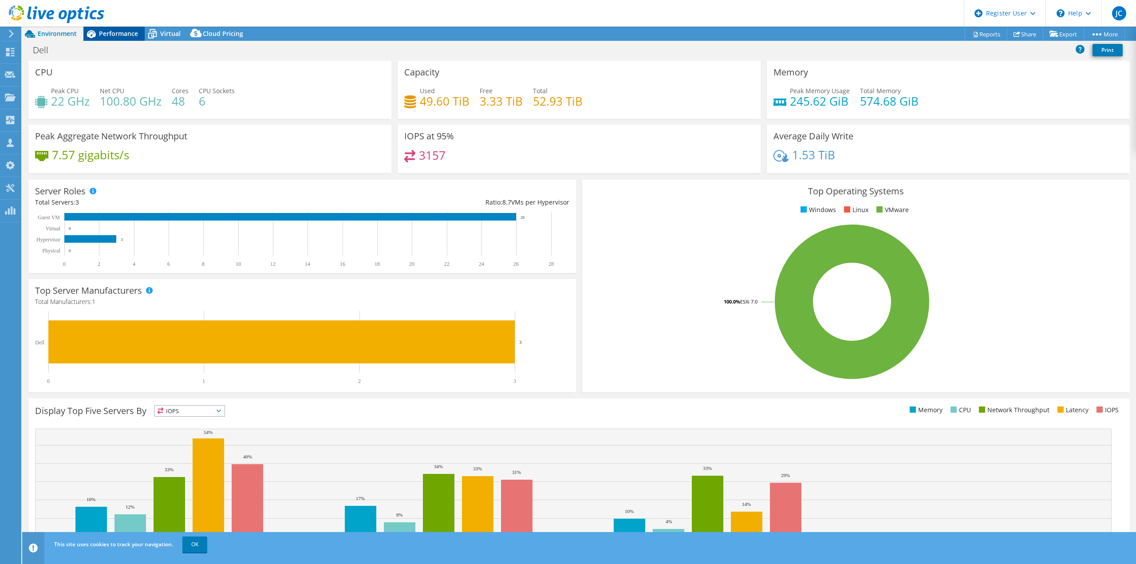
click at [131, 31] on span "Performance" at bounding box center [118, 33] width 39 height 8
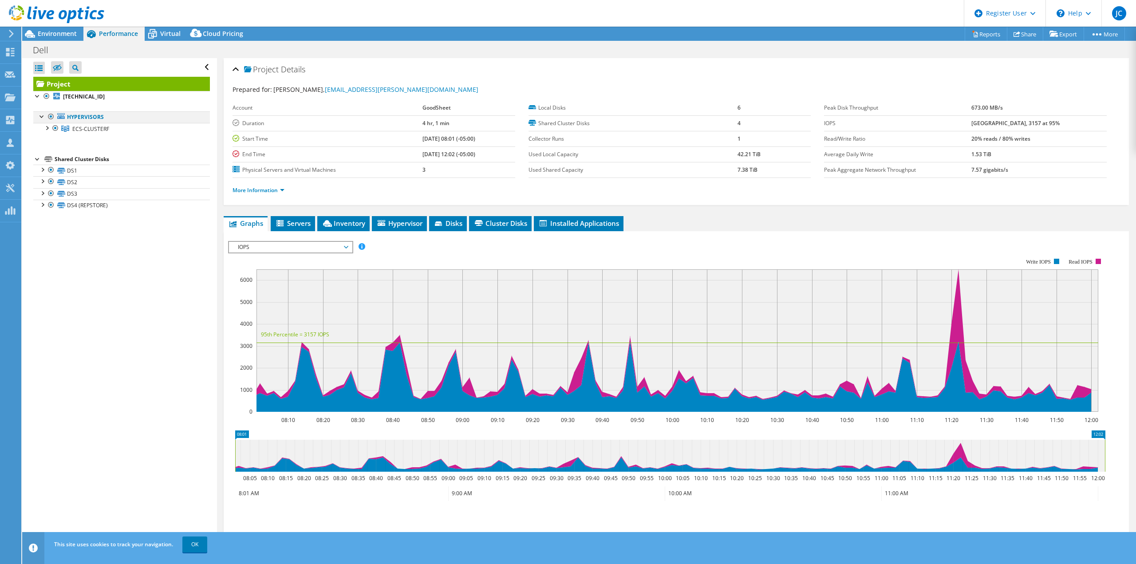
click at [44, 117] on div at bounding box center [42, 115] width 9 height 9
click at [40, 119] on div at bounding box center [42, 115] width 9 height 9
click at [44, 130] on div at bounding box center [46, 127] width 9 height 9
click at [249, 193] on link "More Information" at bounding box center [259, 190] width 52 height 8
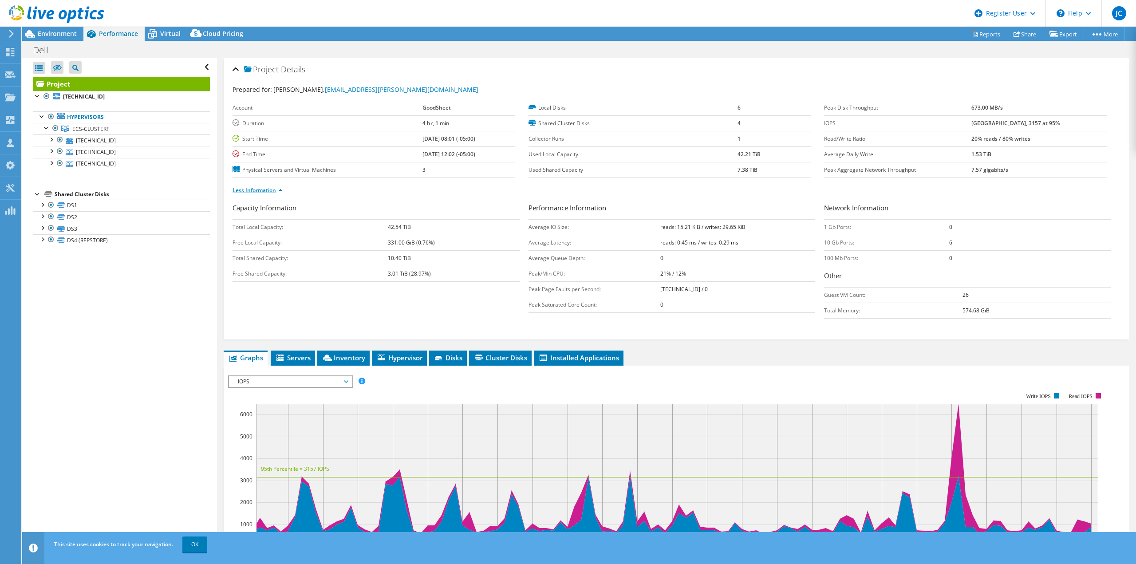
scroll to position [193, 0]
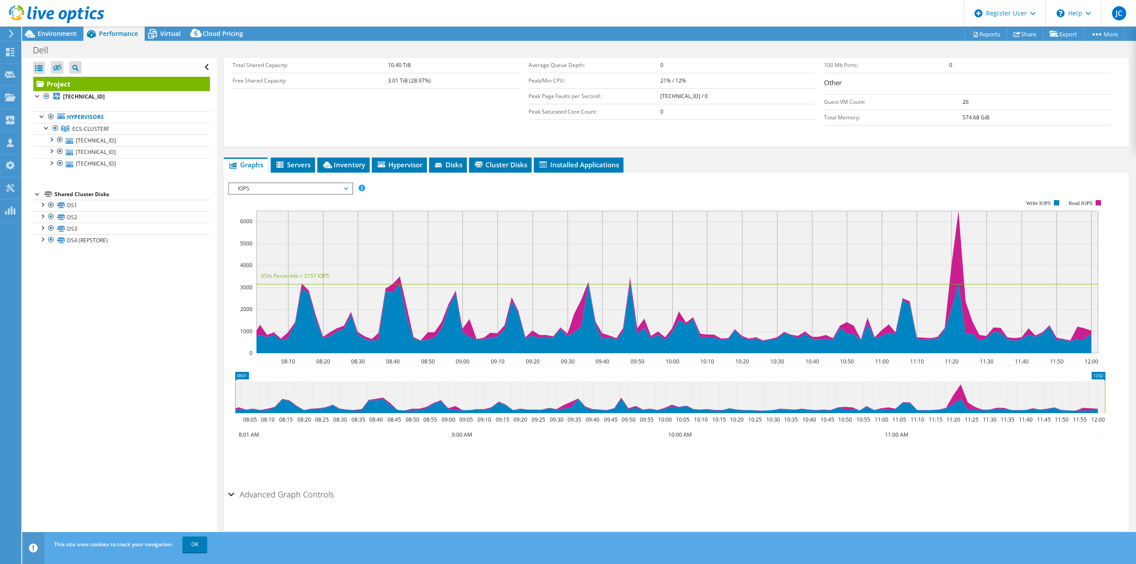
click at [258, 189] on span "IOPS" at bounding box center [291, 188] width 114 height 11
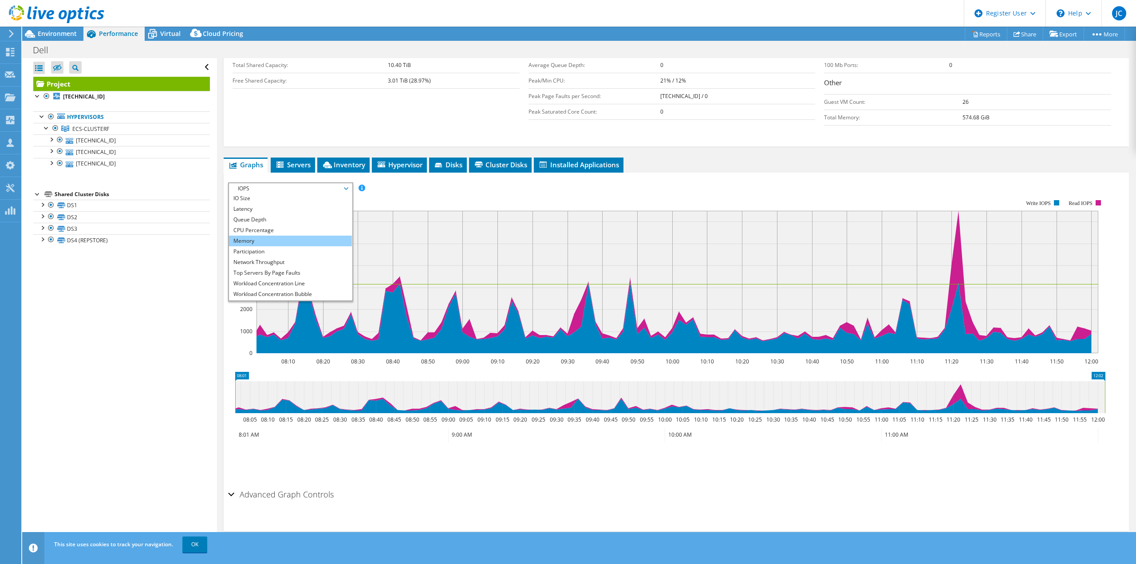
scroll to position [32, 0]
click at [245, 293] on li "All" at bounding box center [290, 295] width 123 height 11
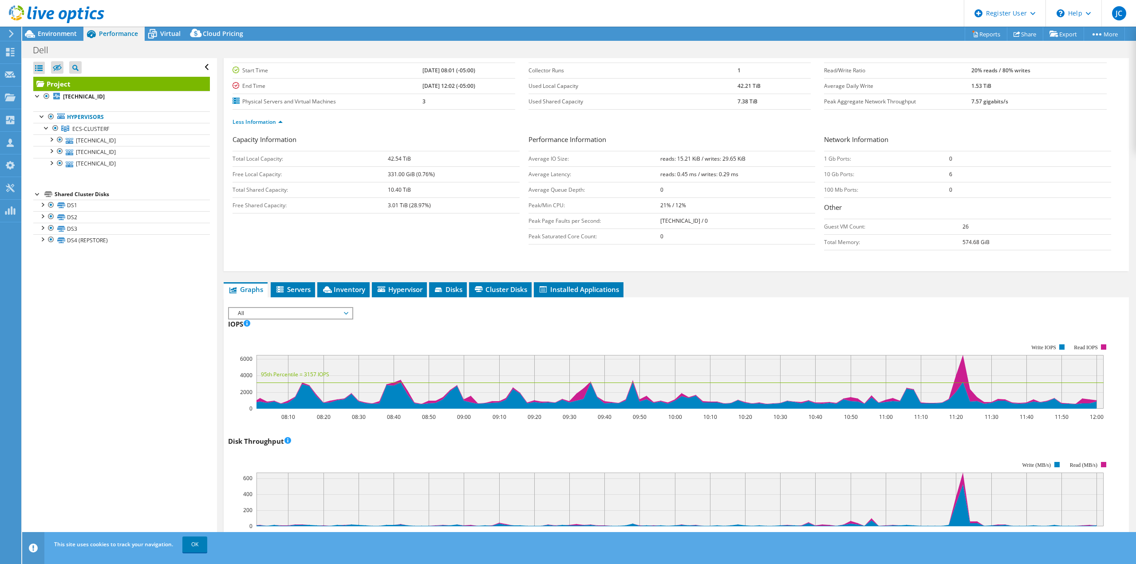
scroll to position [0, 0]
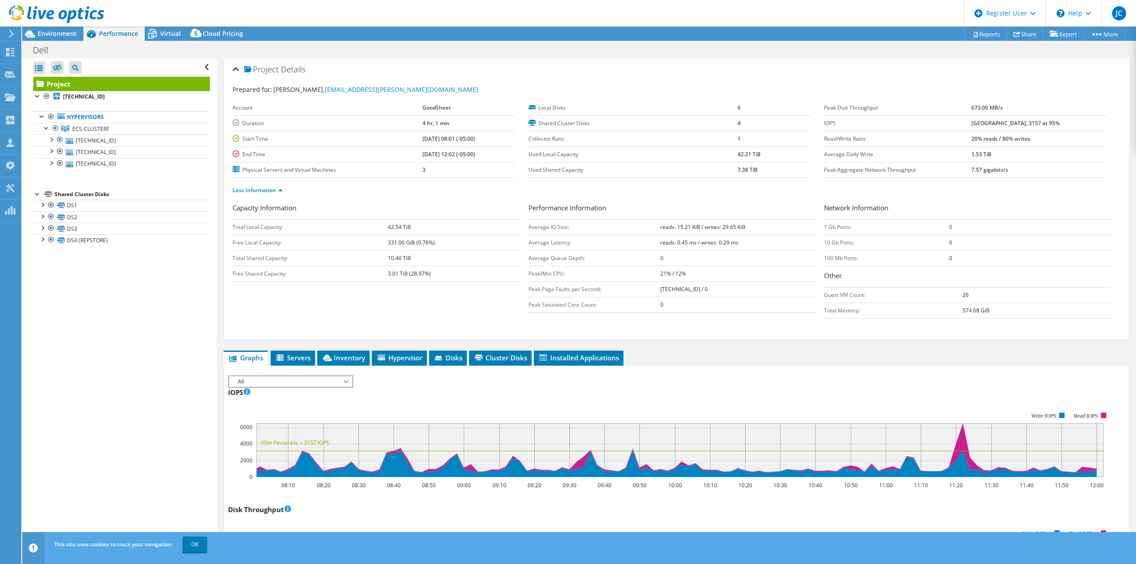
click at [487, 84] on div "Prepared for: Jeremie Benoit, jeremie.benoit@epicureanusa.com Account GoodSheet…" at bounding box center [677, 208] width 888 height 258
click at [179, 36] on span "Virtual" at bounding box center [170, 33] width 20 height 8
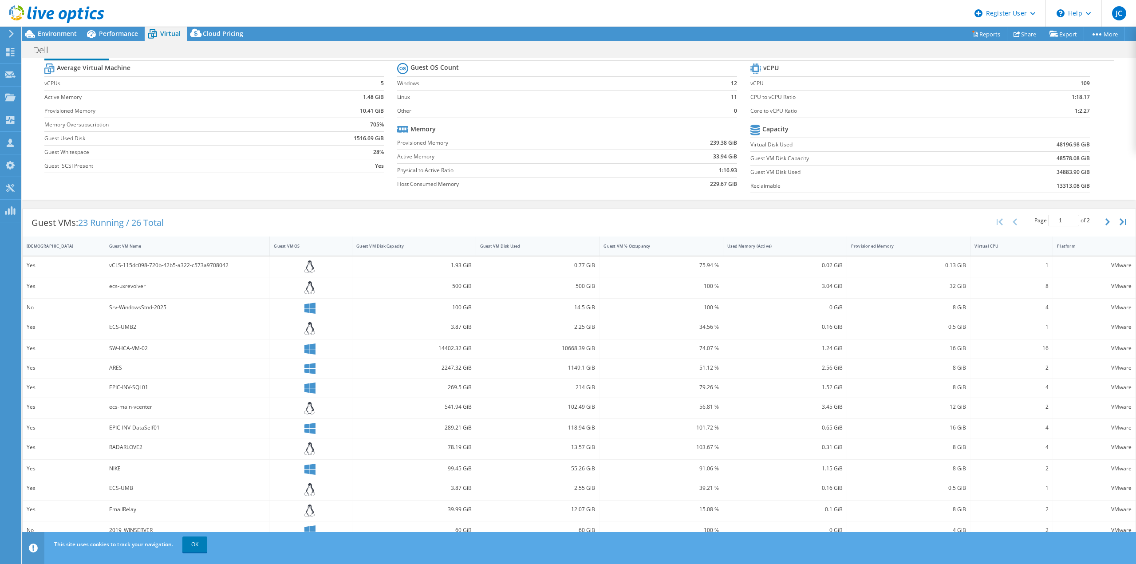
scroll to position [44, 0]
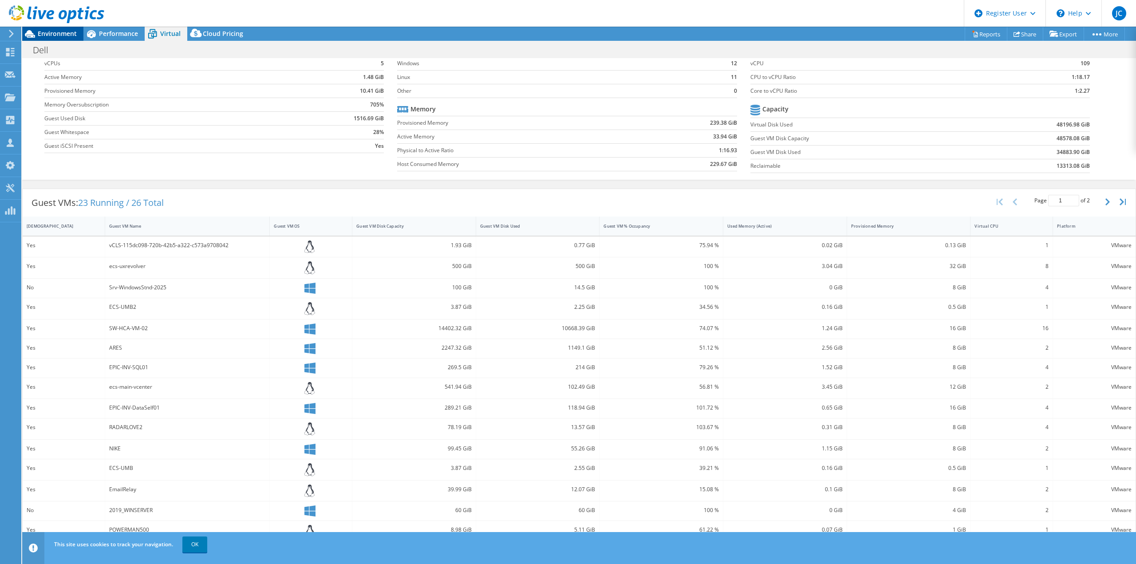
click at [56, 35] on span "Environment" at bounding box center [57, 33] width 39 height 8
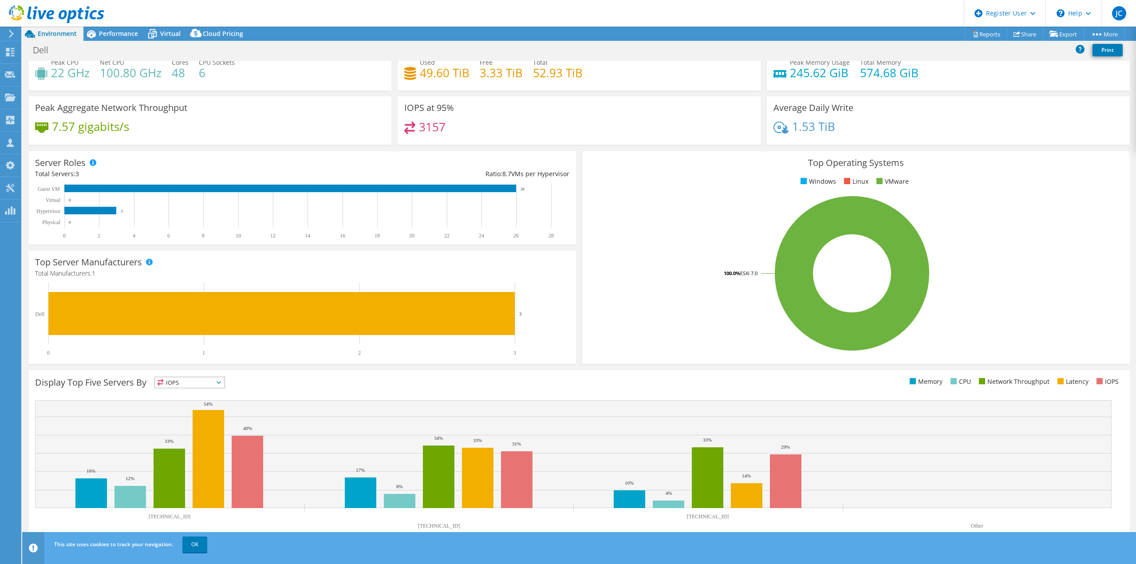
scroll to position [28, 0]
click at [118, 31] on span "Performance" at bounding box center [118, 33] width 39 height 8
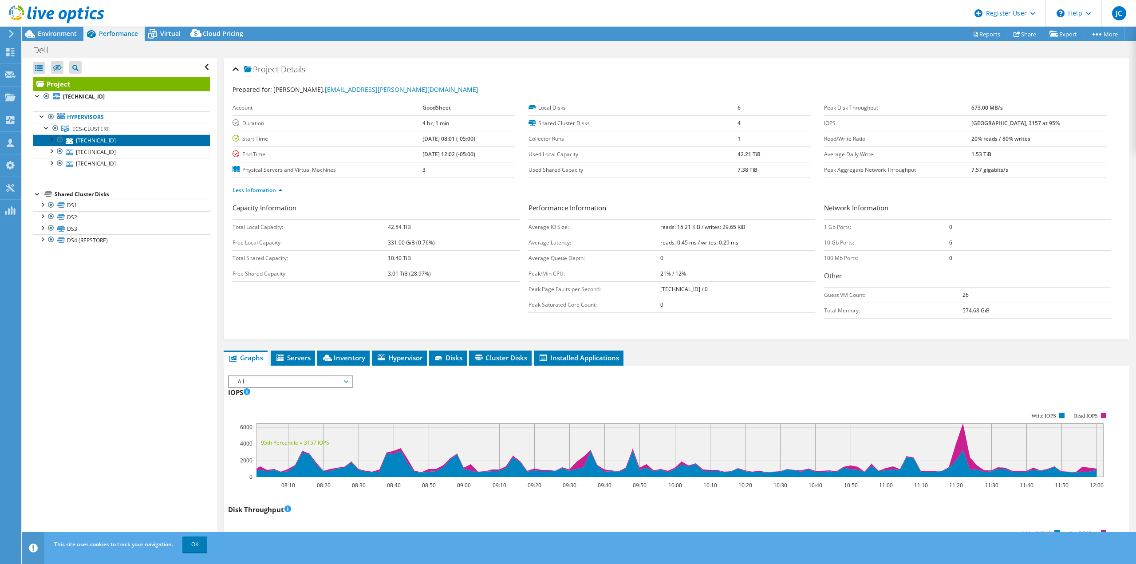
click at [104, 143] on link "10.0.10.21" at bounding box center [121, 141] width 177 height 12
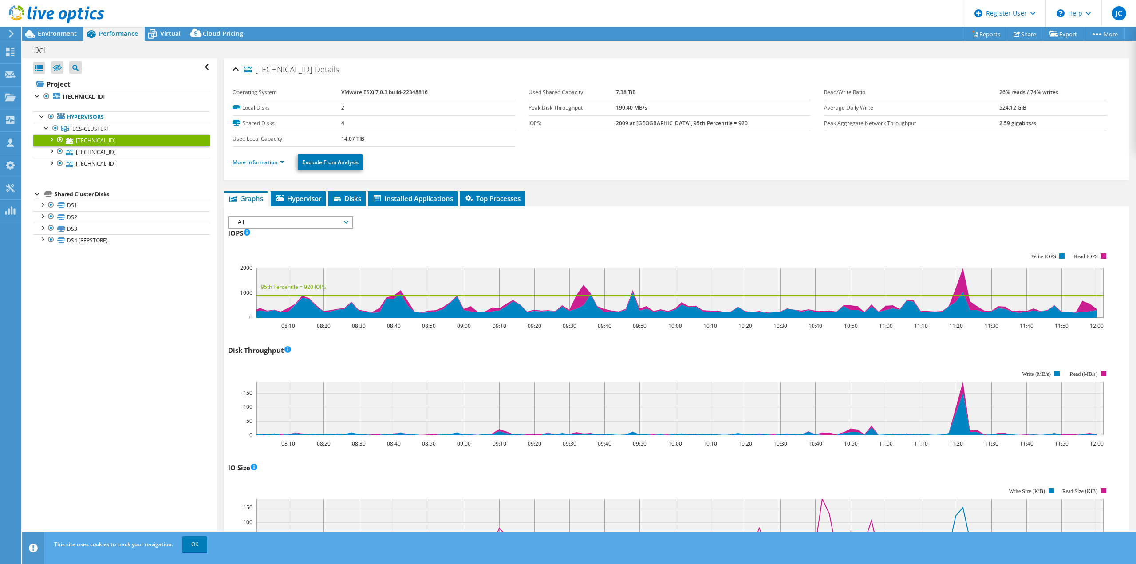
click at [254, 163] on link "More Information" at bounding box center [259, 162] width 52 height 8
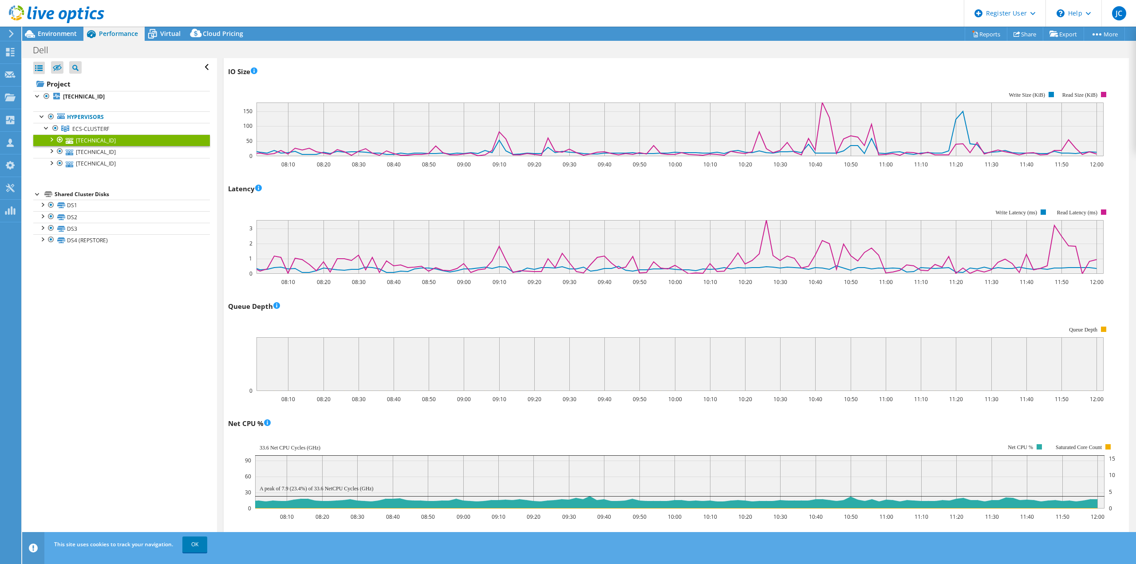
scroll to position [977, 0]
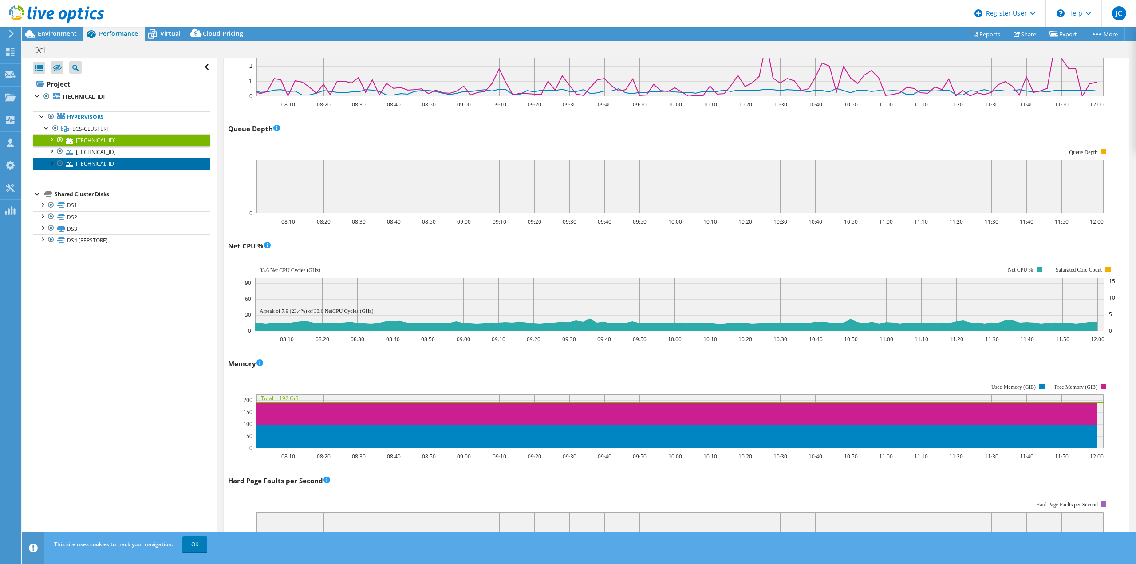
click at [105, 158] on link "10.0.10.22" at bounding box center [121, 164] width 177 height 12
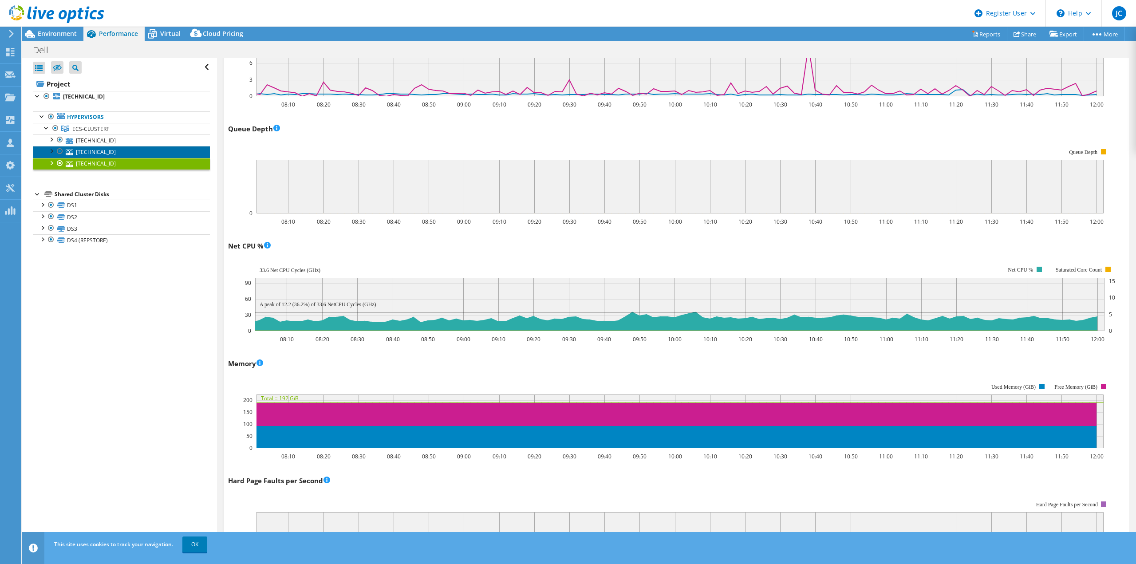
scroll to position [574, 0]
click at [106, 155] on link "10.0.10.20" at bounding box center [121, 152] width 177 height 12
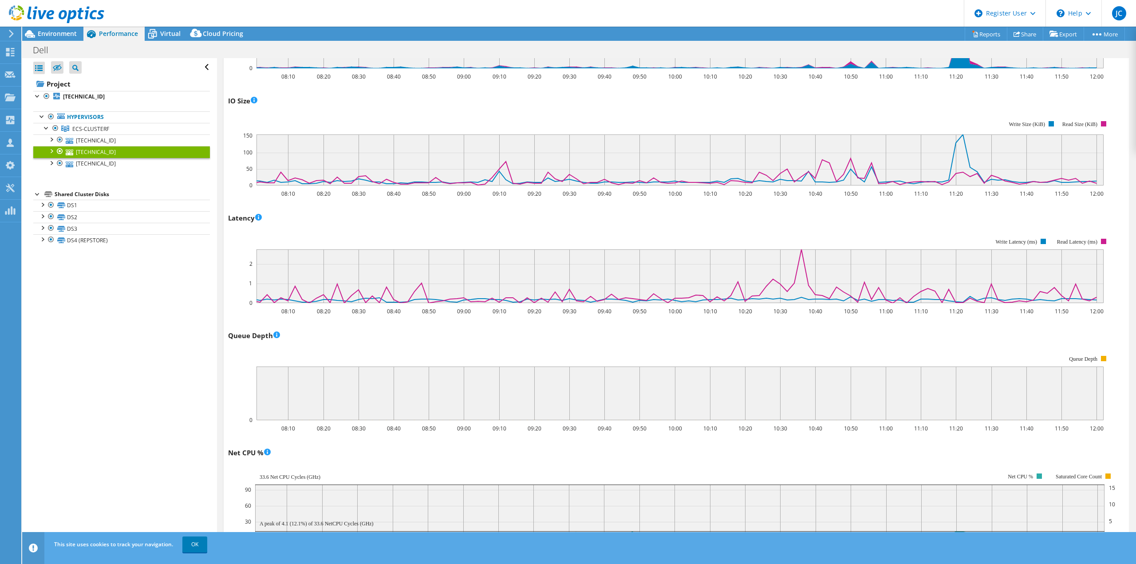
scroll to position [533, 0]
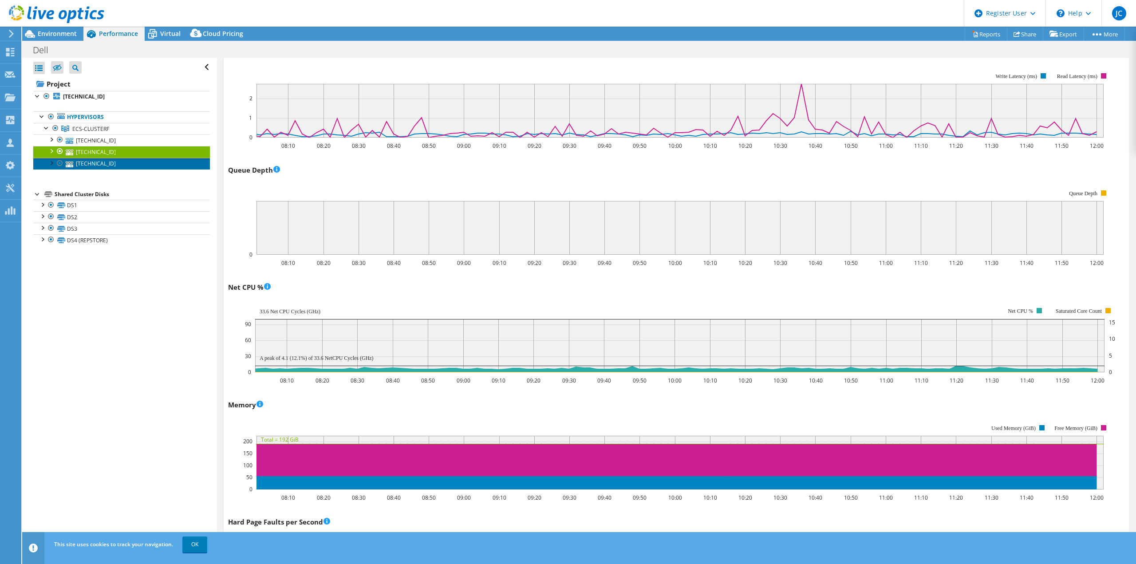
click at [124, 169] on link "10.0.10.22" at bounding box center [121, 164] width 177 height 12
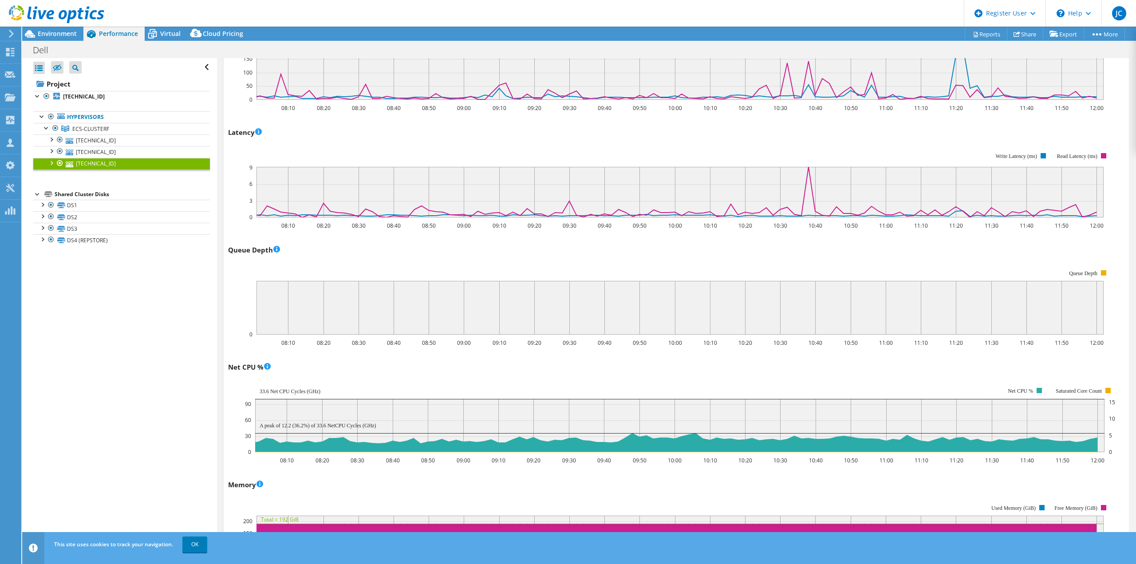
scroll to position [577, 0]
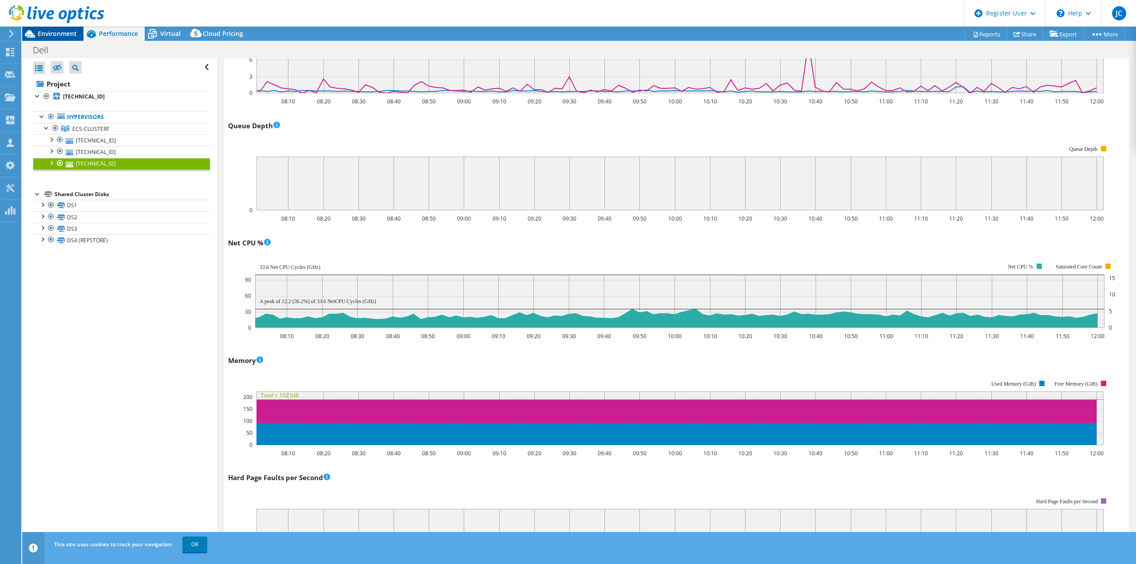
click at [57, 31] on span "Environment" at bounding box center [57, 33] width 39 height 8
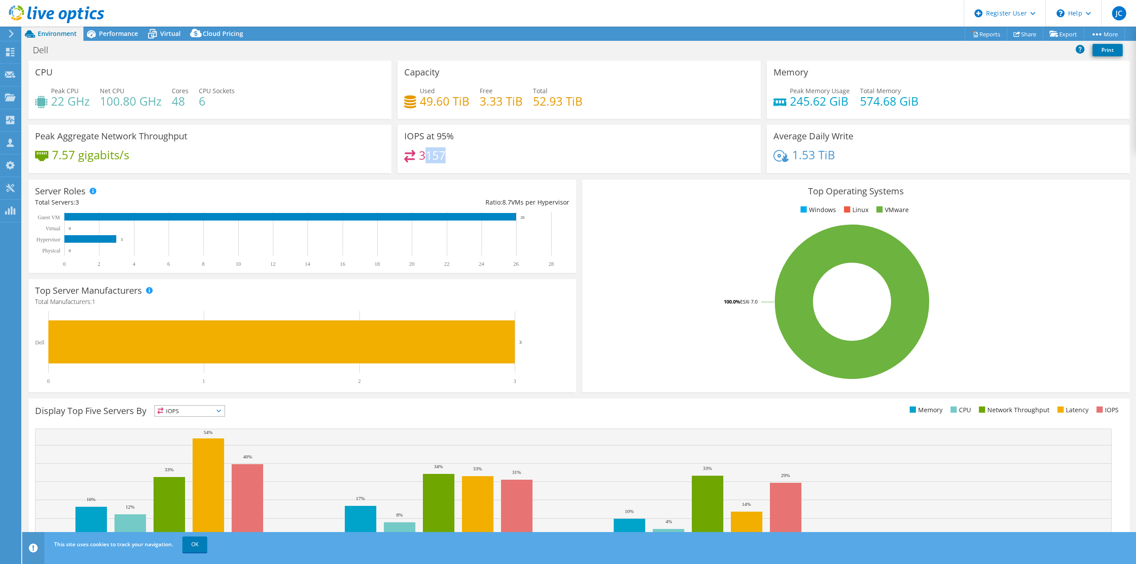
drag, startPoint x: 444, startPoint y: 155, endPoint x: 422, endPoint y: 155, distance: 22.6
click at [422, 155] on div "3157" at bounding box center [579, 159] width 350 height 19
click at [476, 158] on div "3157" at bounding box center [579, 159] width 350 height 19
drag, startPoint x: 550, startPoint y: 103, endPoint x: 542, endPoint y: 104, distance: 8.0
click at [546, 103] on h4 "52.93 TiB" at bounding box center [558, 101] width 50 height 10
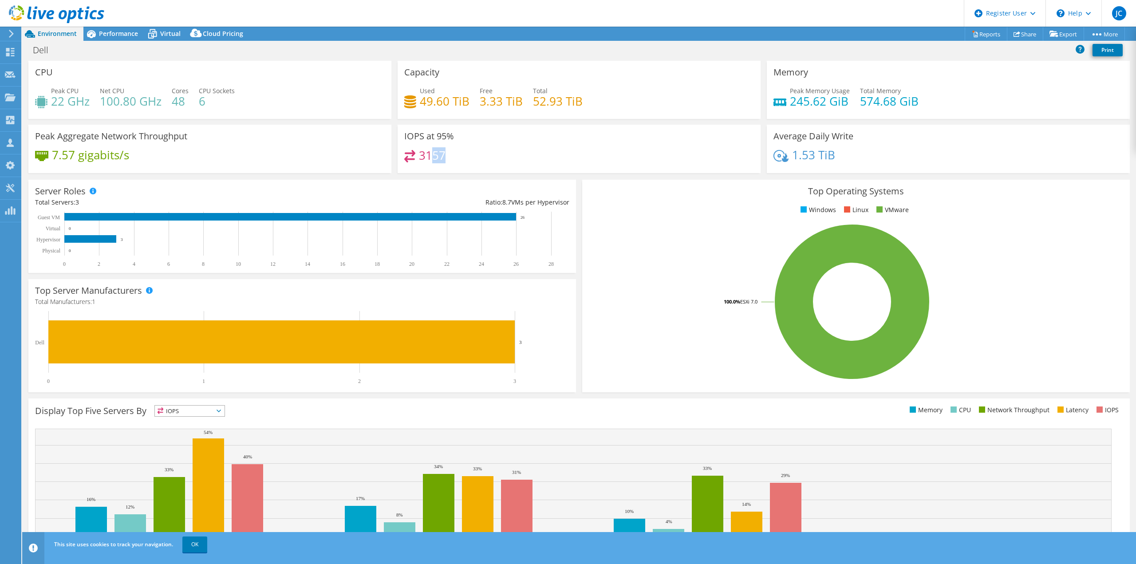
drag, startPoint x: 471, startPoint y: 158, endPoint x: 431, endPoint y: 156, distance: 40.0
click at [431, 156] on div "3157" at bounding box center [579, 159] width 350 height 19
click at [624, 154] on div "3157" at bounding box center [579, 159] width 350 height 19
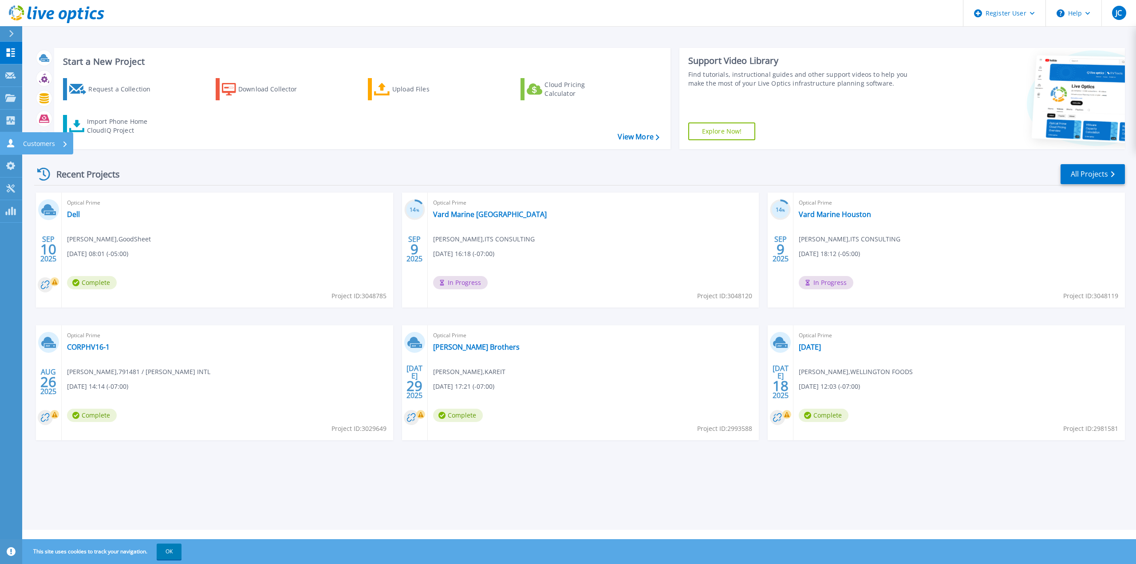
click at [13, 149] on link "Customers Customers" at bounding box center [11, 143] width 22 height 23
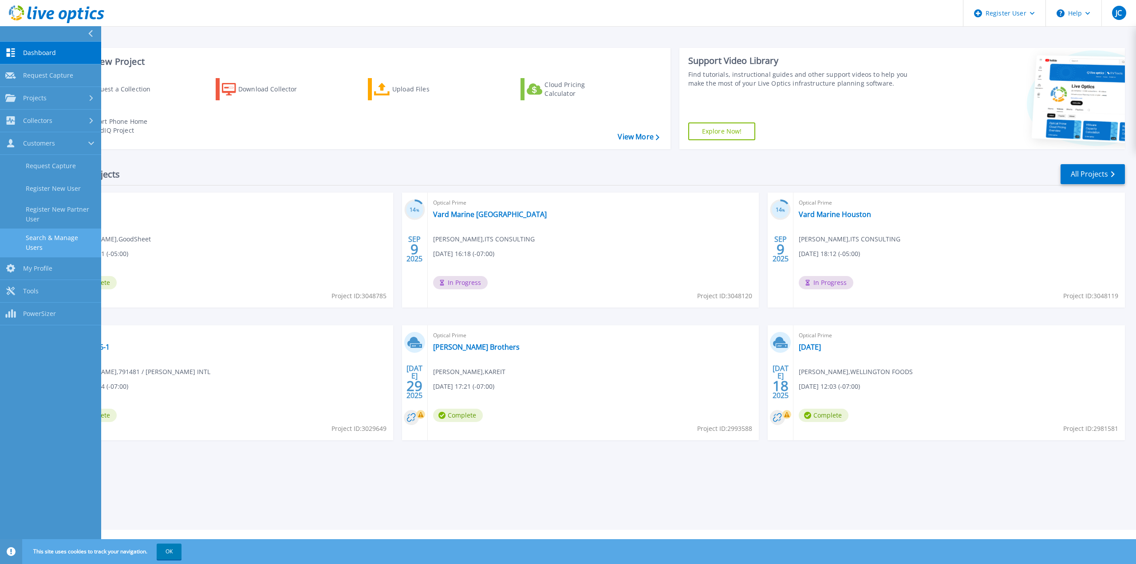
click at [45, 241] on link "Search & Manage Users" at bounding box center [50, 243] width 101 height 28
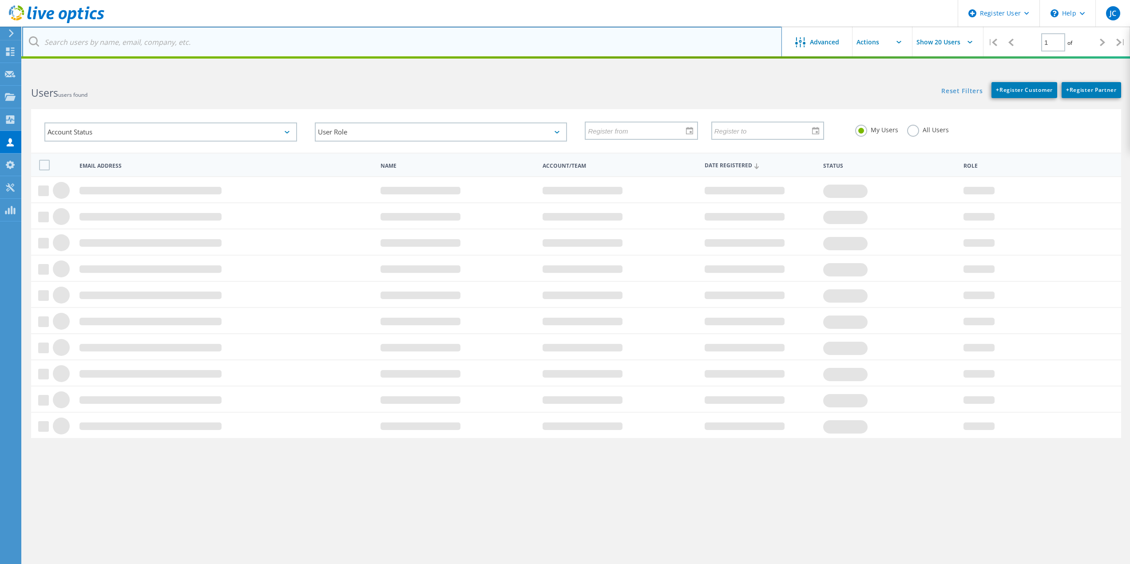
click at [111, 45] on input "text" at bounding box center [402, 42] width 760 height 31
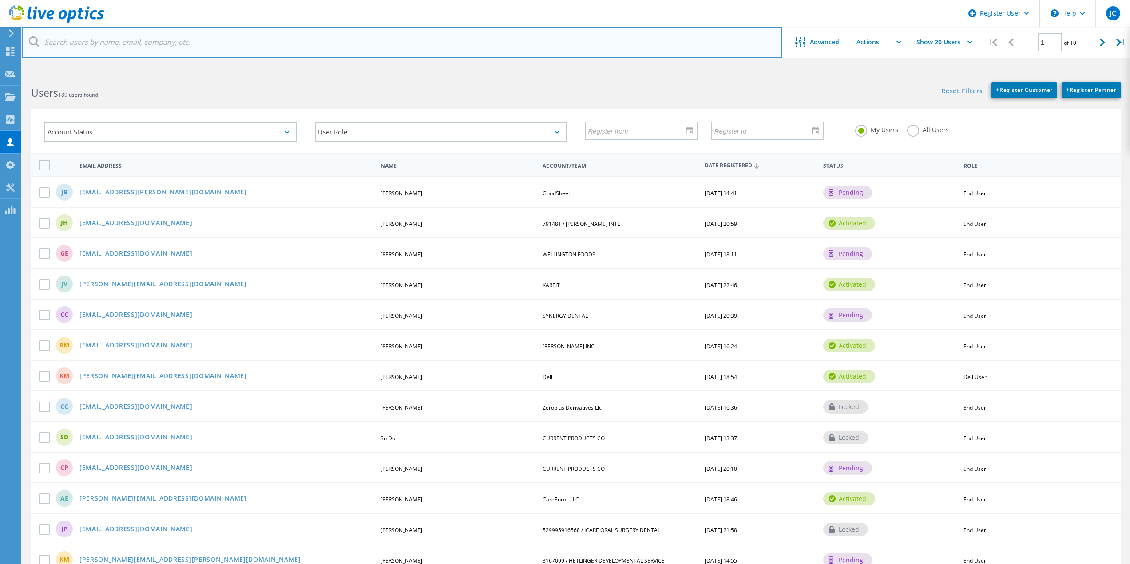
paste input "[EMAIL_ADDRESS][DOMAIN_NAME]"
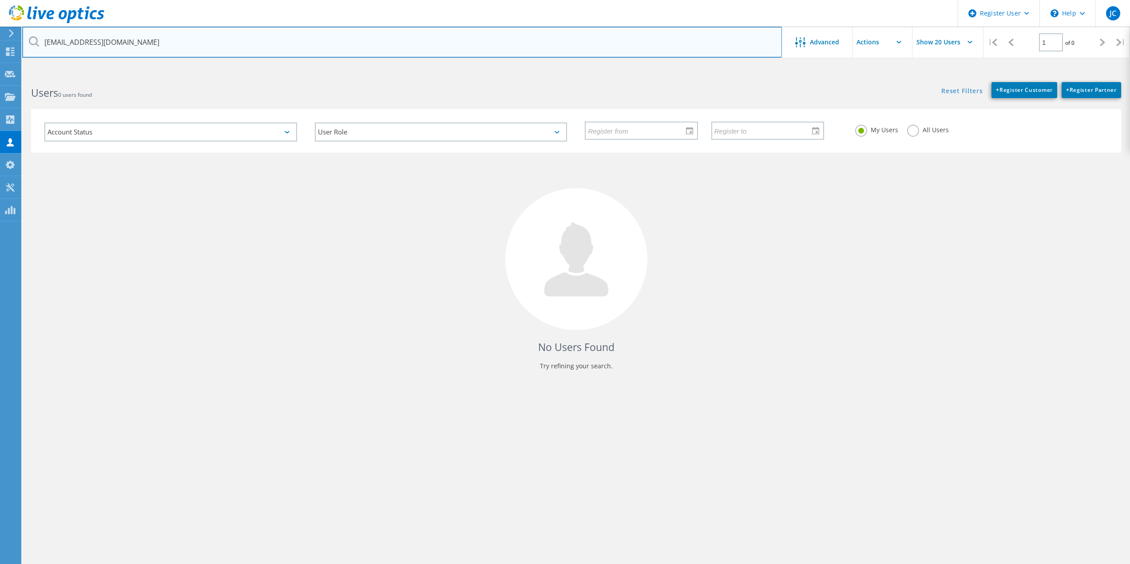
type input "[EMAIL_ADDRESS][DOMAIN_NAME]"
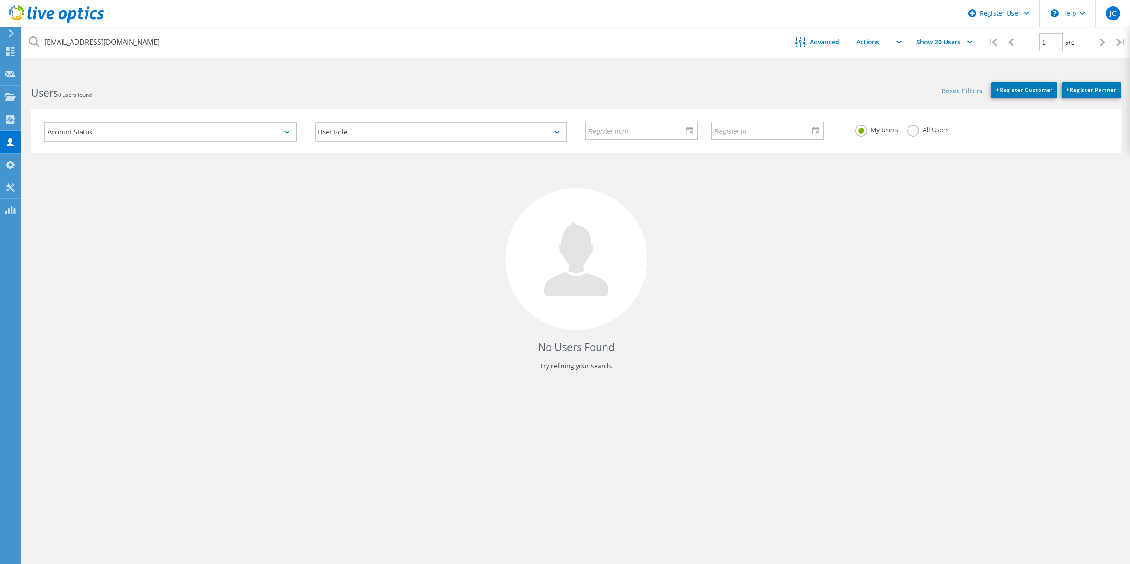
click at [911, 129] on label "All Users" at bounding box center [928, 129] width 42 height 8
click at [0, 0] on input "All Users" at bounding box center [0, 0] width 0 height 0
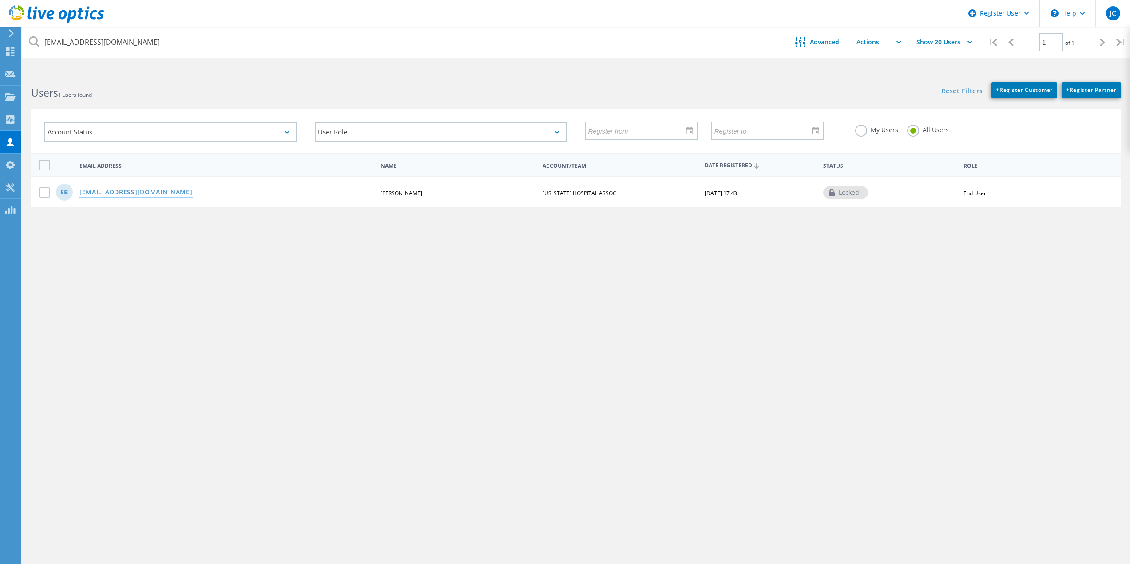
click at [143, 191] on link "[EMAIL_ADDRESS][DOMAIN_NAME]" at bounding box center [135, 193] width 113 height 8
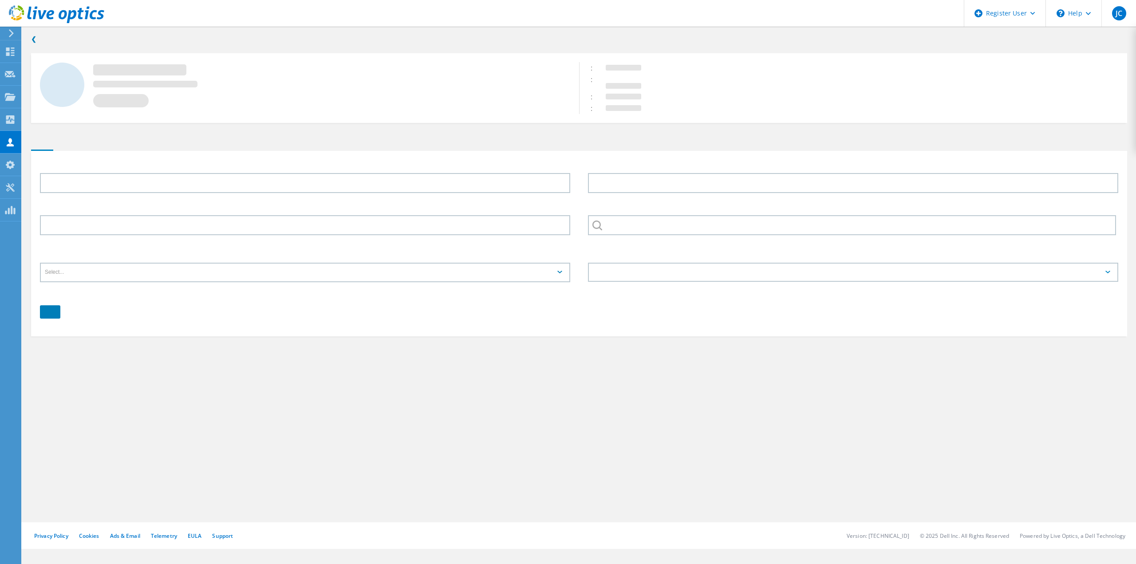
type input "ED"
type input "[PERSON_NAME]"
type input "[US_STATE] HOSPITAL ASSOC"
type input "English"
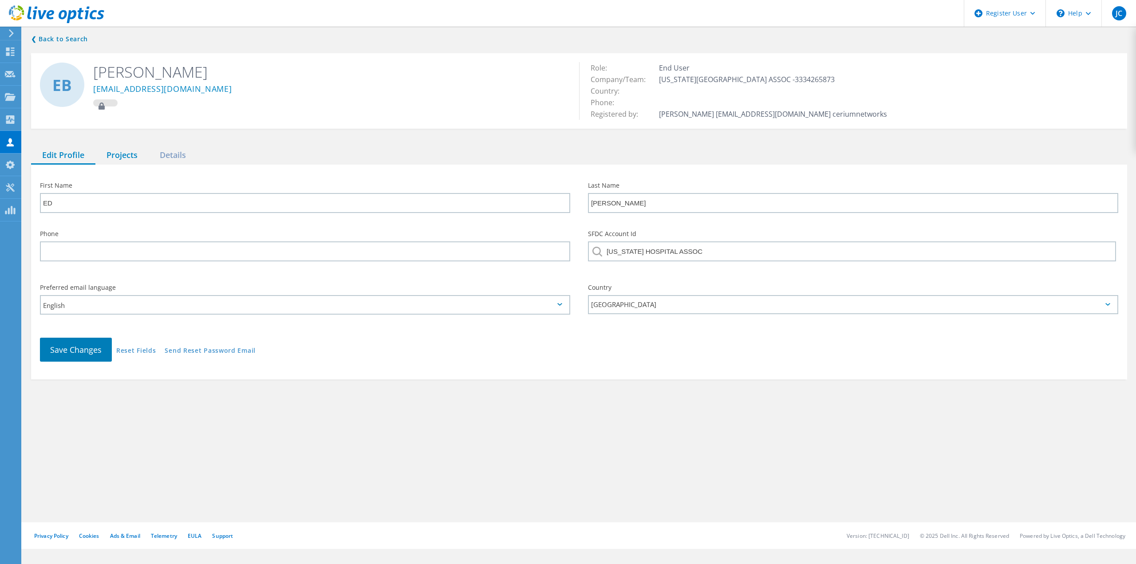
click at [129, 158] on div "Projects" at bounding box center [121, 155] width 53 height 18
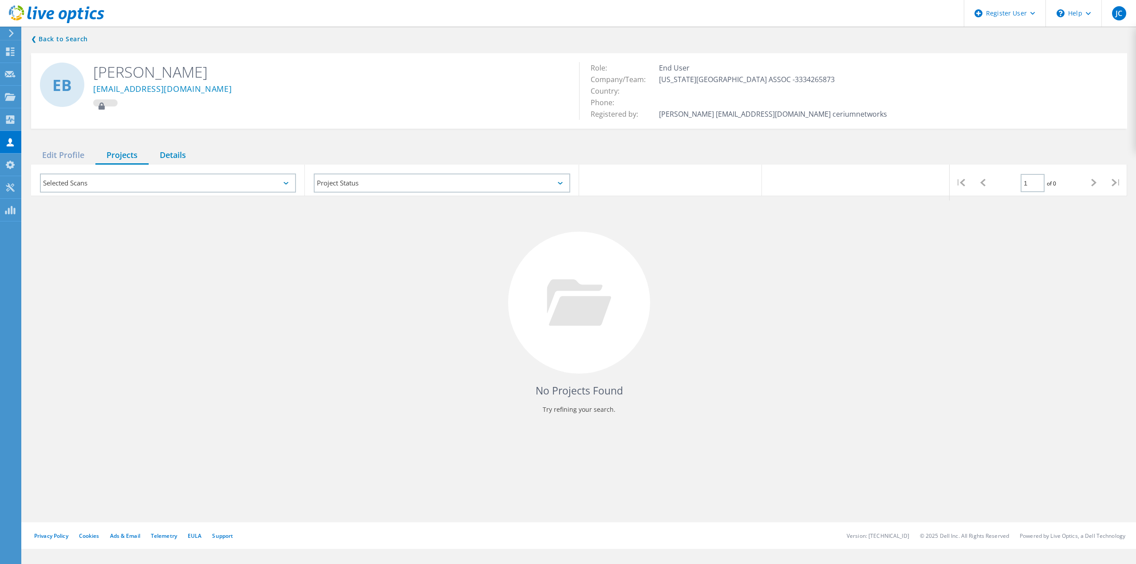
click at [162, 157] on div "Details" at bounding box center [173, 155] width 48 height 18
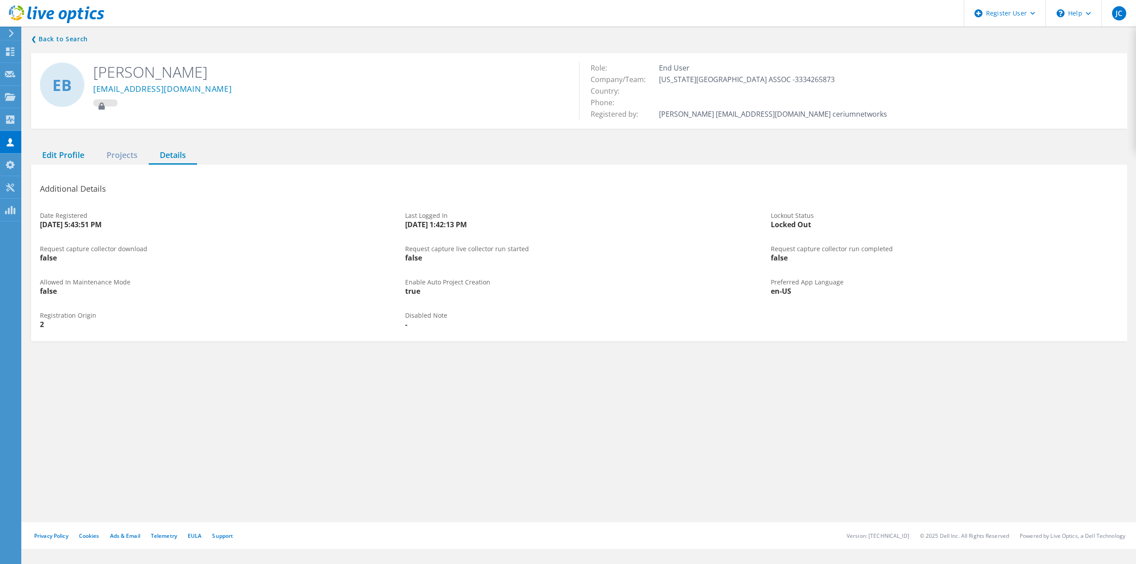
click at [69, 157] on div "Edit Profile" at bounding box center [63, 155] width 64 height 18
